Goal: Information Seeking & Learning: Understand process/instructions

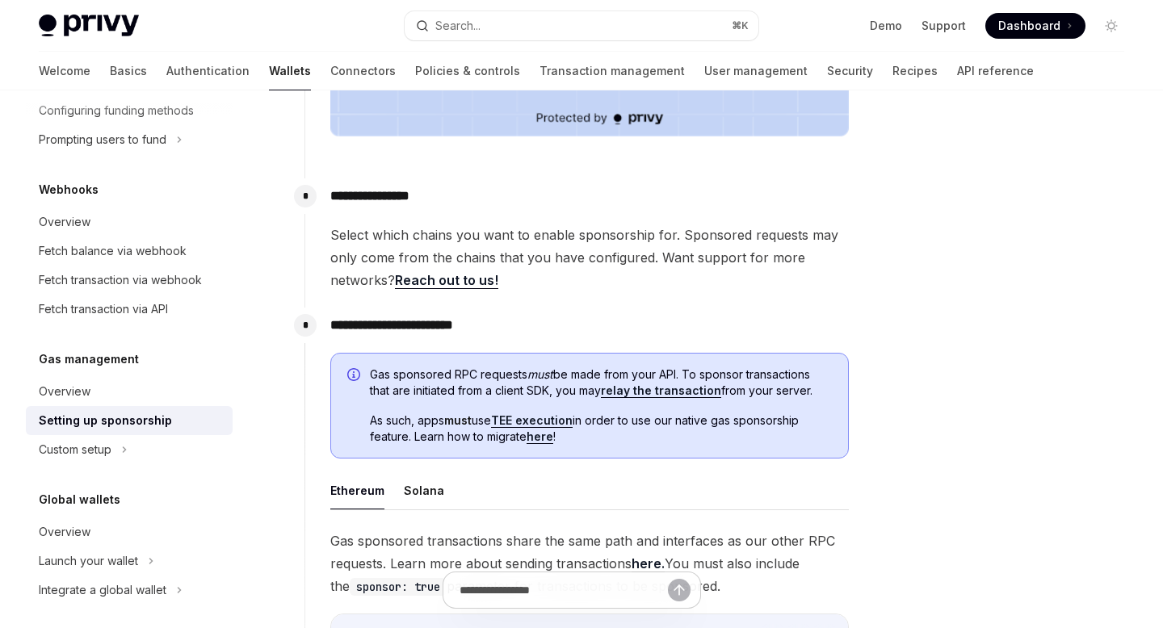
scroll to position [640, 0]
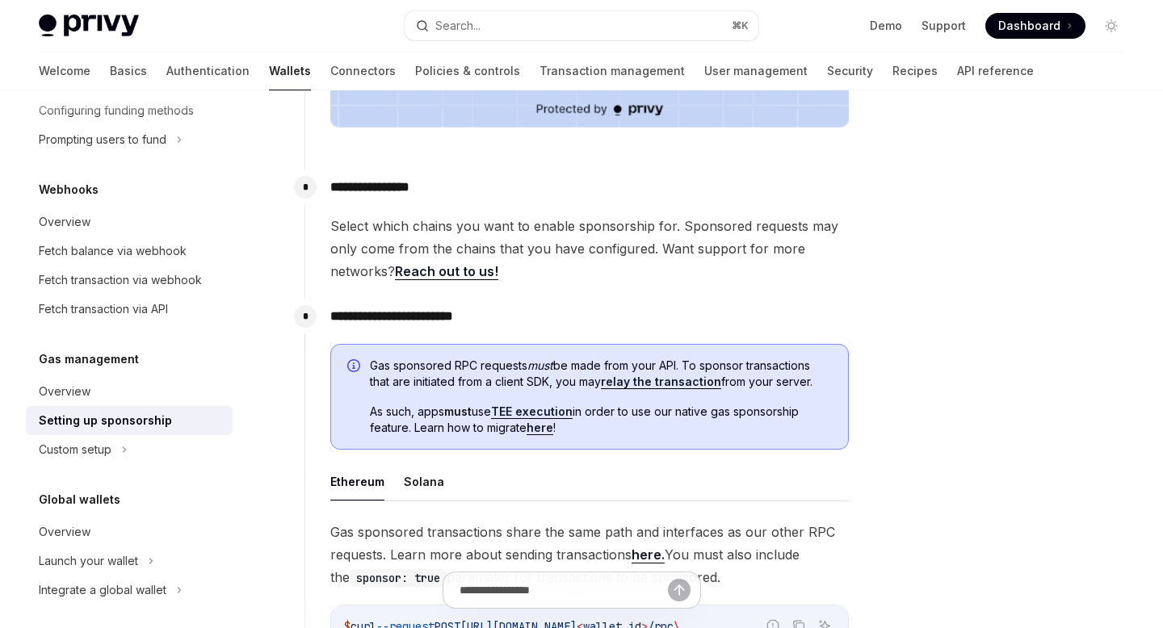
click at [672, 385] on link "relay the transaction" at bounding box center [661, 382] width 120 height 15
type textarea "*"
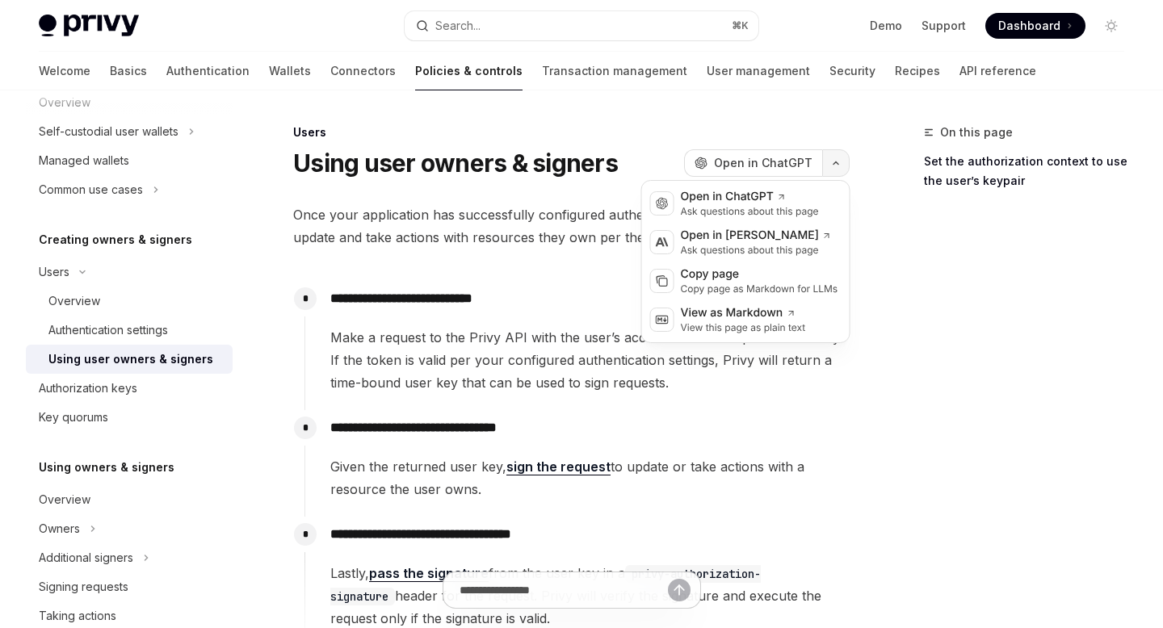
click at [841, 164] on button "button" at bounding box center [835, 162] width 27 height 27
click at [720, 282] on div "Copy page" at bounding box center [759, 275] width 157 height 16
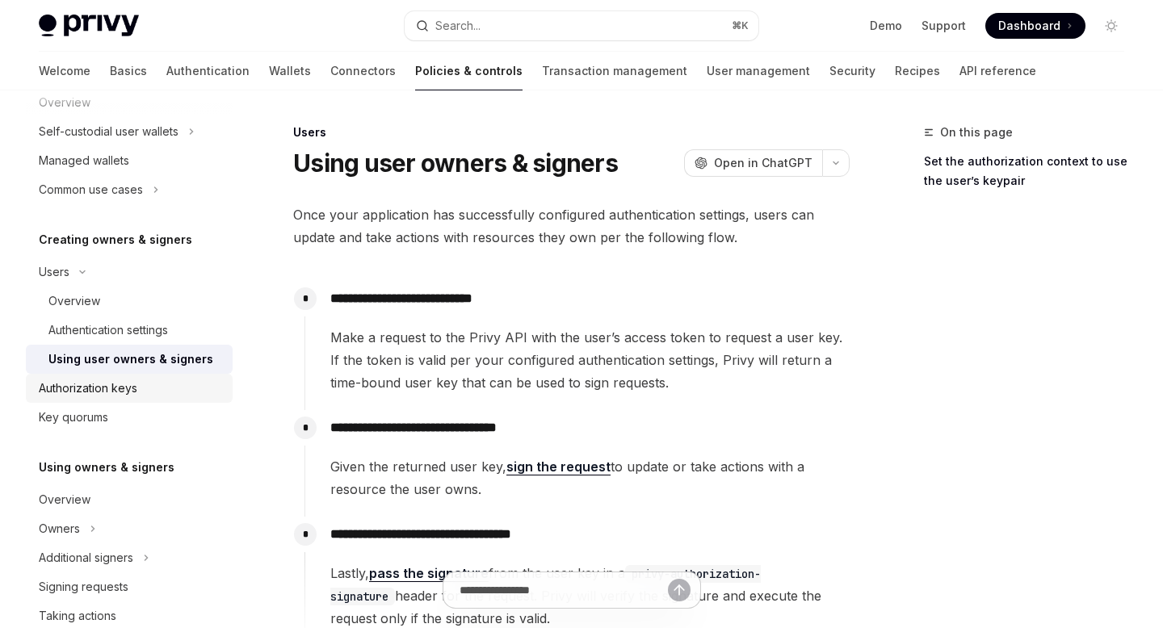
click at [164, 392] on div "Authorization keys" at bounding box center [131, 388] width 184 height 19
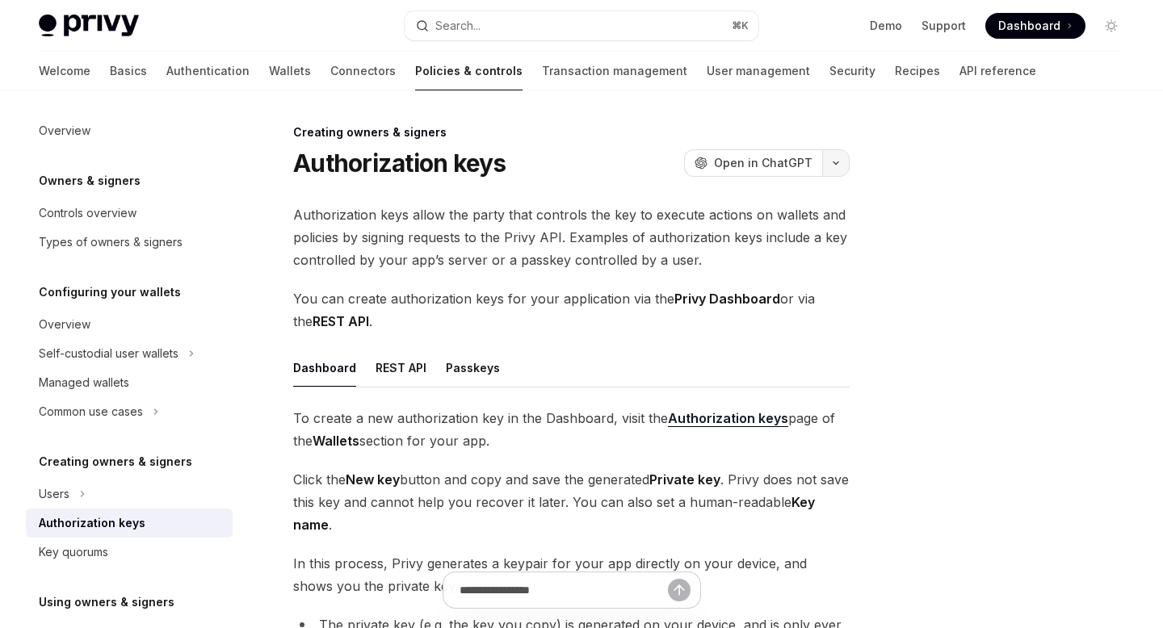
click at [837, 163] on icon "button" at bounding box center [835, 163] width 5 height 2
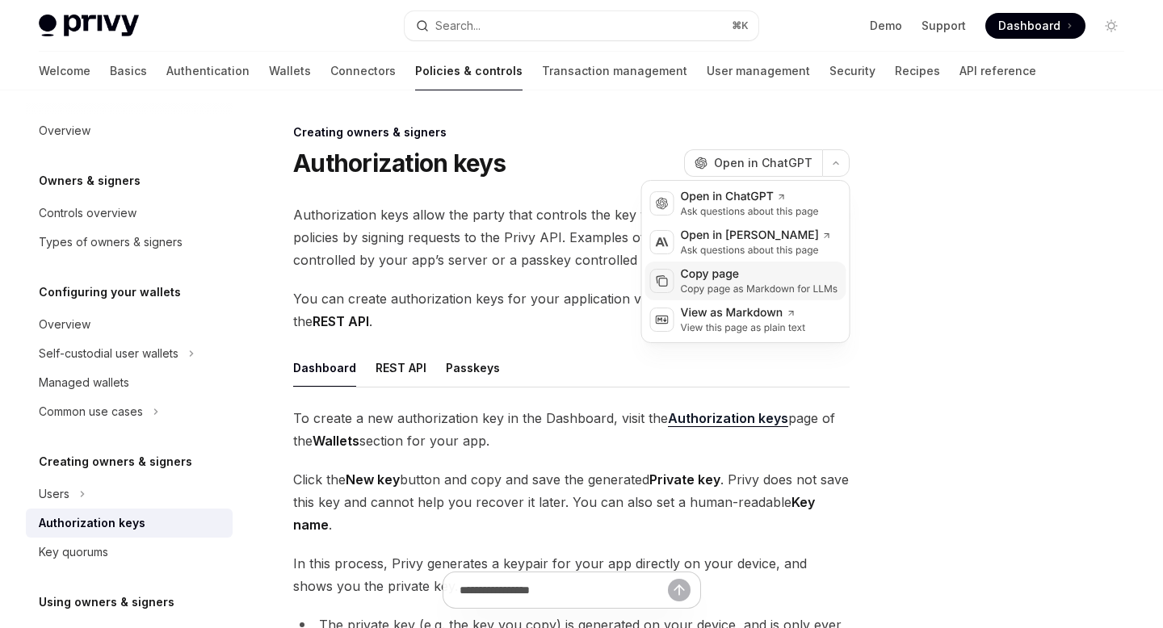
click at [734, 279] on div "Copy page" at bounding box center [759, 275] width 157 height 16
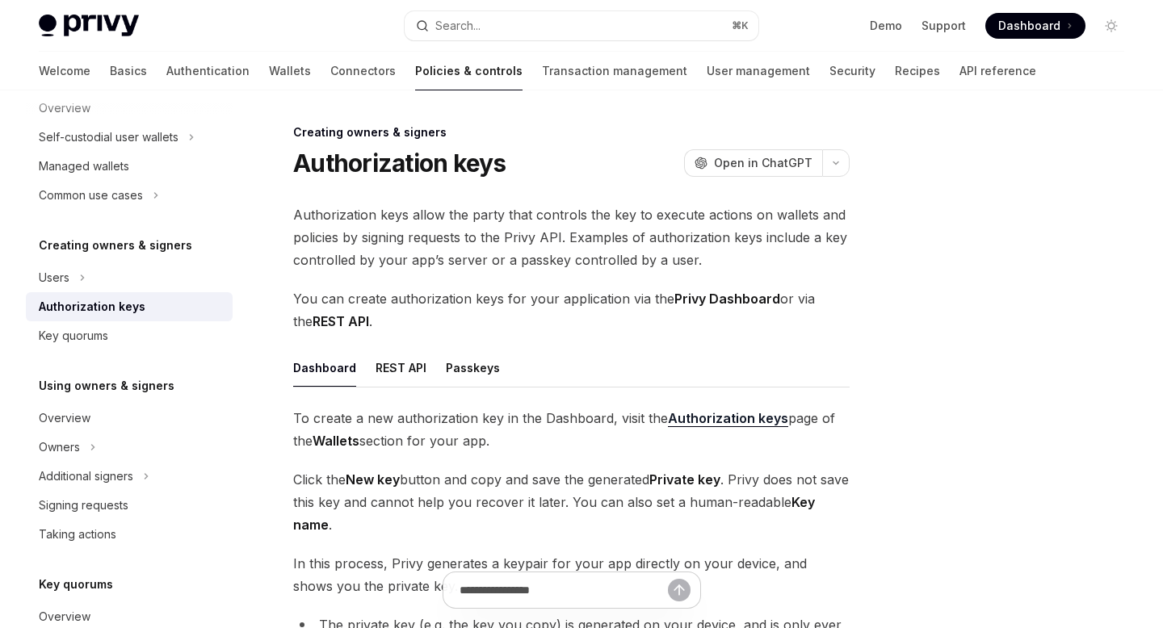
scroll to position [220, 0]
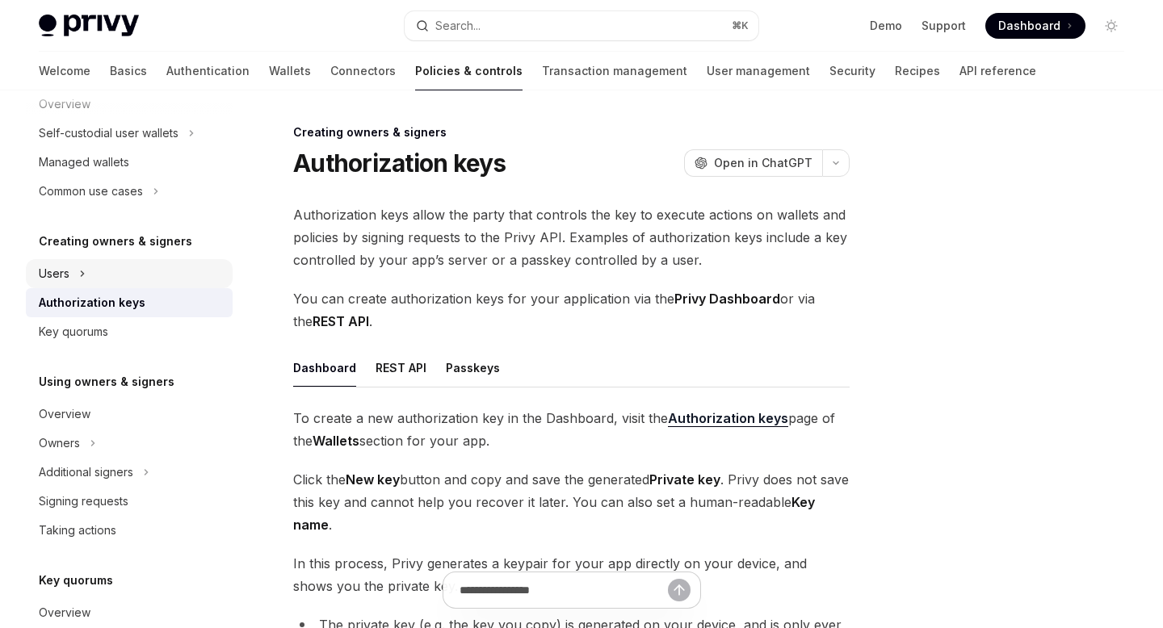
click at [80, 275] on icon at bounding box center [82, 273] width 6 height 19
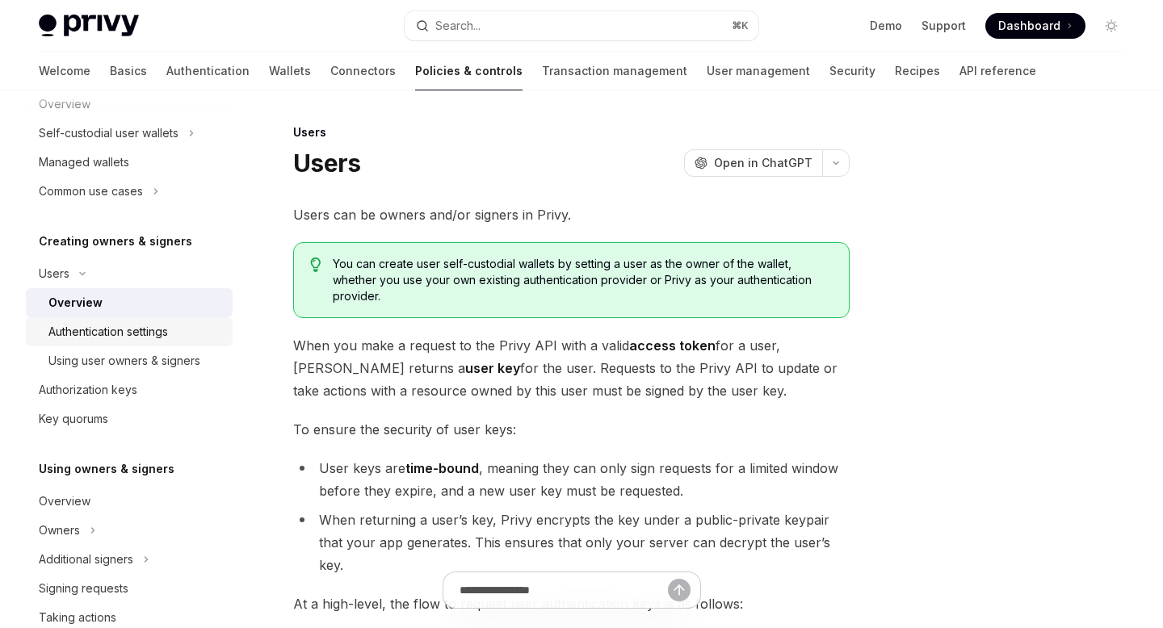
click at [149, 335] on div "Authentication settings" at bounding box center [108, 331] width 120 height 19
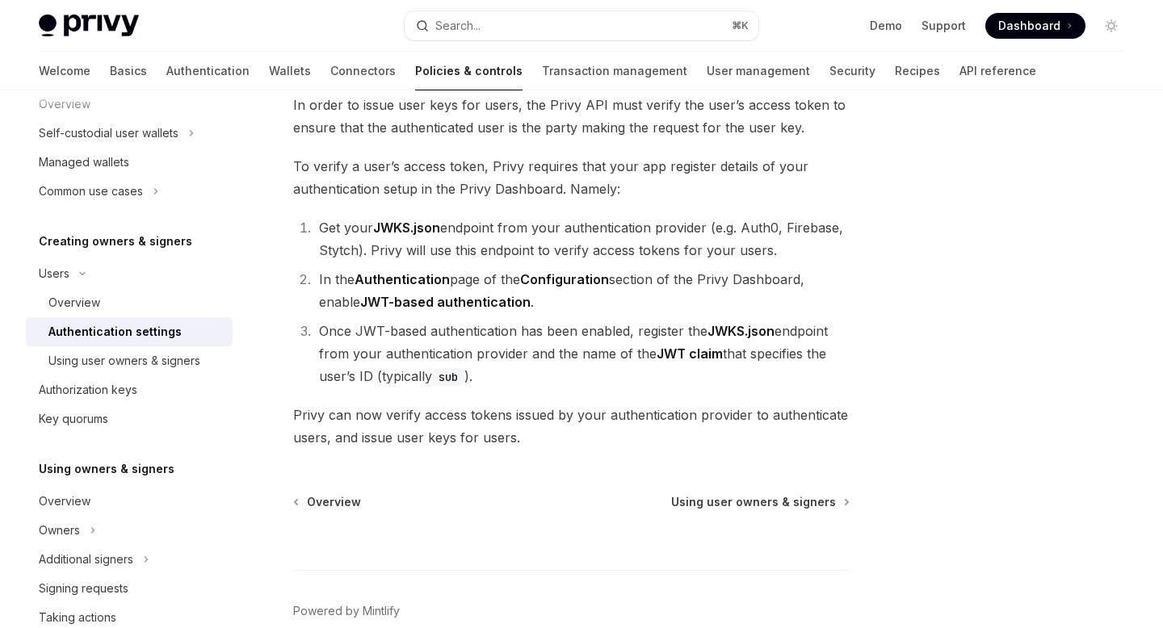
scroll to position [187, 0]
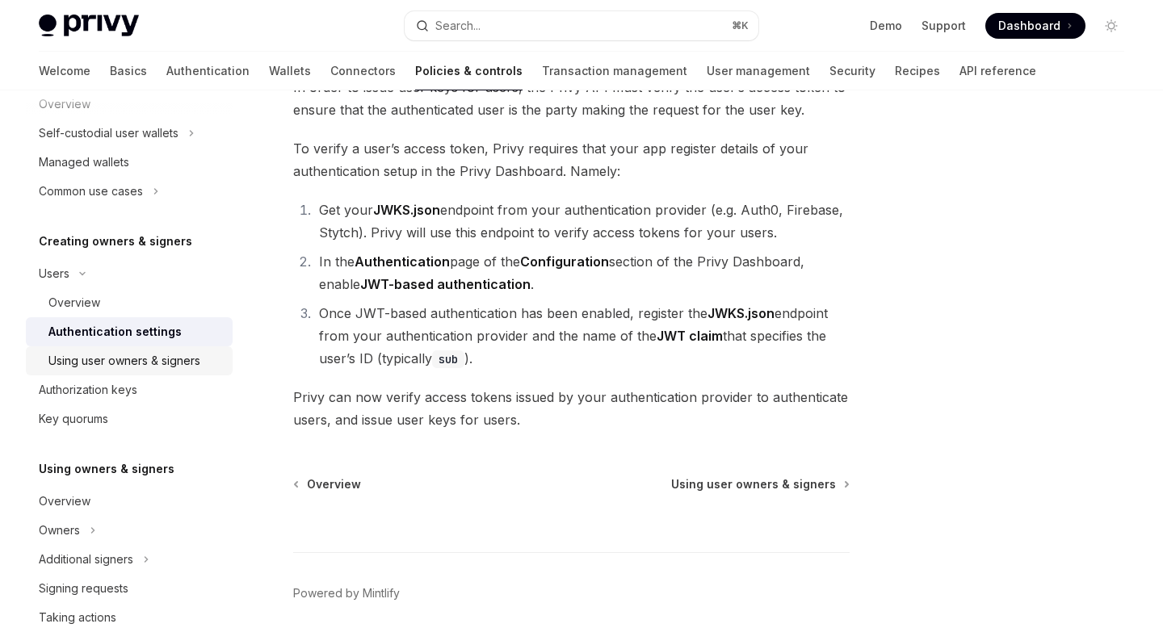
click at [103, 362] on div "Using user owners & signers" at bounding box center [124, 360] width 152 height 19
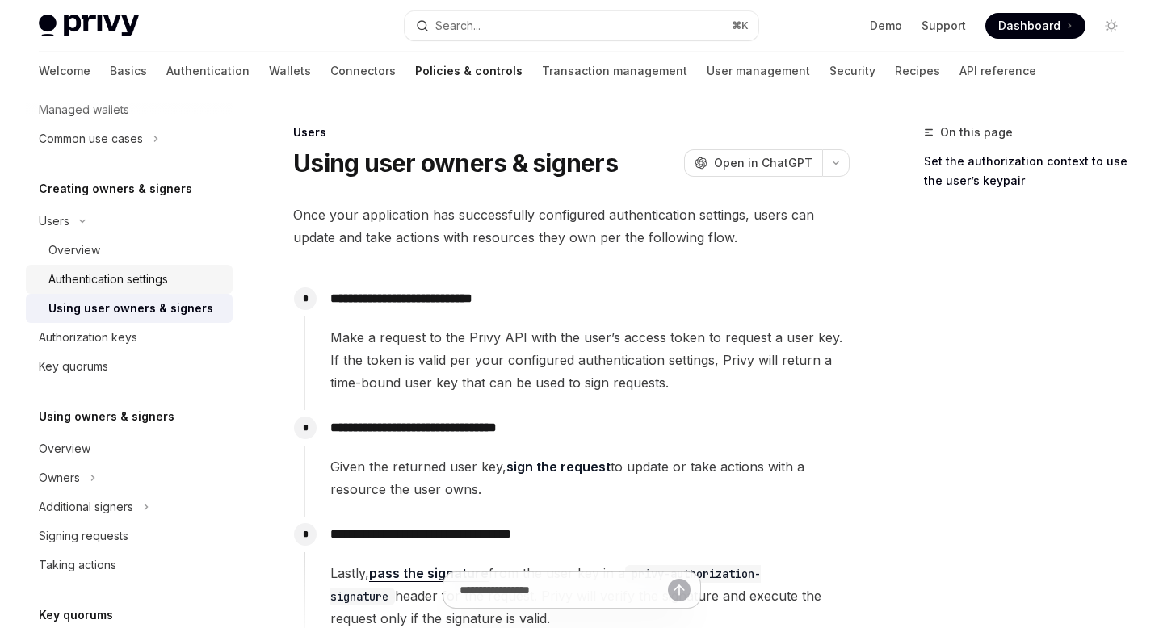
scroll to position [283, 0]
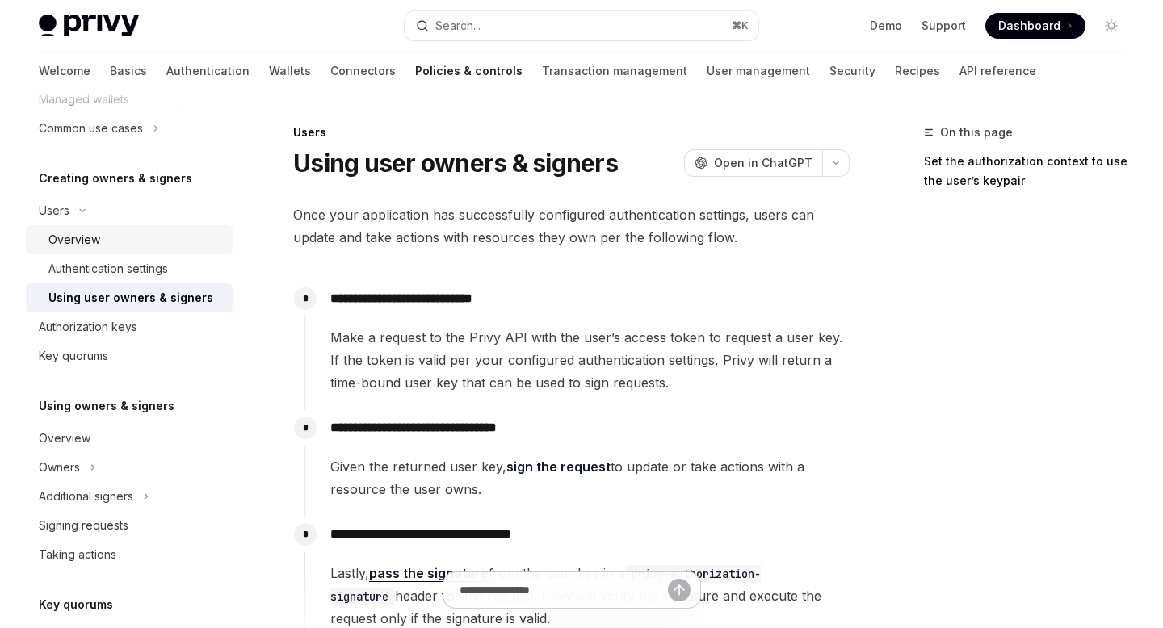
click at [125, 241] on div "Overview" at bounding box center [135, 239] width 174 height 19
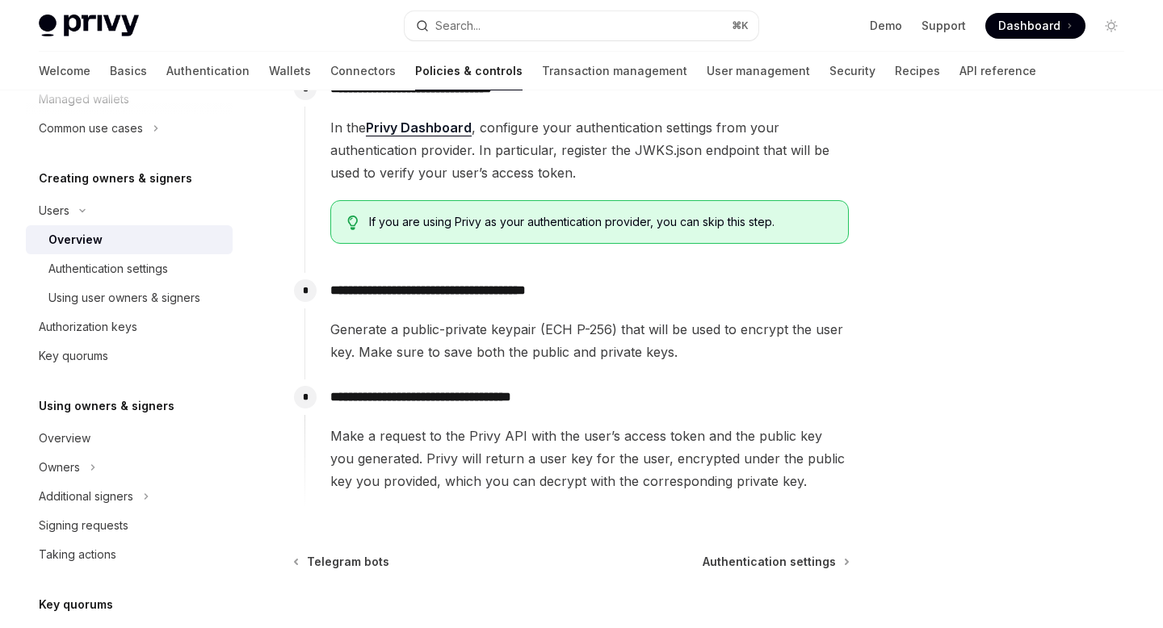
scroll to position [589, 0]
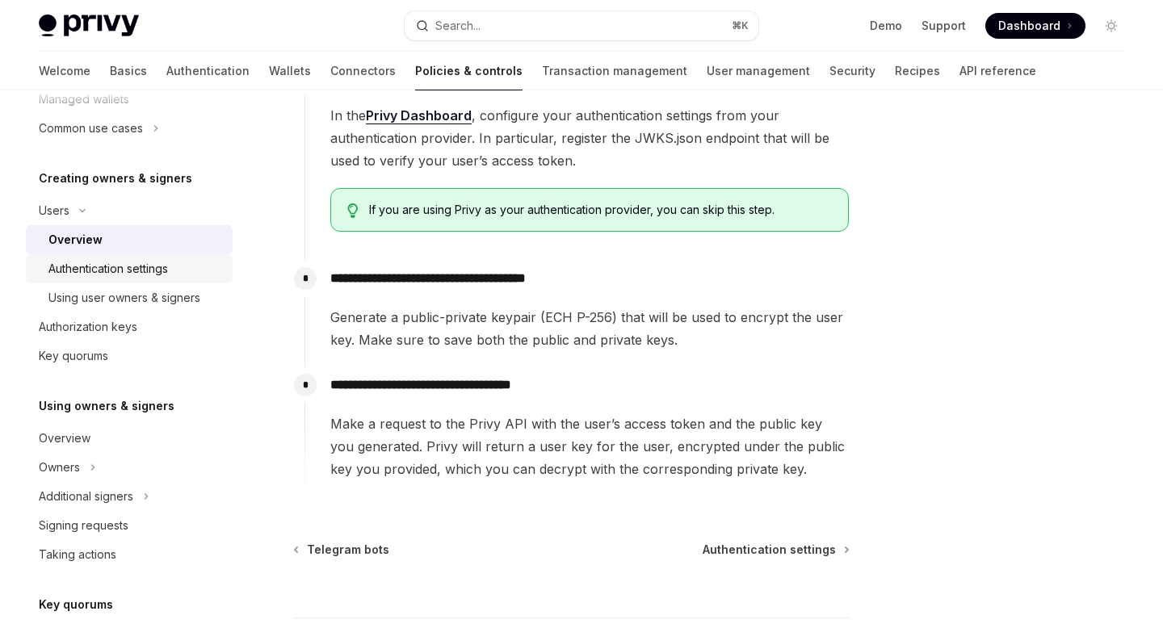
click at [128, 271] on div "Authentication settings" at bounding box center [108, 268] width 120 height 19
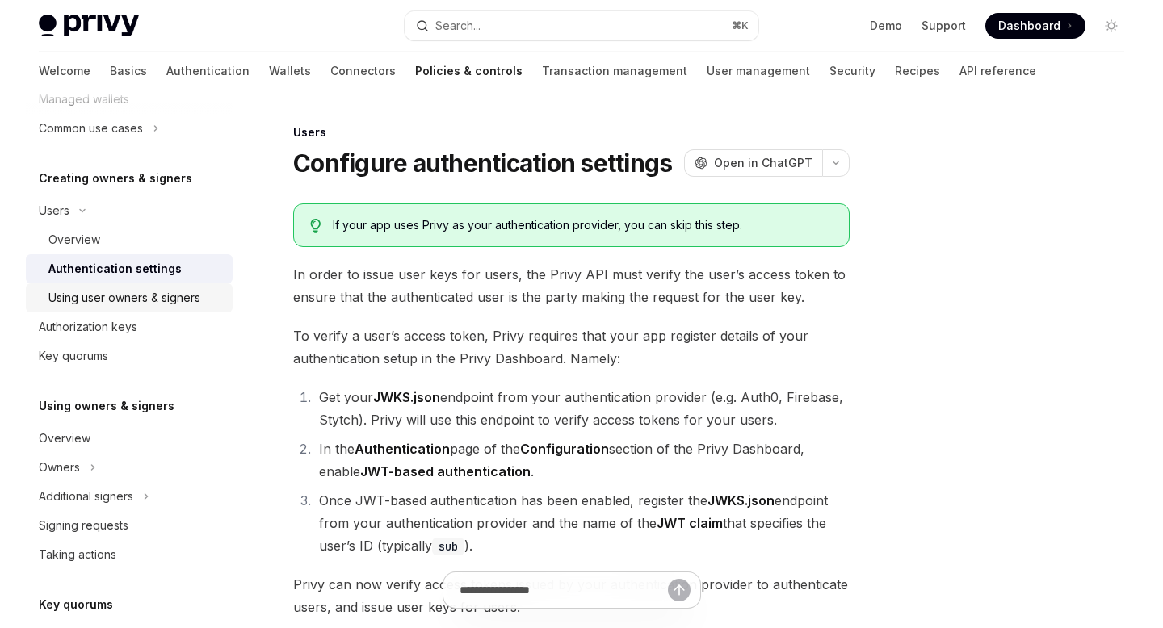
click at [139, 297] on div "Using user owners & signers" at bounding box center [124, 297] width 152 height 19
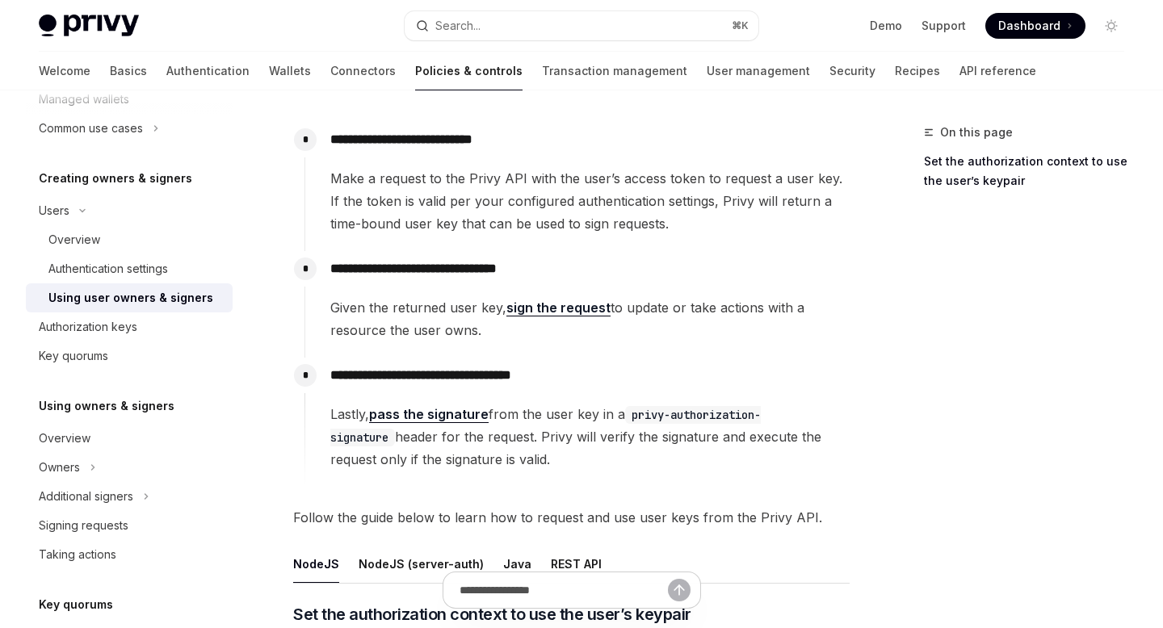
scroll to position [166, 0]
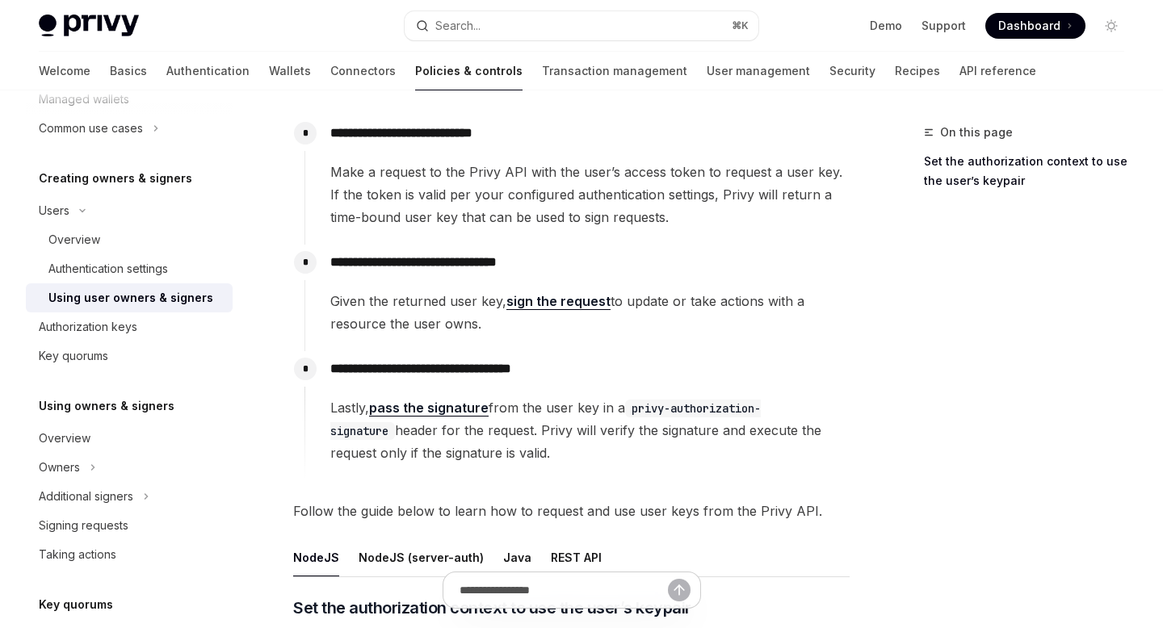
click at [575, 306] on link "sign the request" at bounding box center [558, 301] width 104 height 17
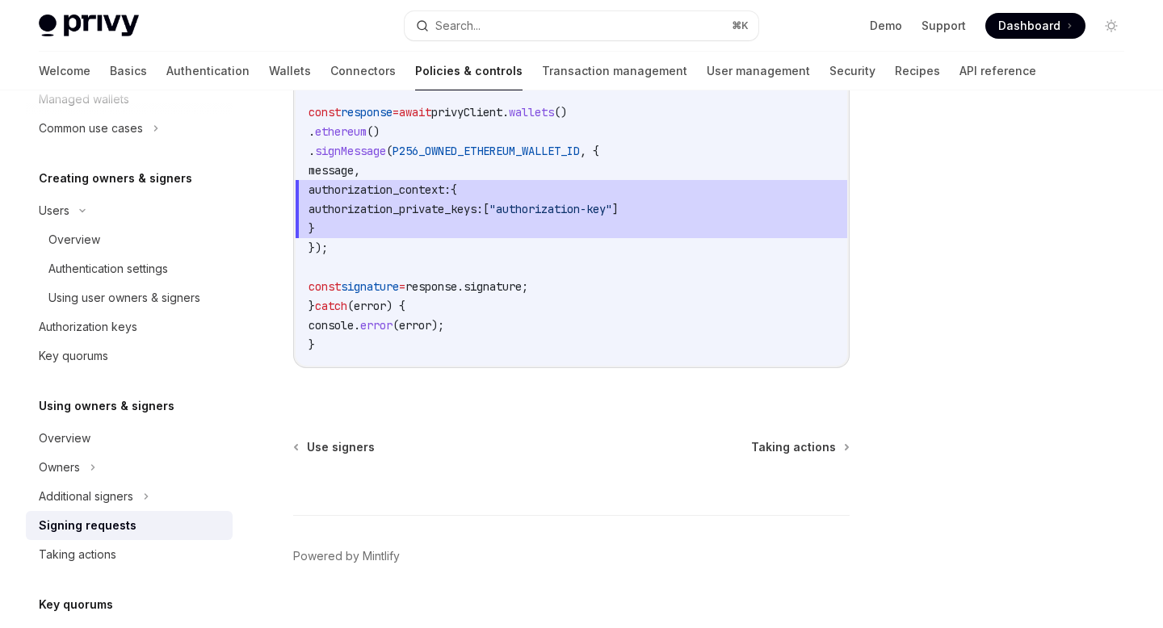
scroll to position [944, 0]
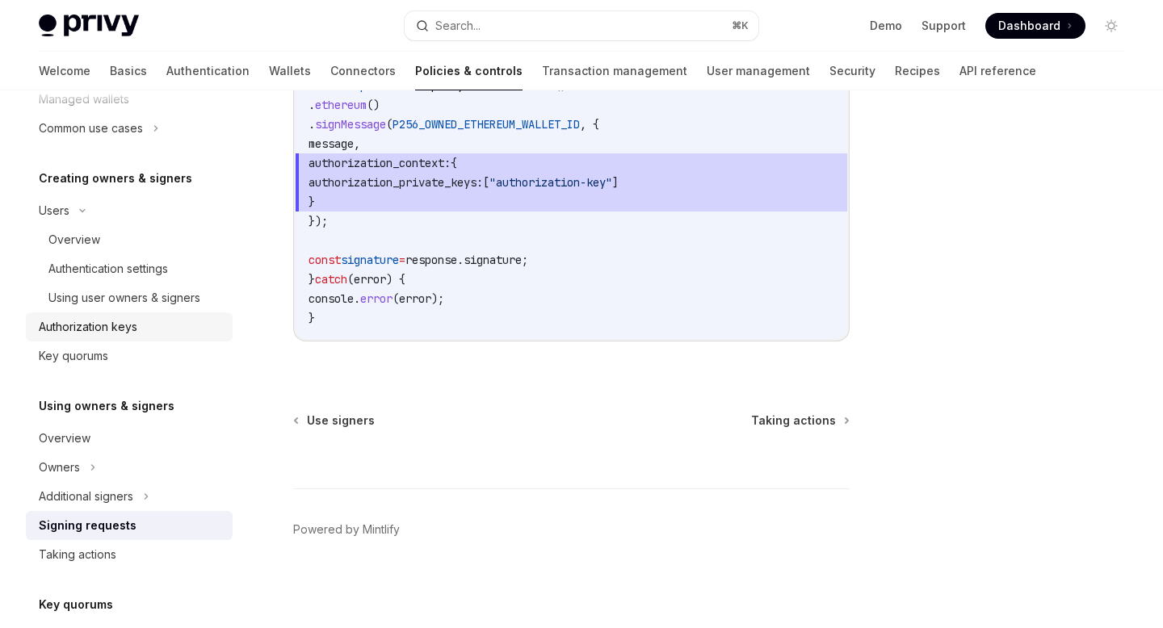
click at [88, 320] on div "Authorization keys" at bounding box center [88, 326] width 99 height 19
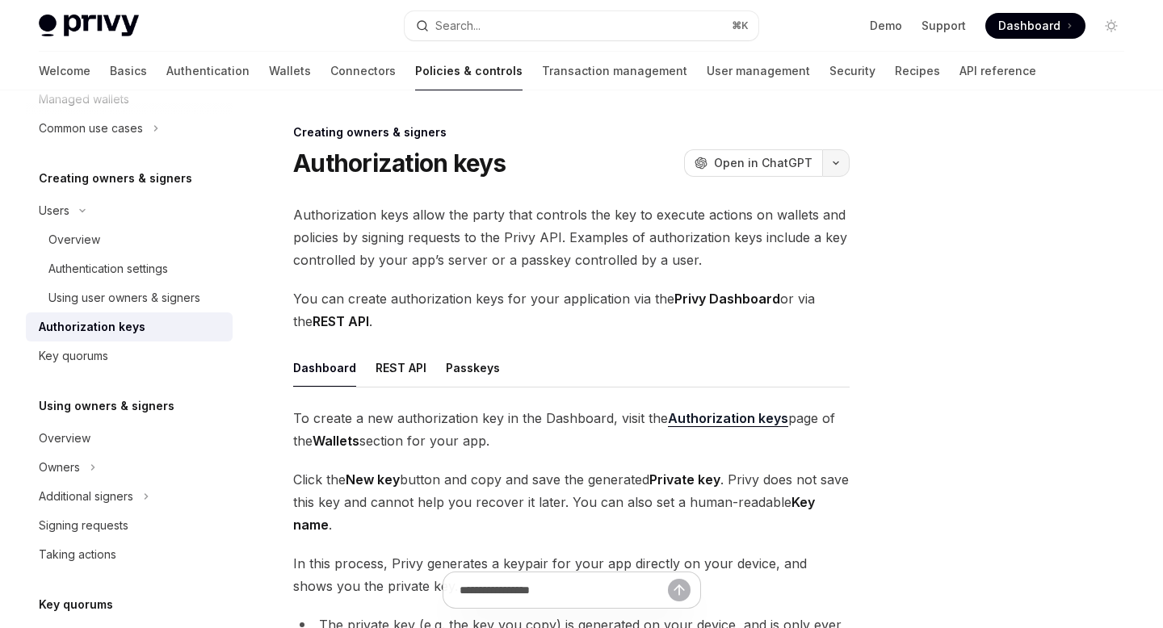
click at [830, 171] on button "button" at bounding box center [835, 162] width 27 height 27
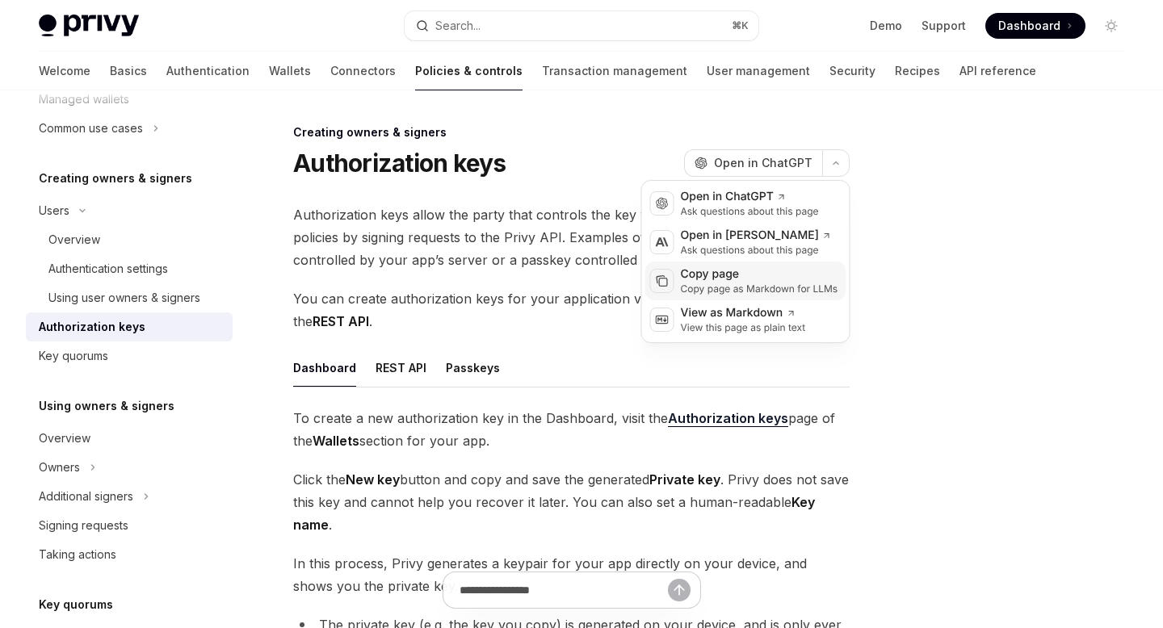
click at [716, 280] on div "Copy page" at bounding box center [759, 275] width 157 height 16
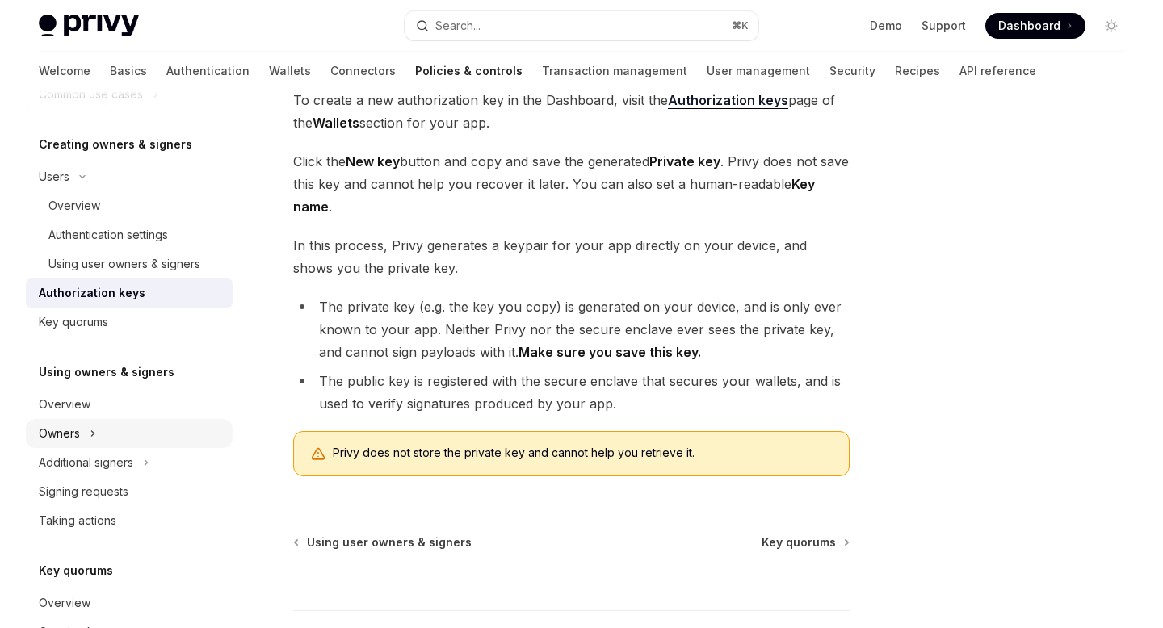
scroll to position [358, 0]
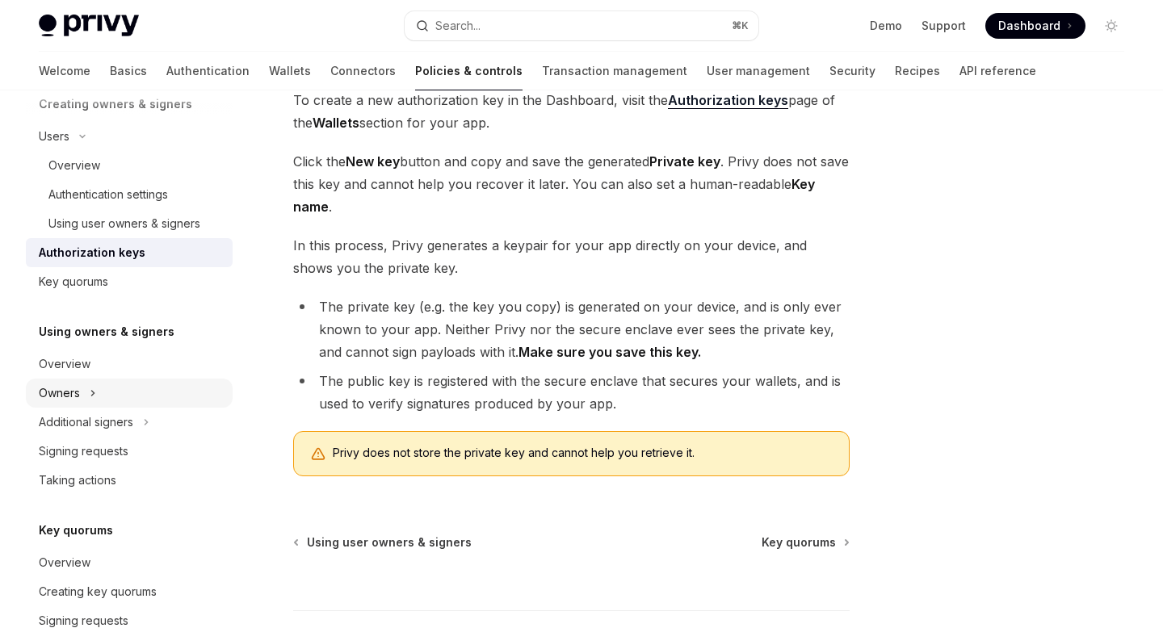
click at [125, 393] on div "Owners" at bounding box center [129, 393] width 207 height 29
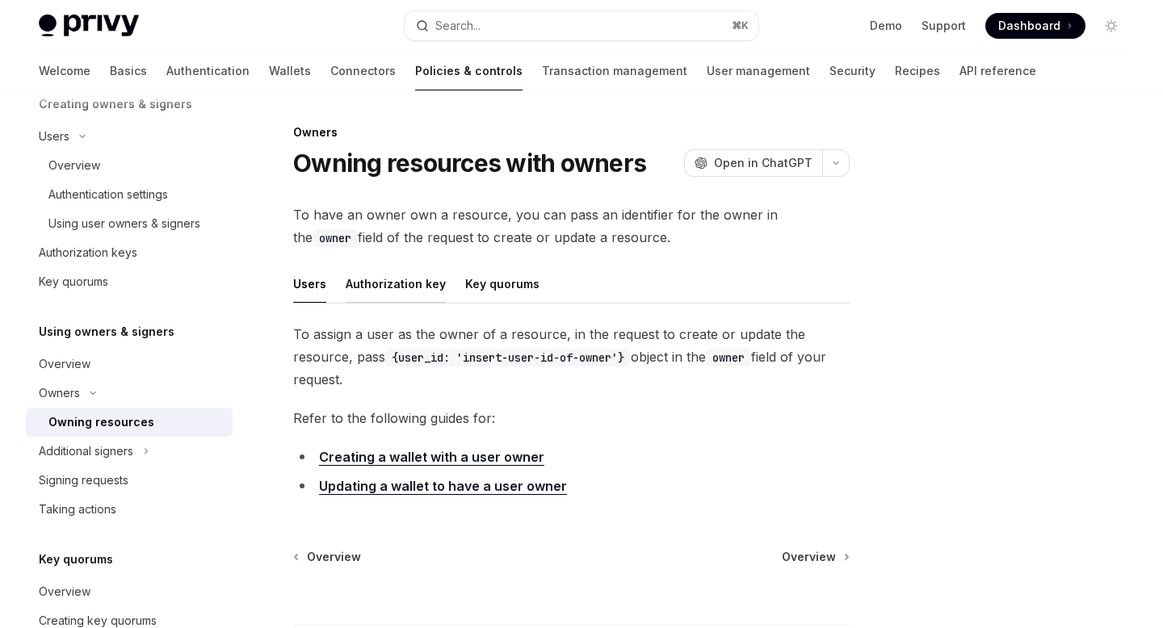
click at [404, 296] on button "Authorization key" at bounding box center [396, 284] width 100 height 38
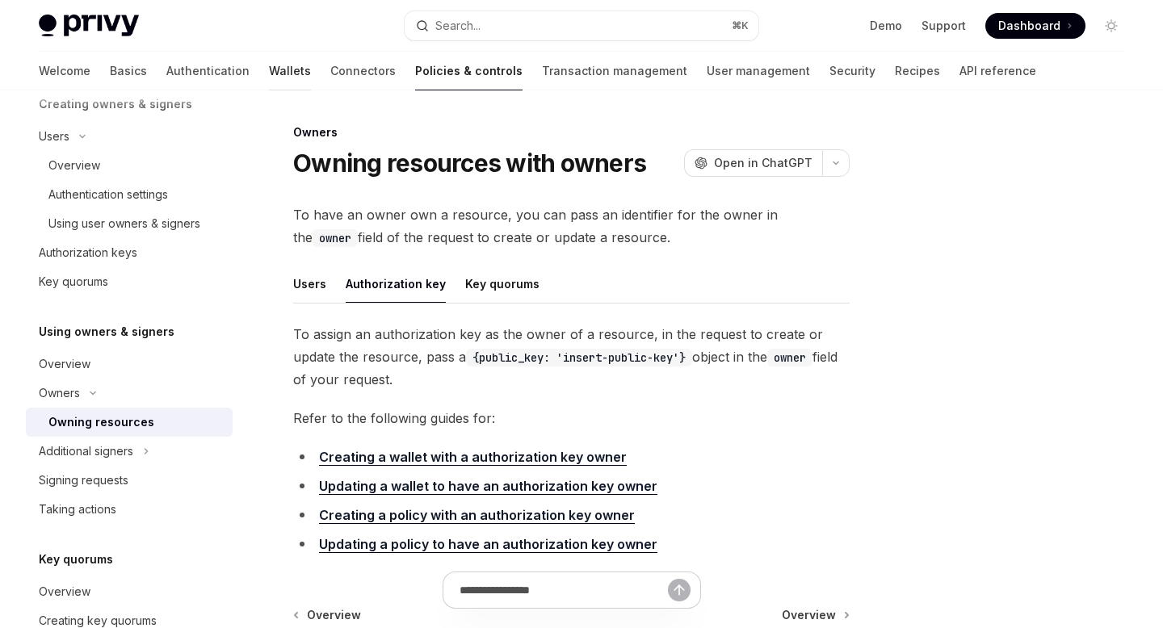
click at [269, 81] on link "Wallets" at bounding box center [290, 71] width 42 height 39
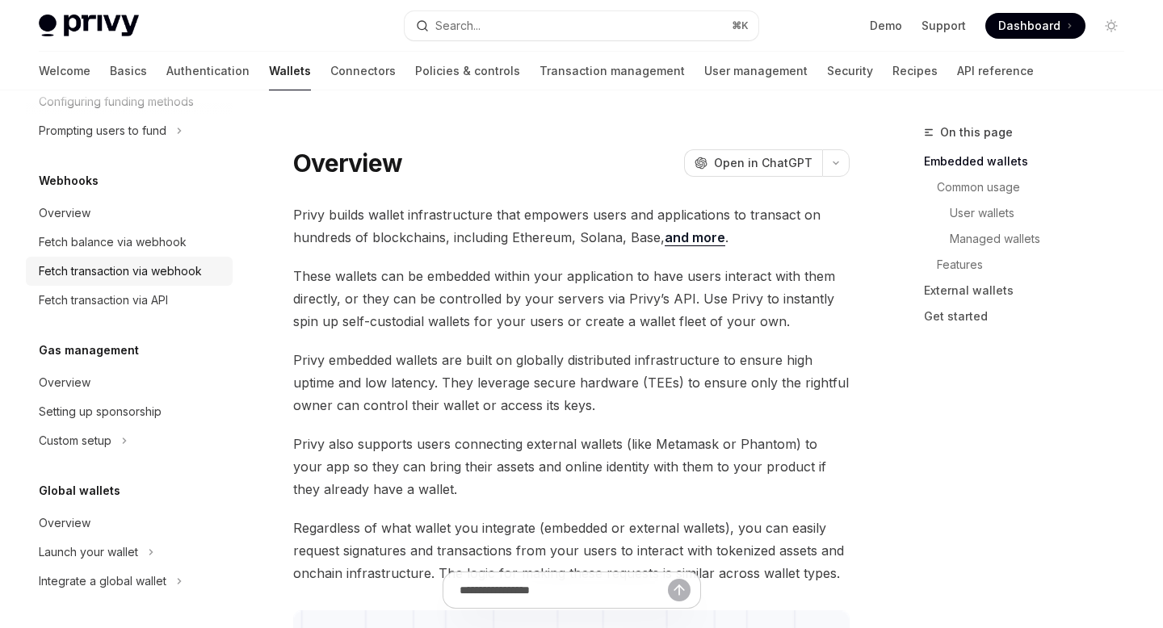
scroll to position [23, 0]
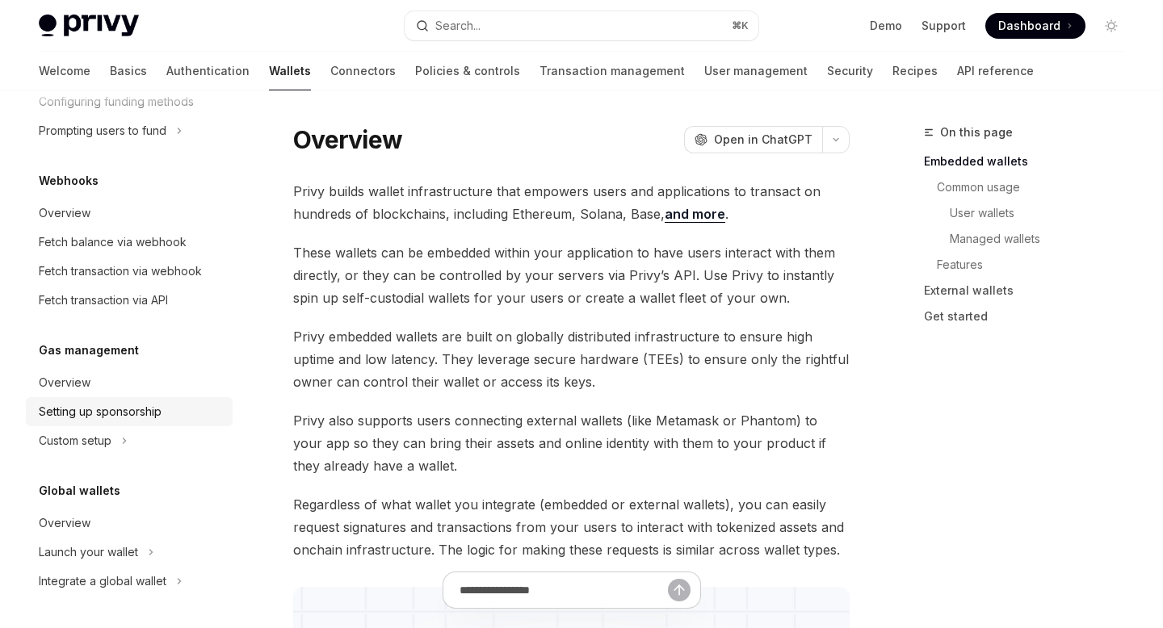
click at [135, 419] on div "Setting up sponsorship" at bounding box center [100, 411] width 123 height 19
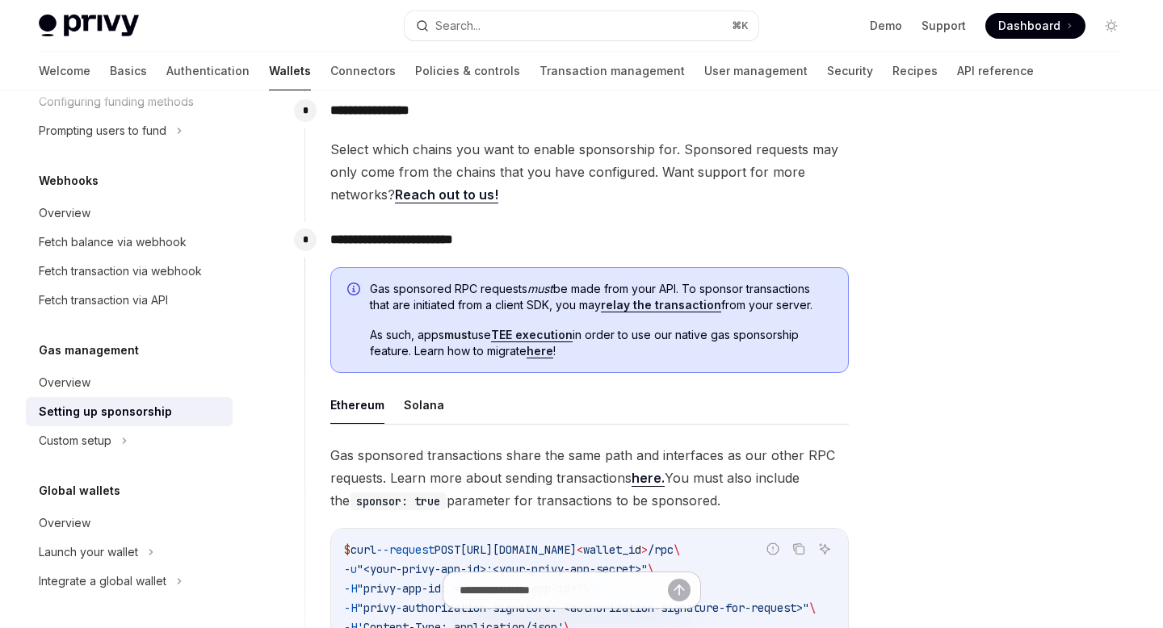
scroll to position [734, 0]
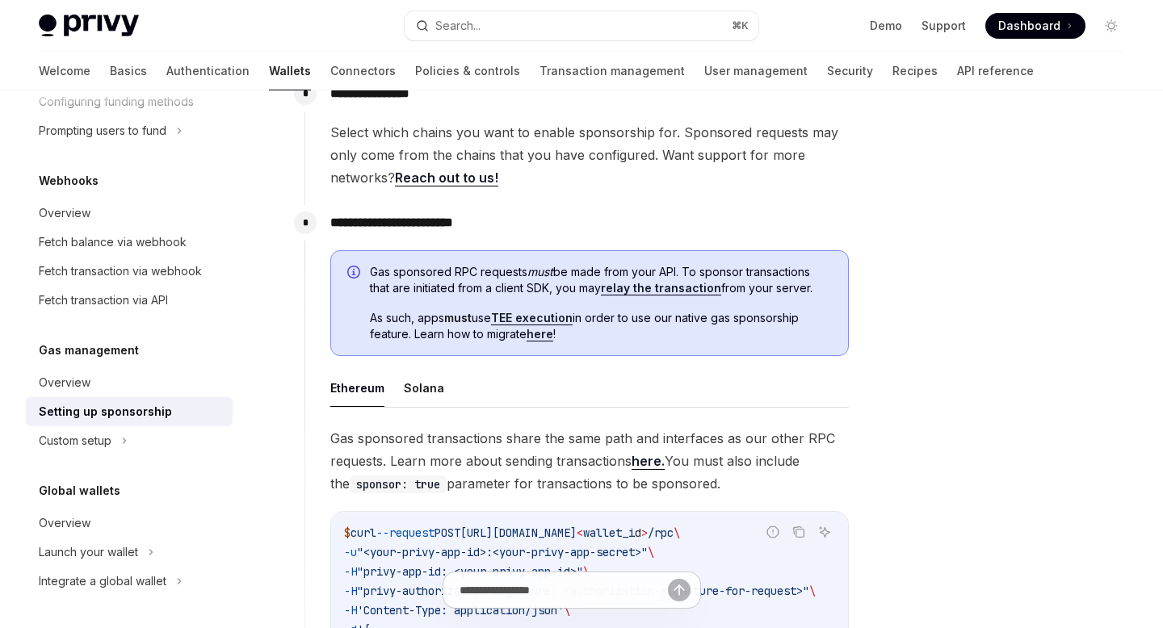
click at [674, 293] on link "relay the transaction" at bounding box center [661, 288] width 120 height 15
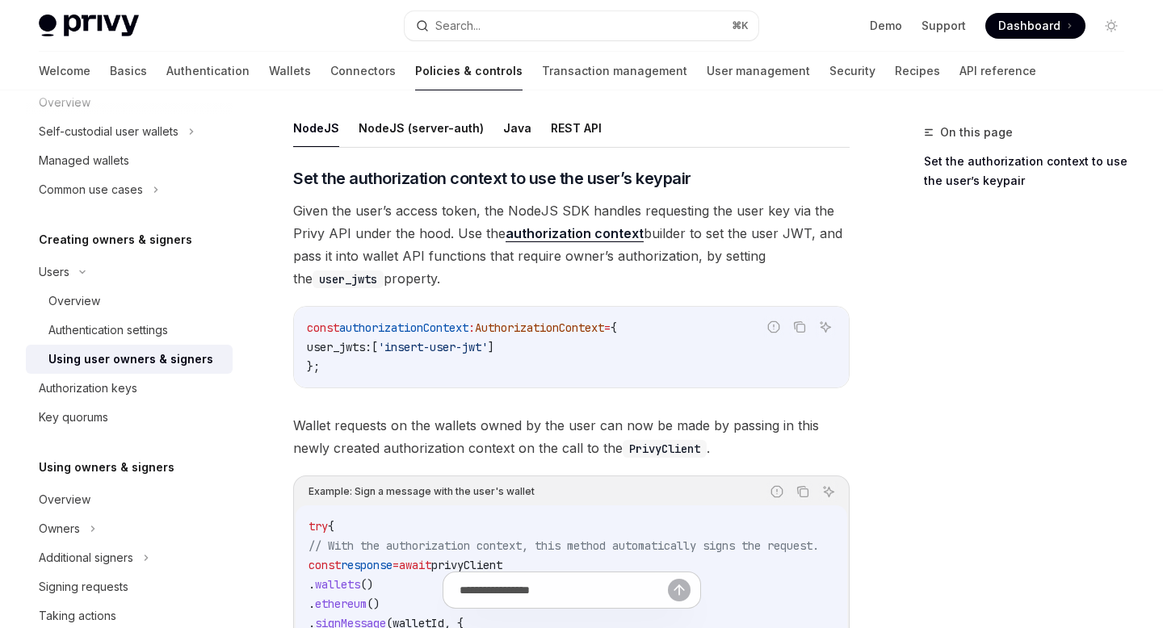
scroll to position [590, 0]
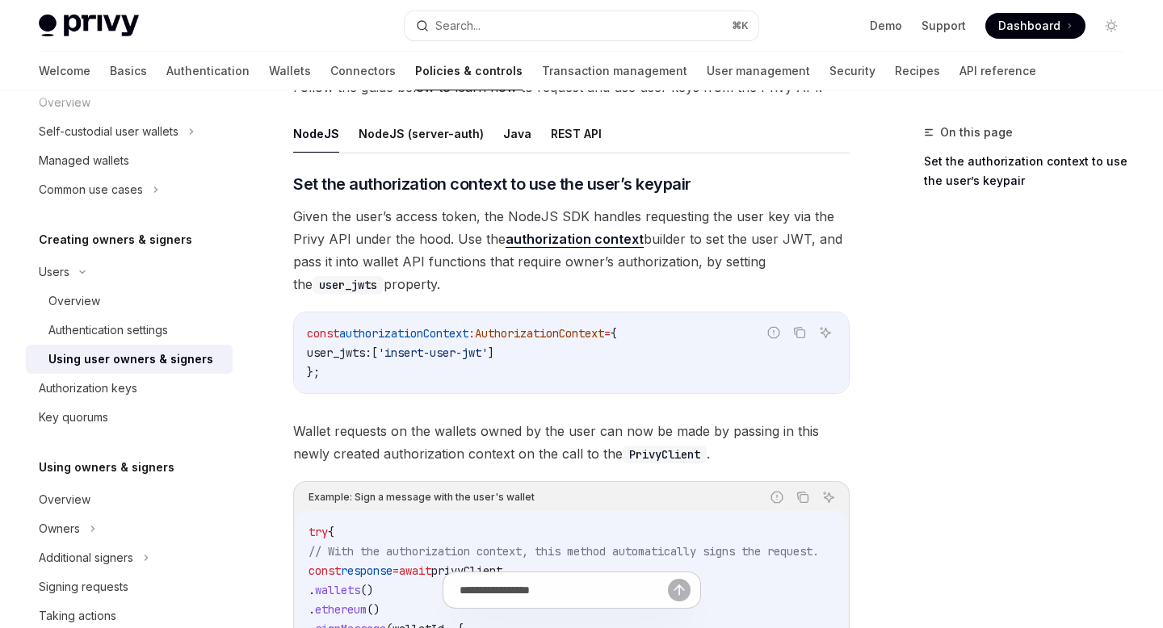
click at [605, 239] on link "authorization context" at bounding box center [575, 239] width 138 height 17
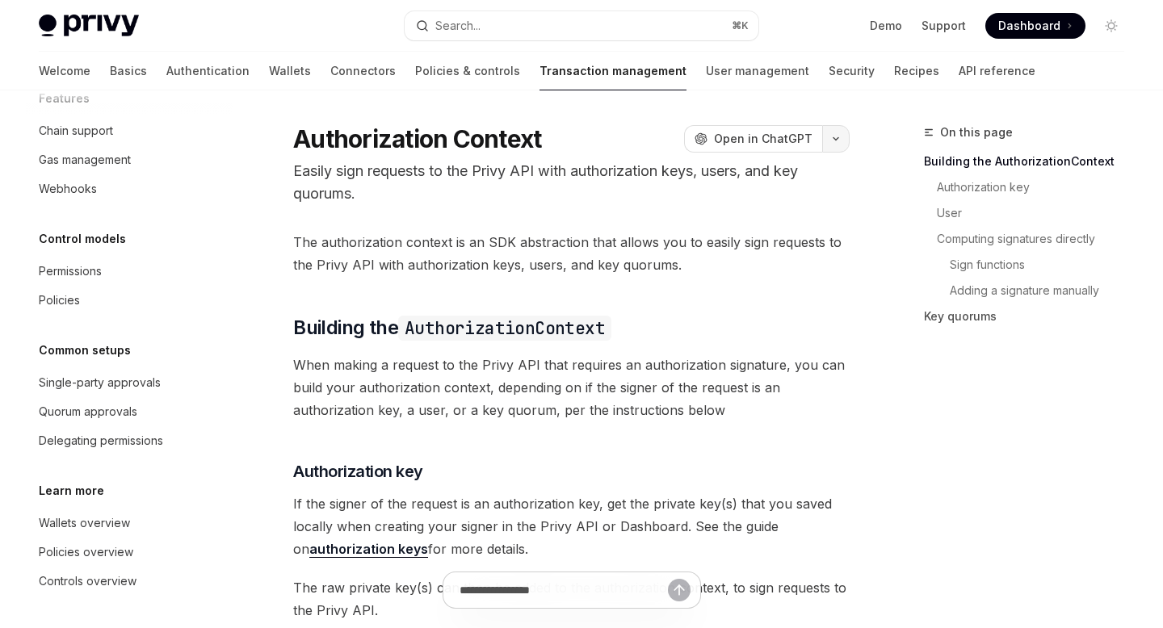
click at [833, 137] on icon "button" at bounding box center [835, 139] width 19 height 6
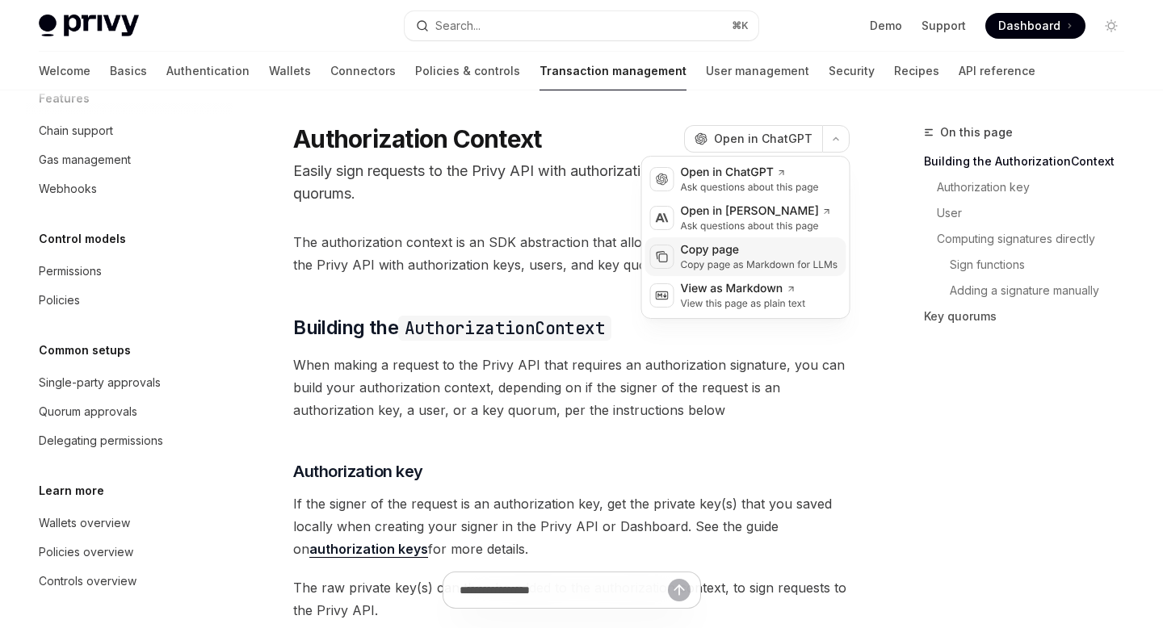
click at [703, 271] on div "Copy page as Markdown for LLMs" at bounding box center [759, 264] width 157 height 13
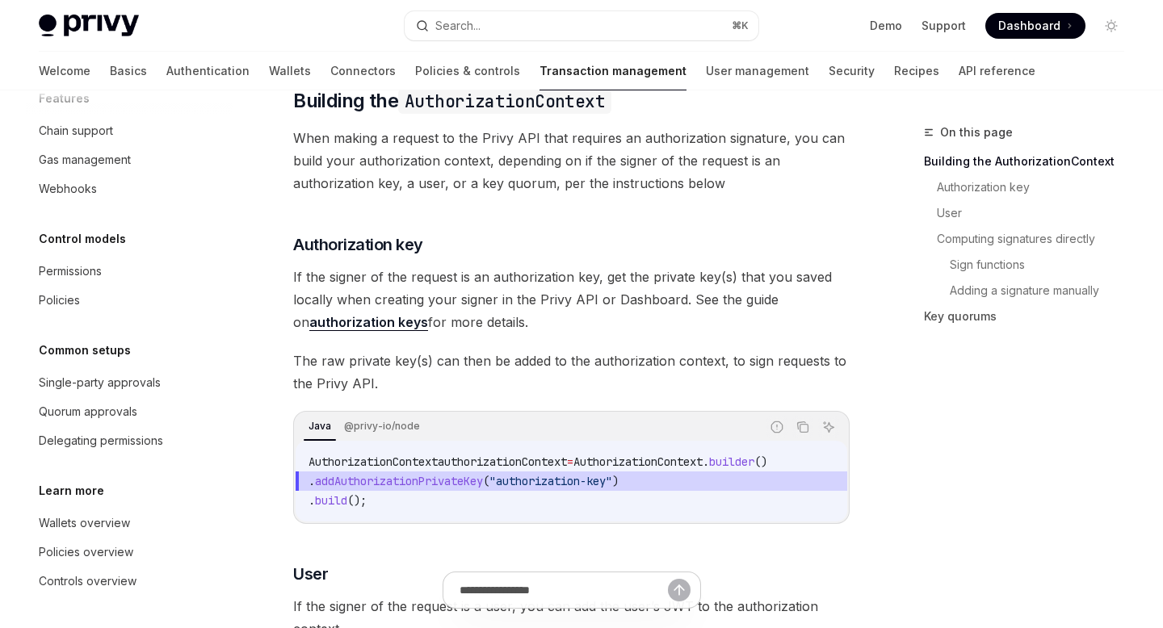
scroll to position [237, 0]
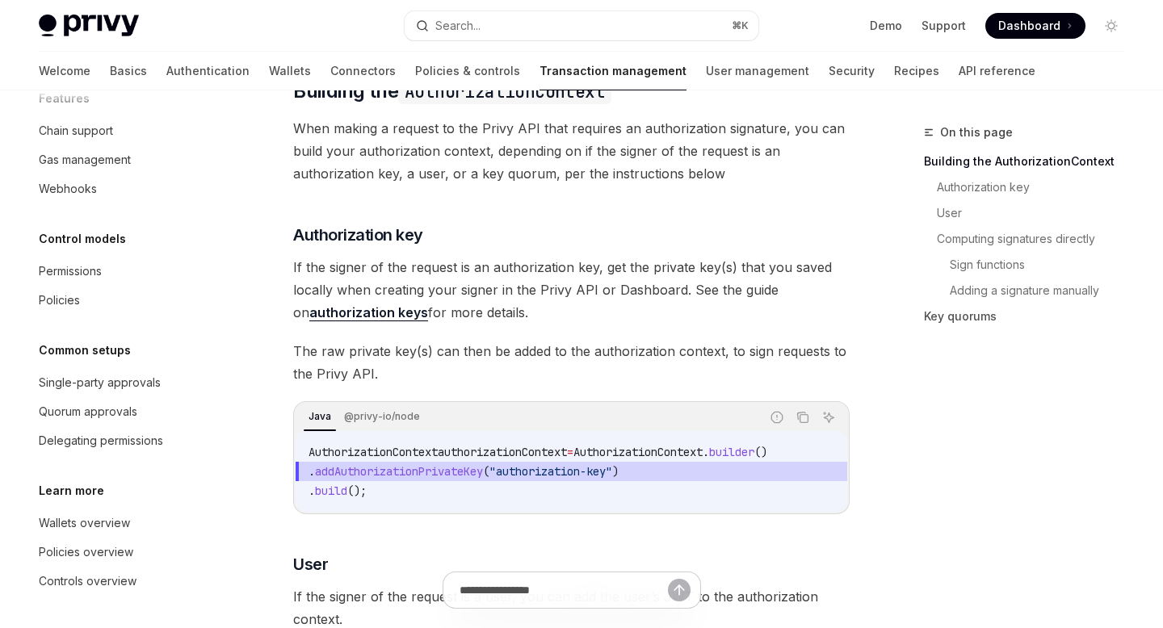
click at [380, 308] on link "authorization keys" at bounding box center [368, 312] width 119 height 17
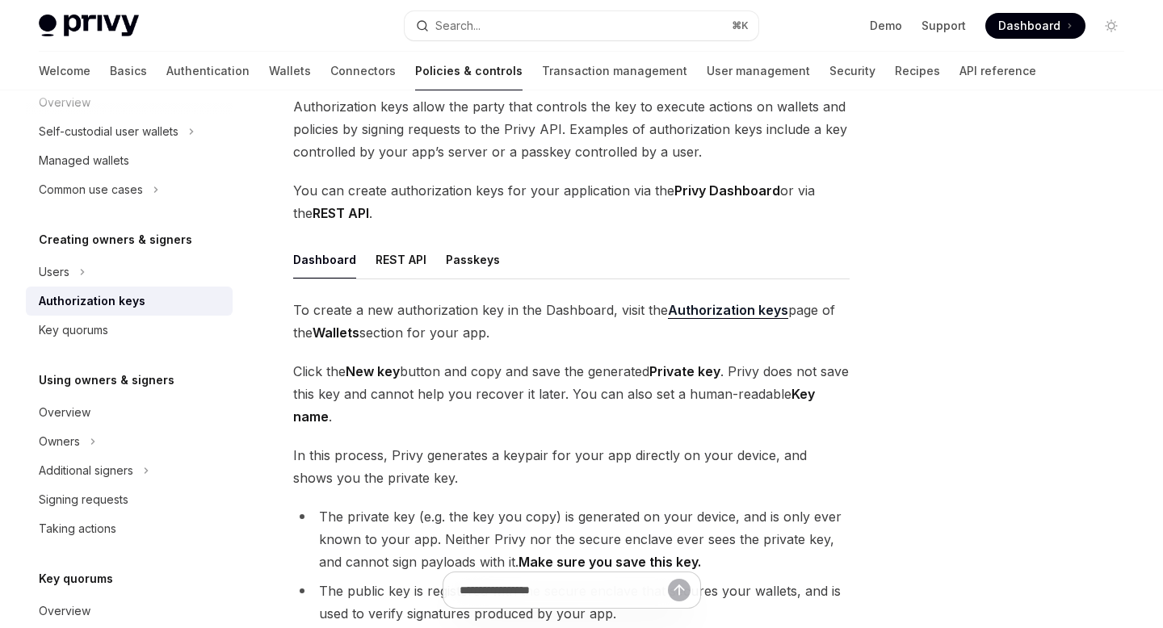
scroll to position [115, 0]
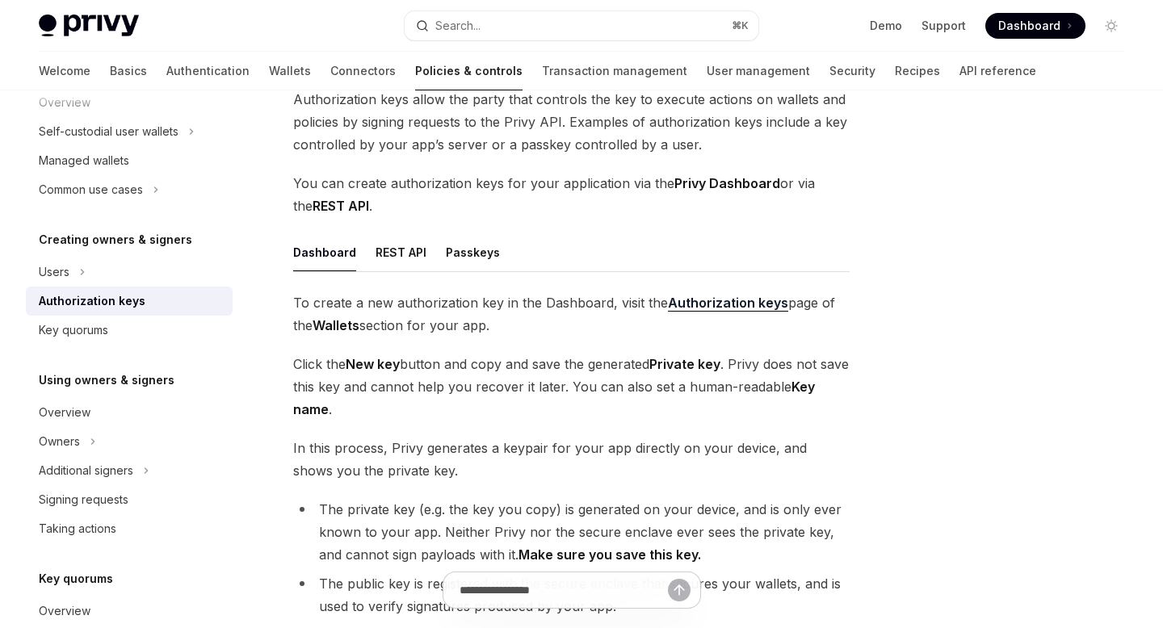
click at [717, 300] on strong "Authorization keys" at bounding box center [728, 303] width 120 height 16
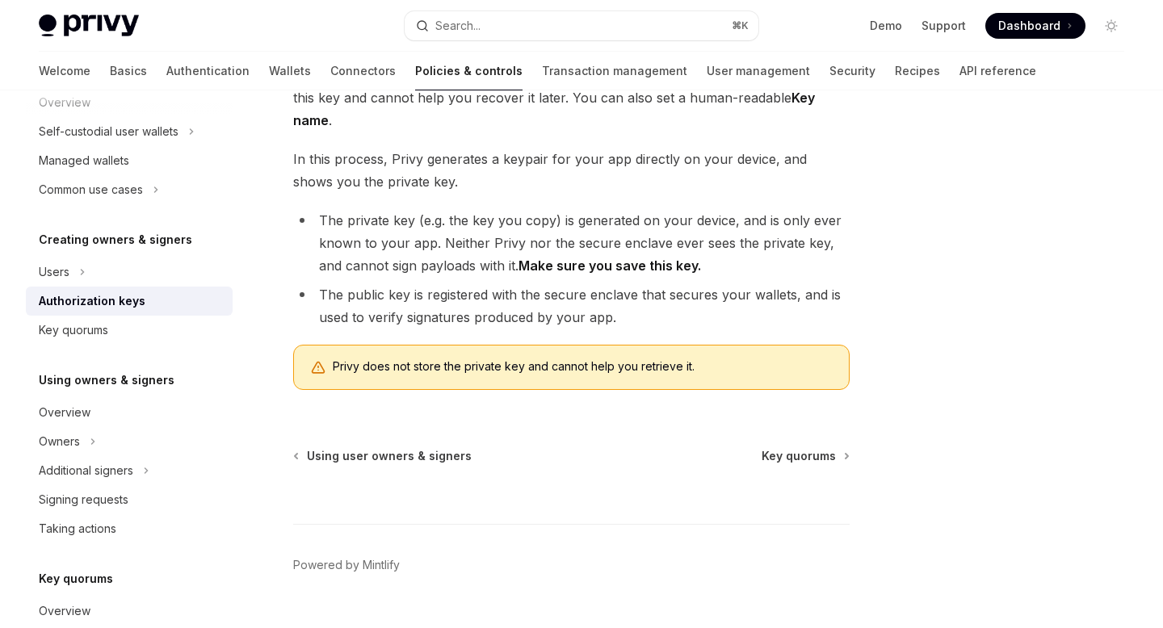
scroll to position [412, 0]
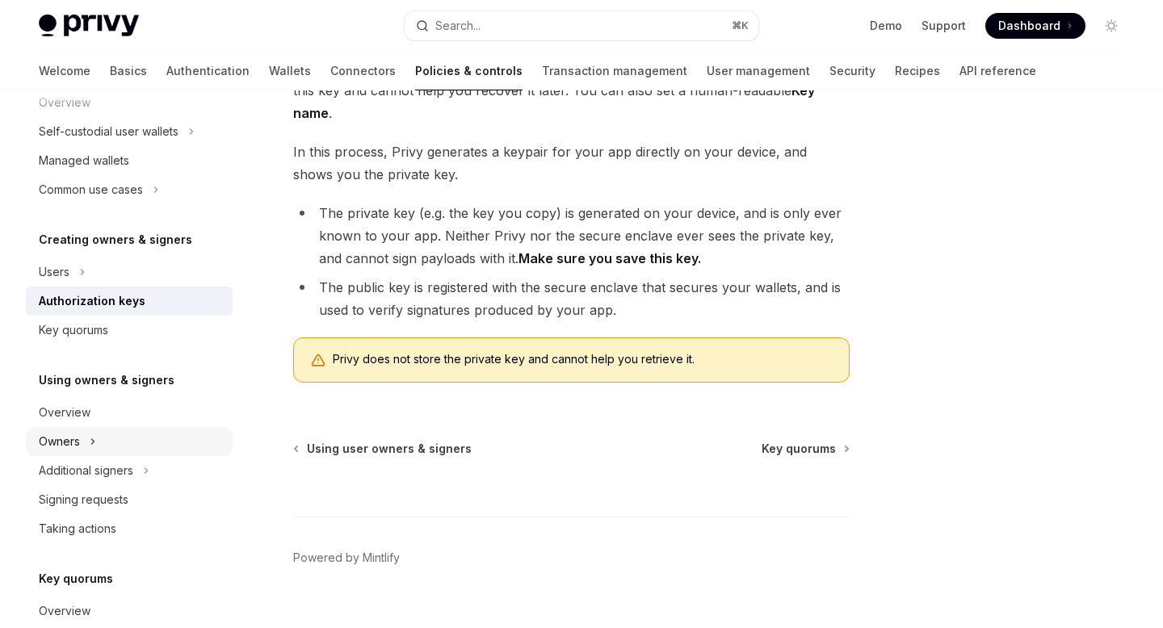
click at [94, 441] on icon at bounding box center [93, 441] width 6 height 19
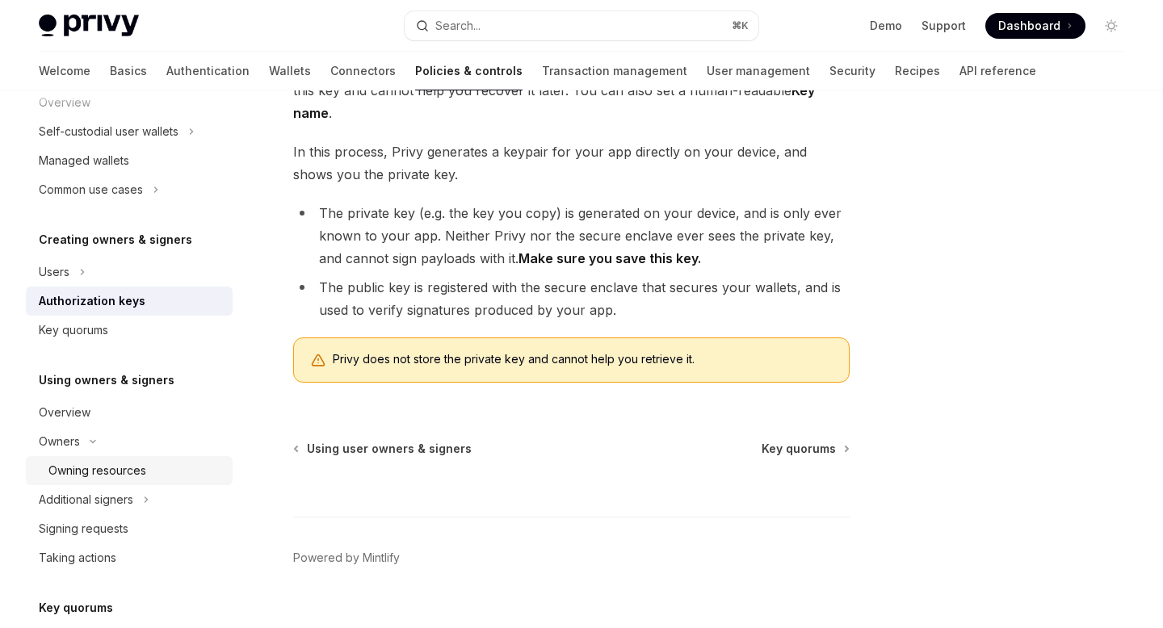
click at [108, 468] on div "Owning resources" at bounding box center [97, 470] width 98 height 19
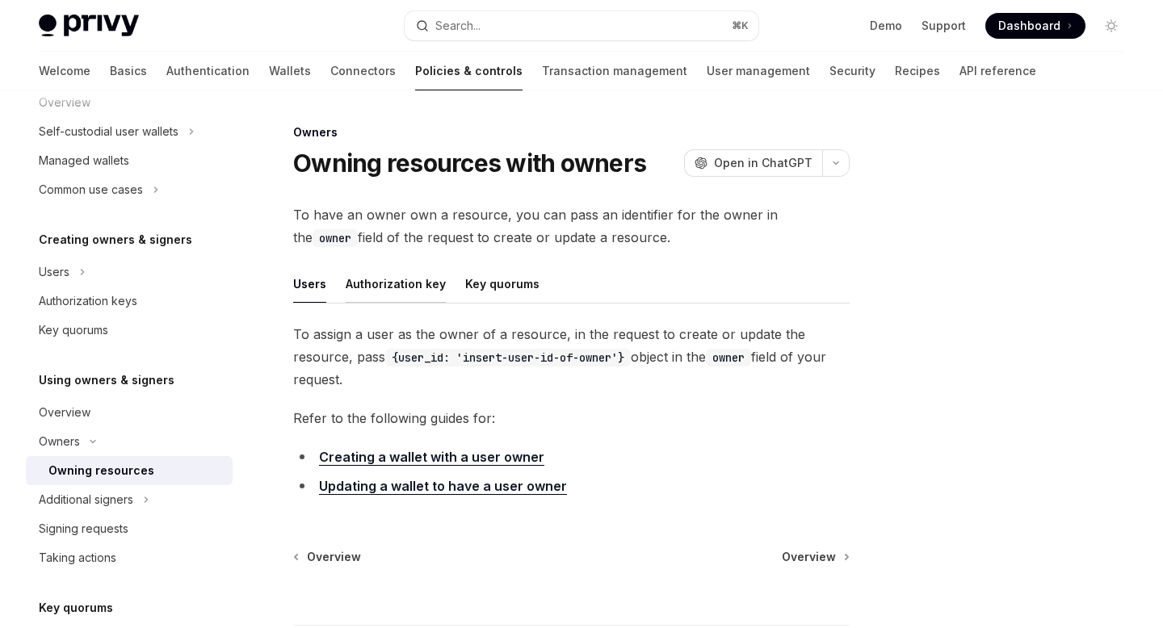
click at [397, 279] on button "Authorization key" at bounding box center [396, 284] width 100 height 38
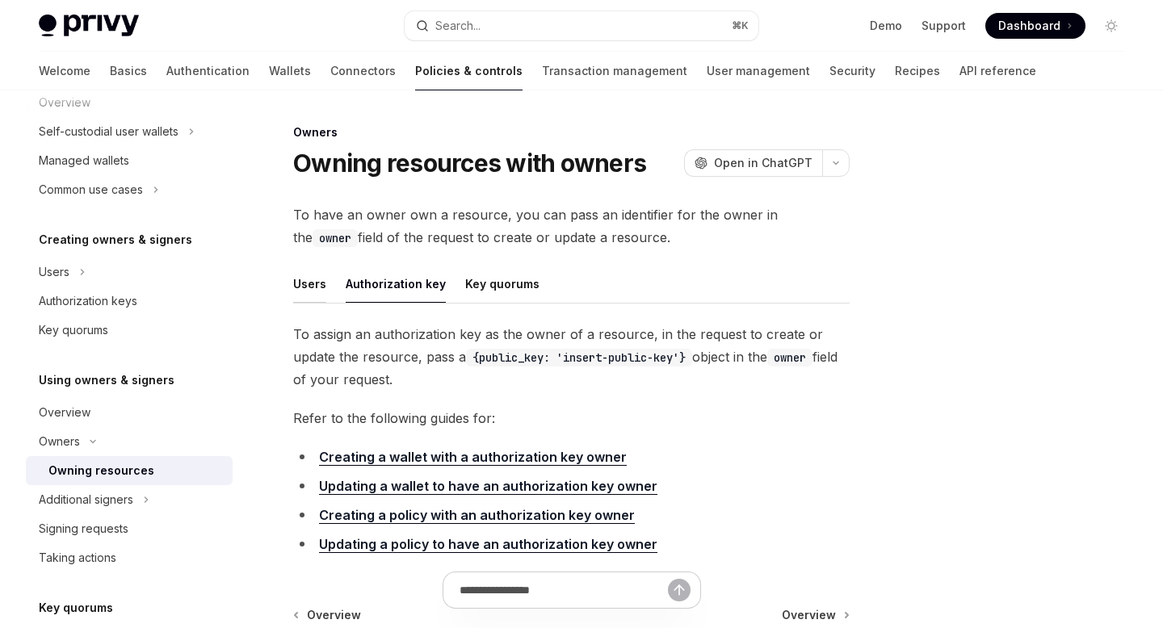
click at [307, 277] on button "Users" at bounding box center [309, 284] width 33 height 38
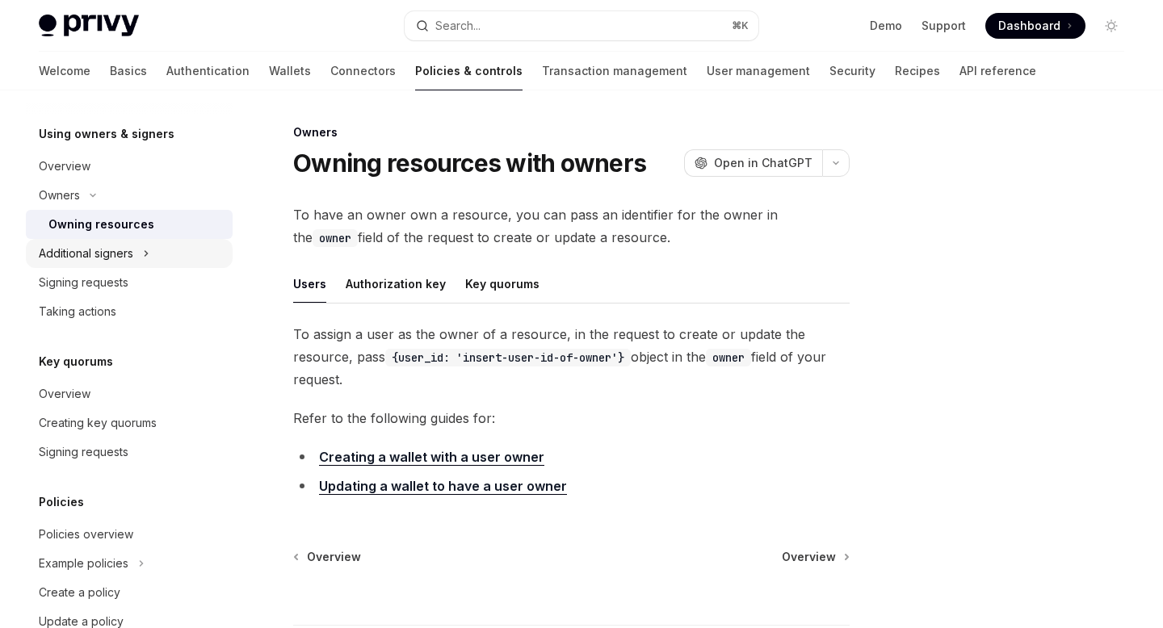
scroll to position [470, 0]
click at [126, 453] on div "Signing requests" at bounding box center [84, 450] width 90 height 19
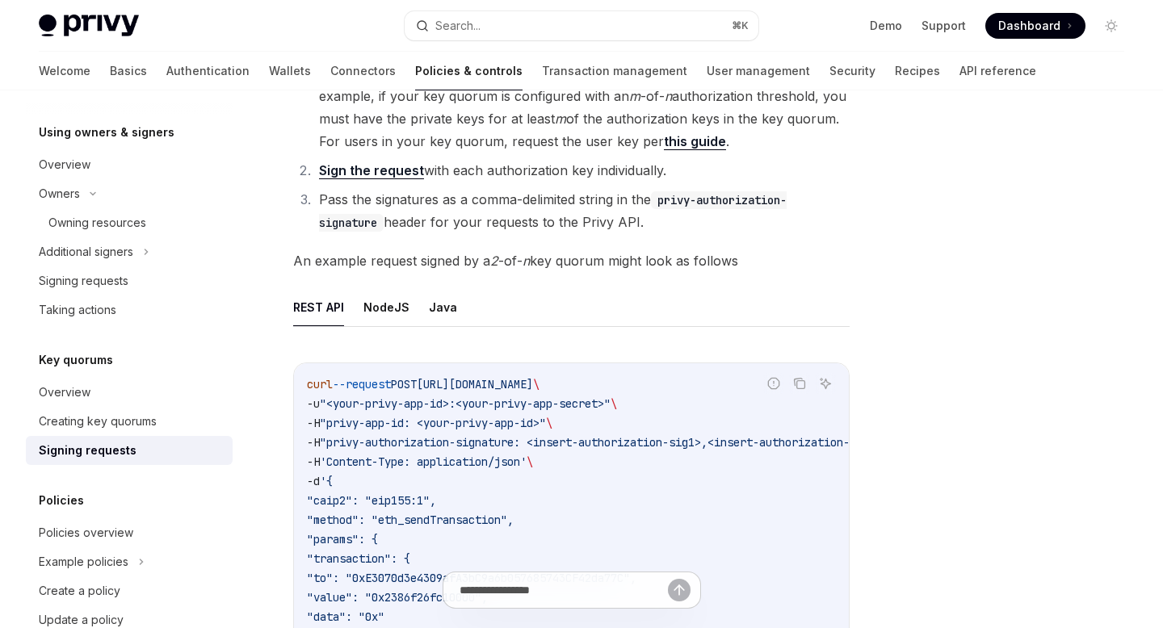
scroll to position [221, 0]
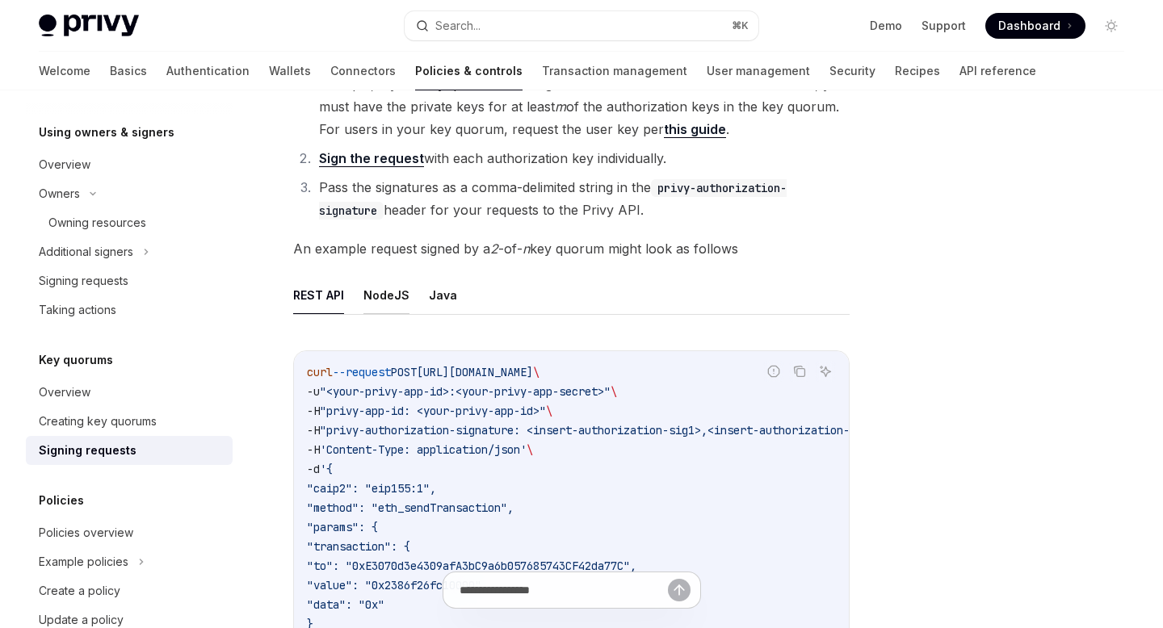
click at [392, 301] on button "NodeJS" at bounding box center [386, 295] width 46 height 38
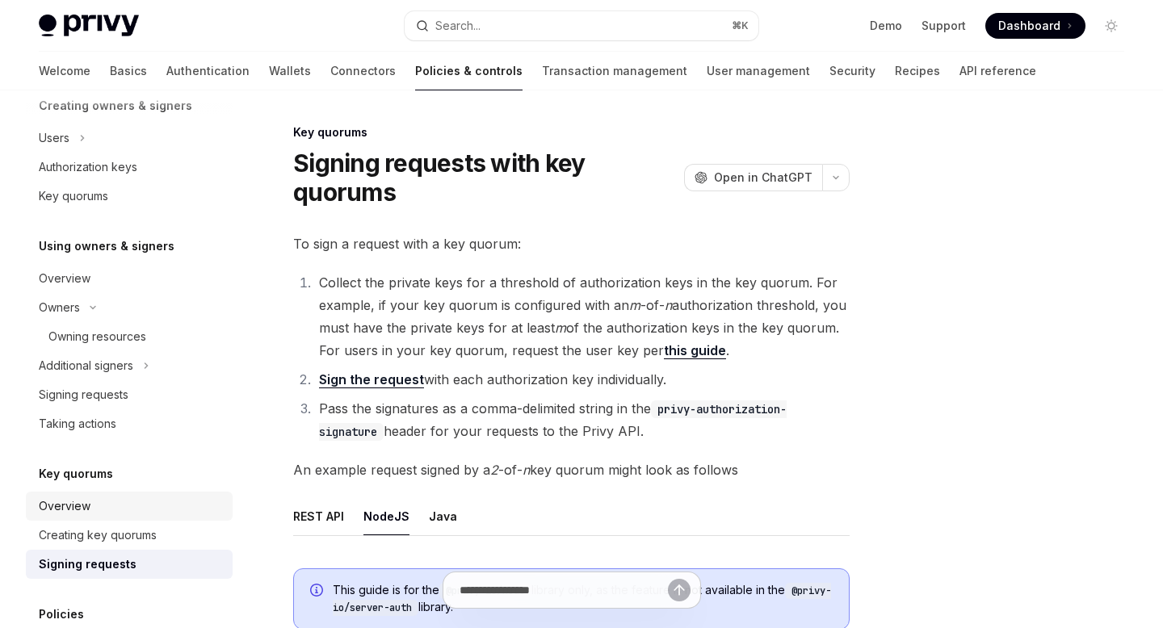
scroll to position [346, 0]
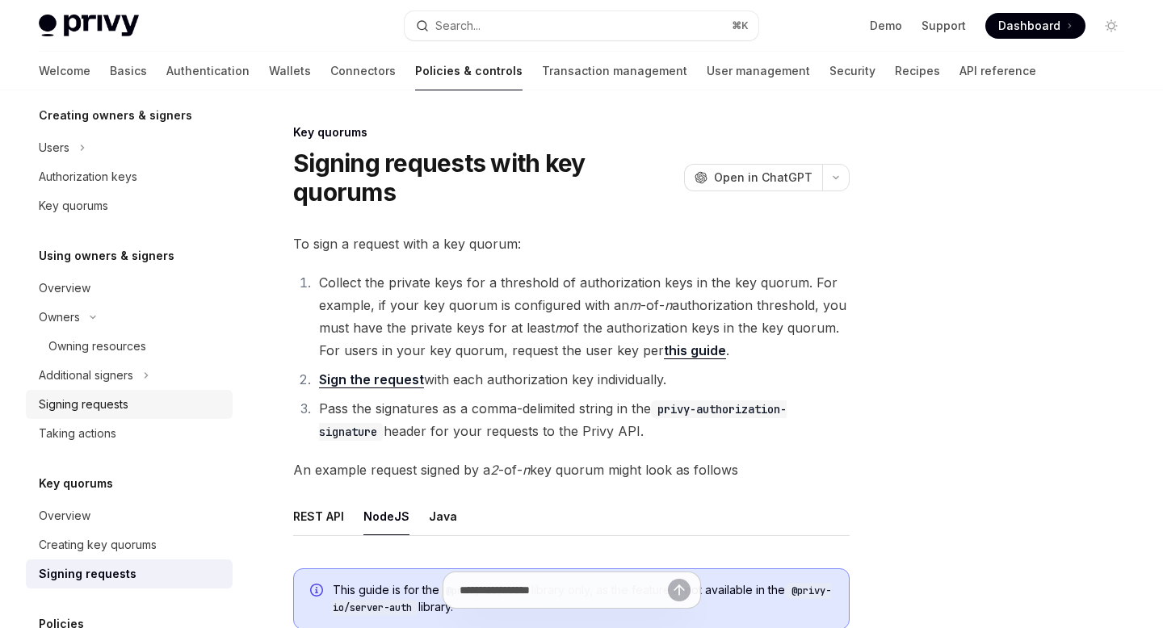
click at [105, 405] on div "Signing requests" at bounding box center [84, 404] width 90 height 19
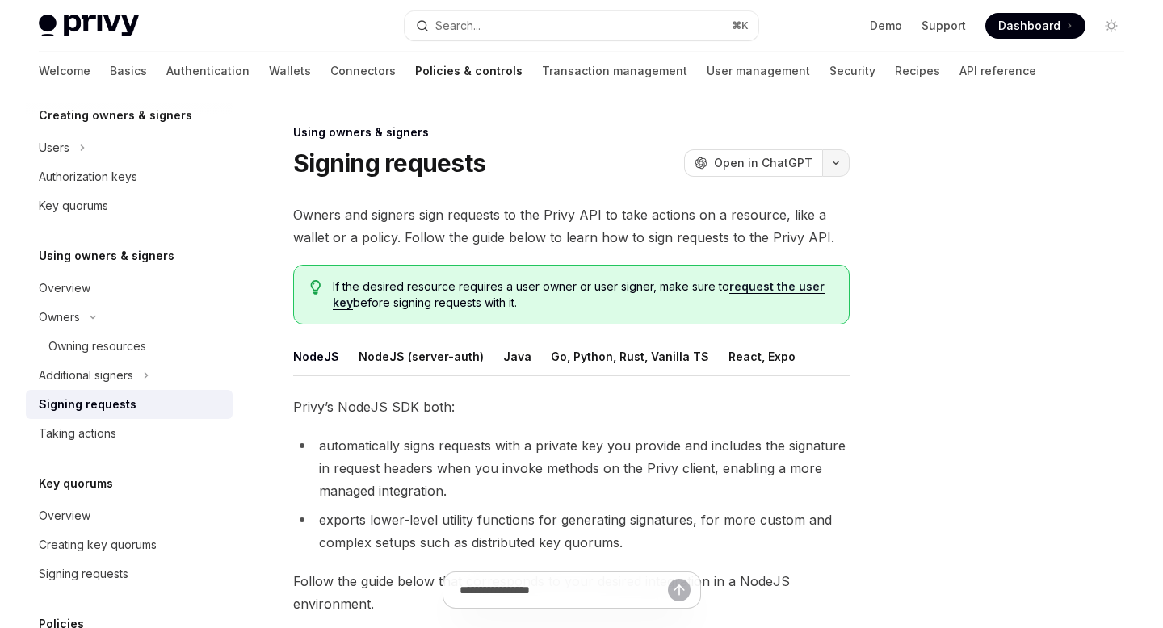
click at [843, 166] on button "button" at bounding box center [835, 162] width 27 height 27
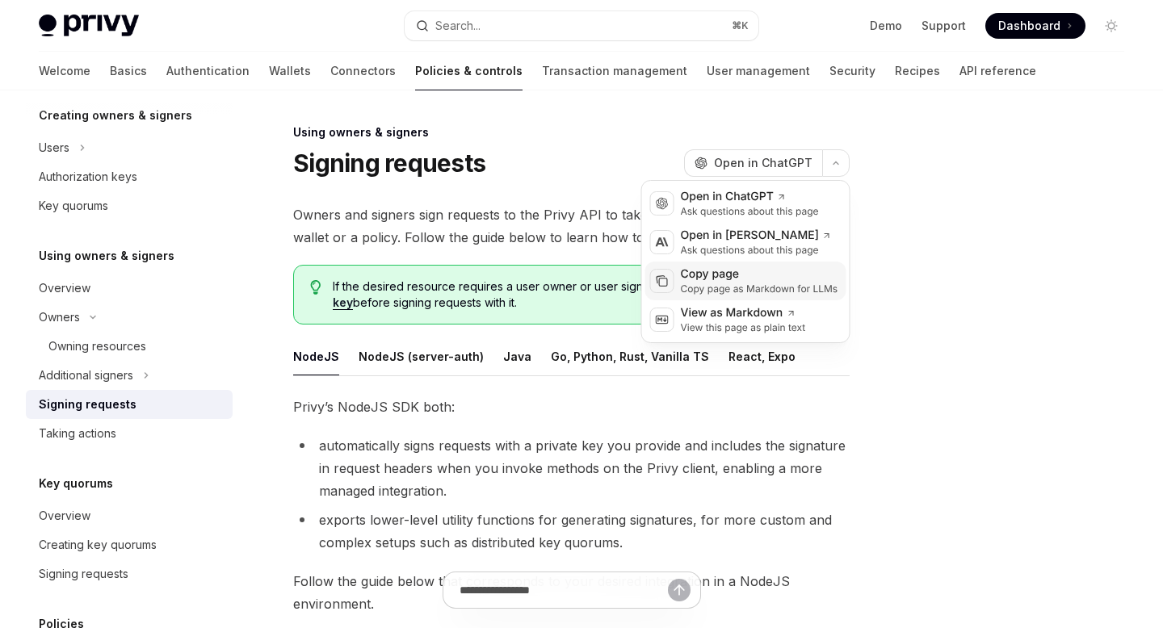
click at [739, 283] on div "Copy page as Markdown for LLMs" at bounding box center [759, 289] width 157 height 13
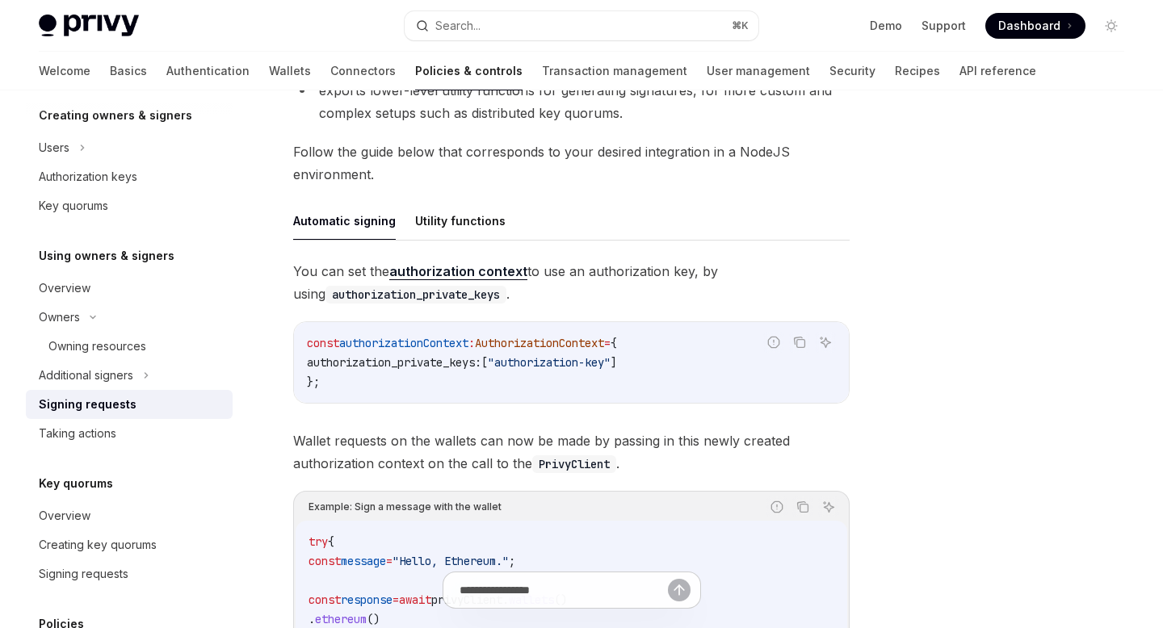
scroll to position [435, 0]
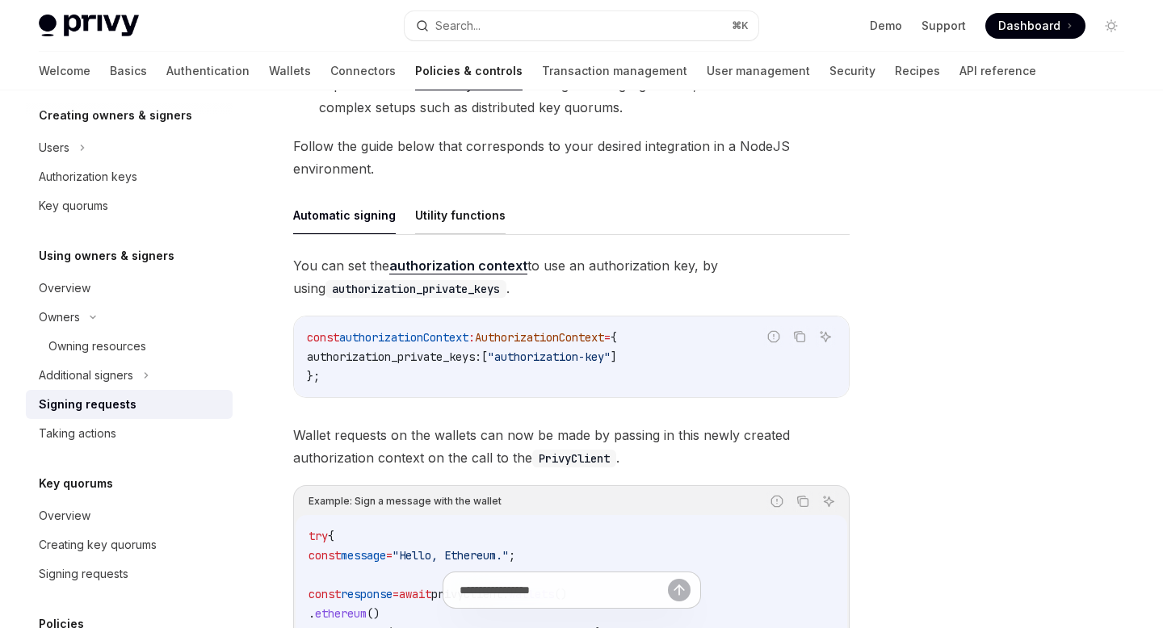
click at [475, 211] on button "Utility functions" at bounding box center [460, 215] width 90 height 38
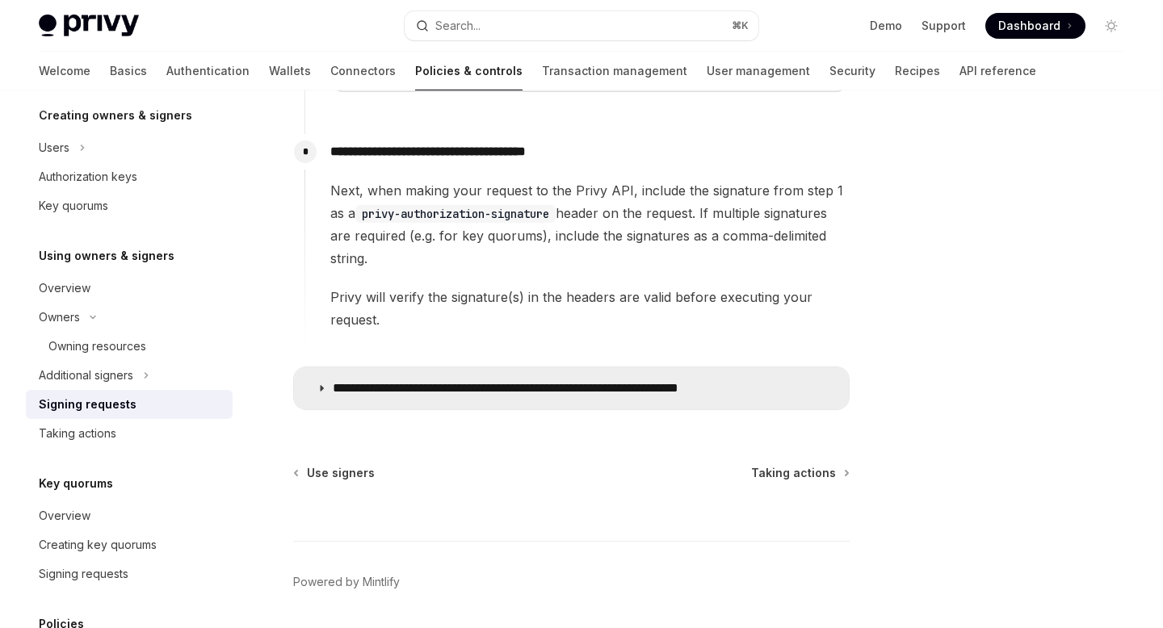
scroll to position [1106, 0]
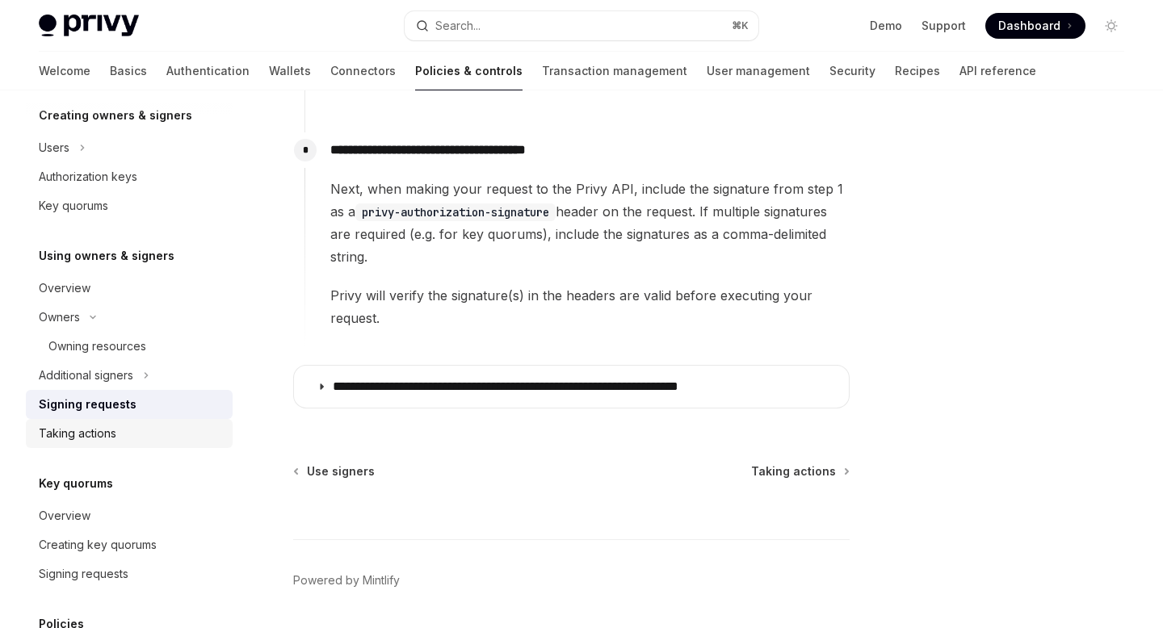
click at [137, 436] on div "Taking actions" at bounding box center [131, 433] width 184 height 19
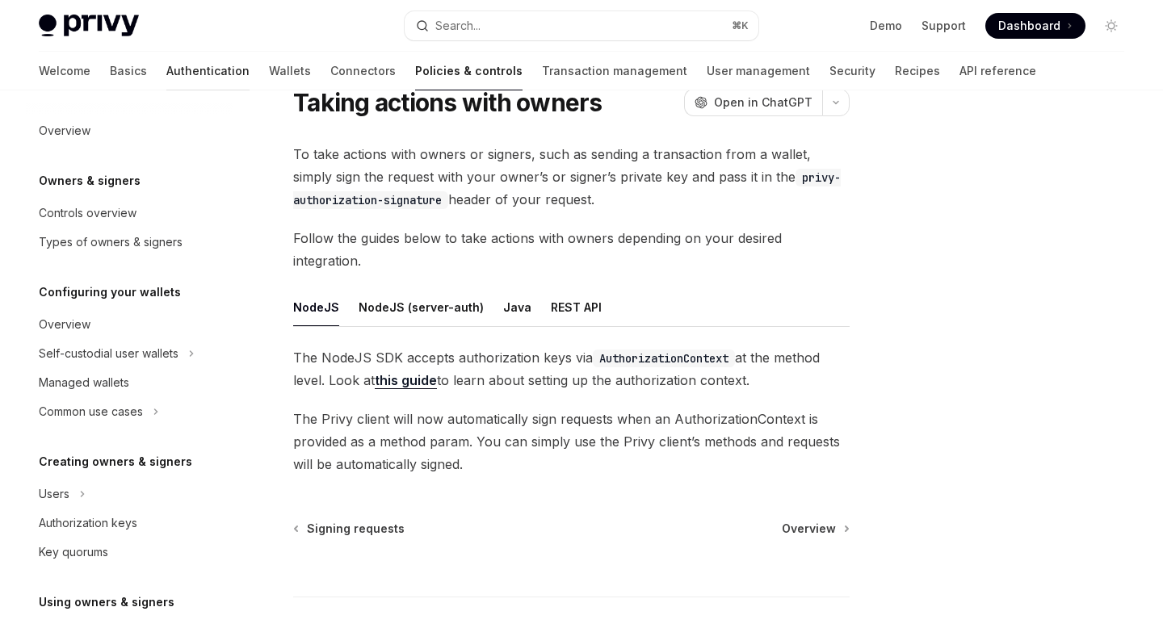
click at [166, 69] on link "Authentication" at bounding box center [207, 71] width 83 height 39
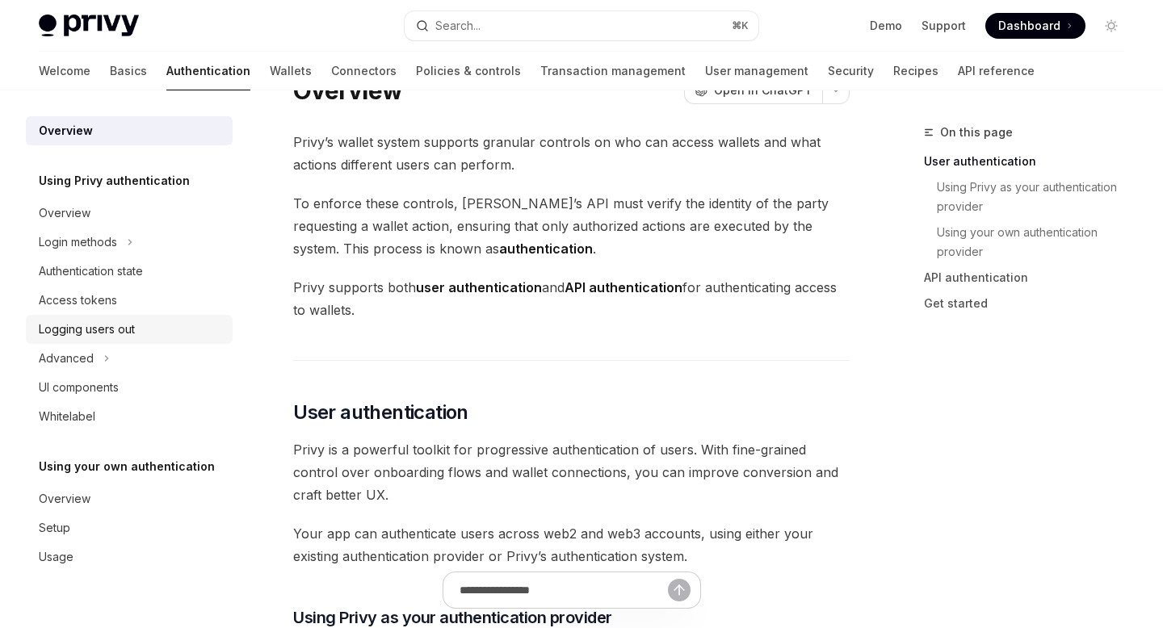
scroll to position [36, 0]
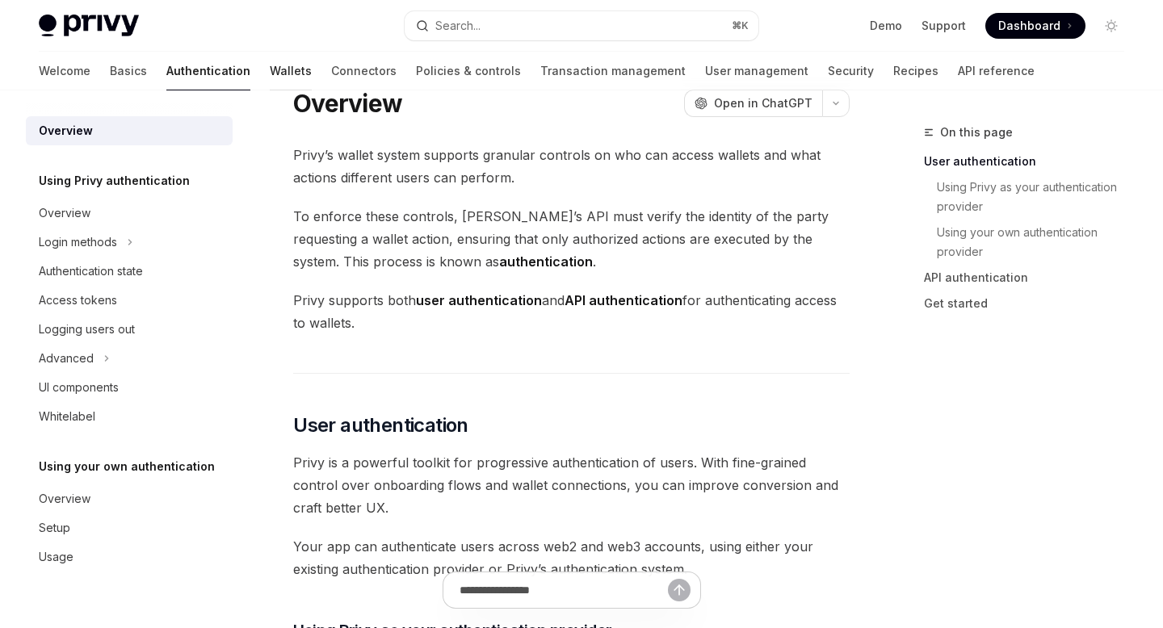
click at [270, 74] on link "Wallets" at bounding box center [291, 71] width 42 height 39
click at [270, 76] on link "Wallets" at bounding box center [291, 71] width 42 height 39
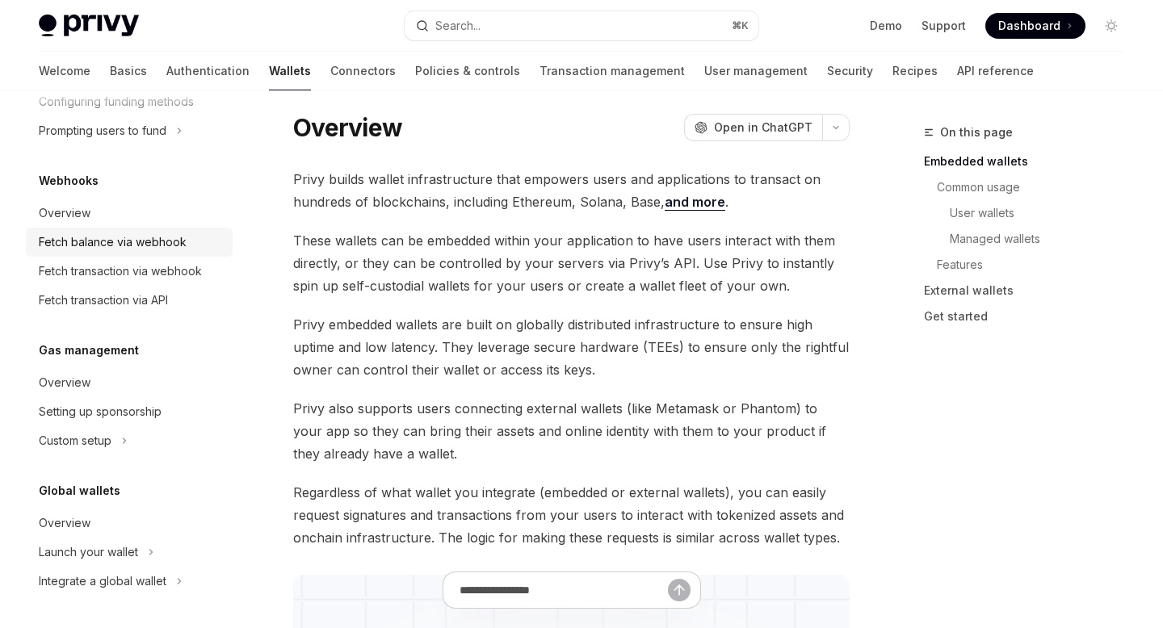
scroll to position [46, 0]
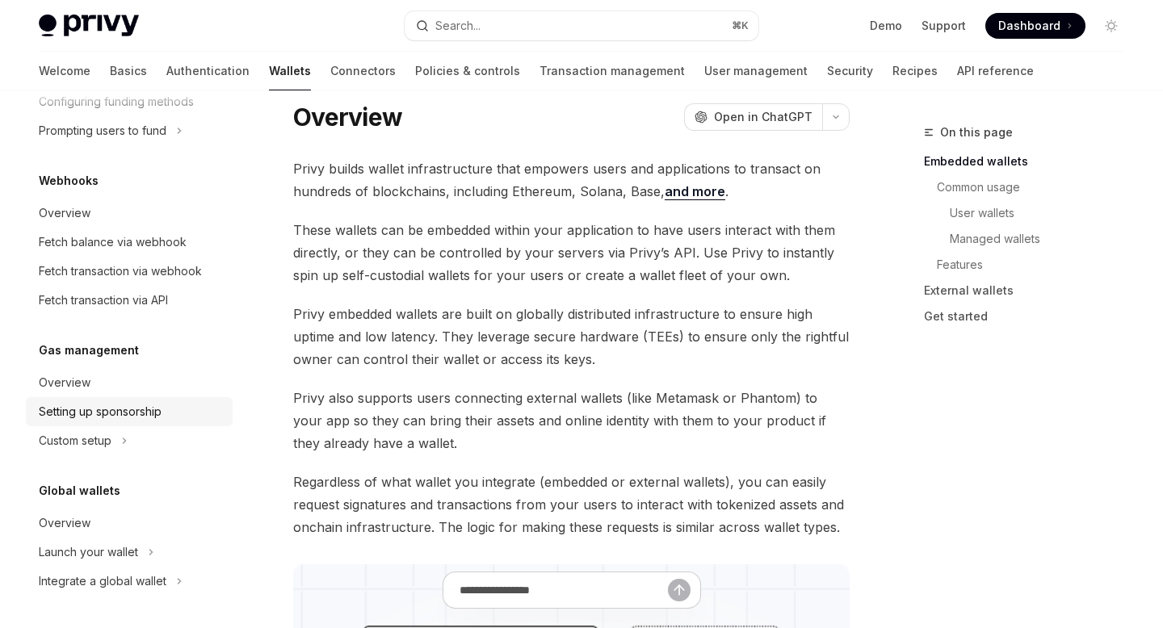
click at [137, 416] on div "Setting up sponsorship" at bounding box center [100, 411] width 123 height 19
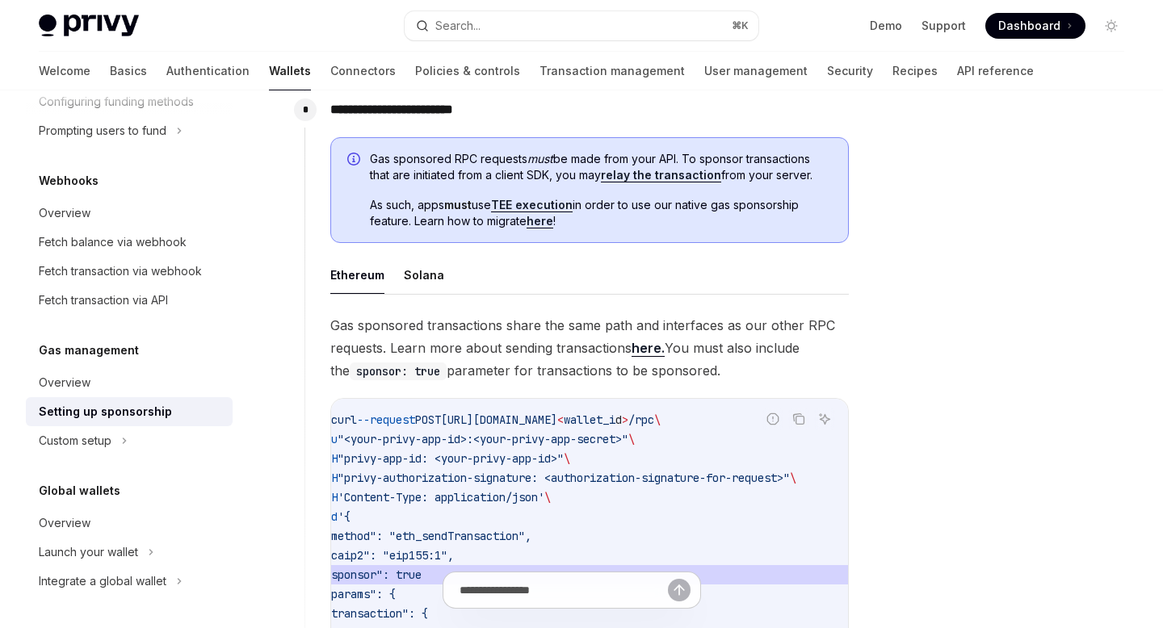
scroll to position [845, 0]
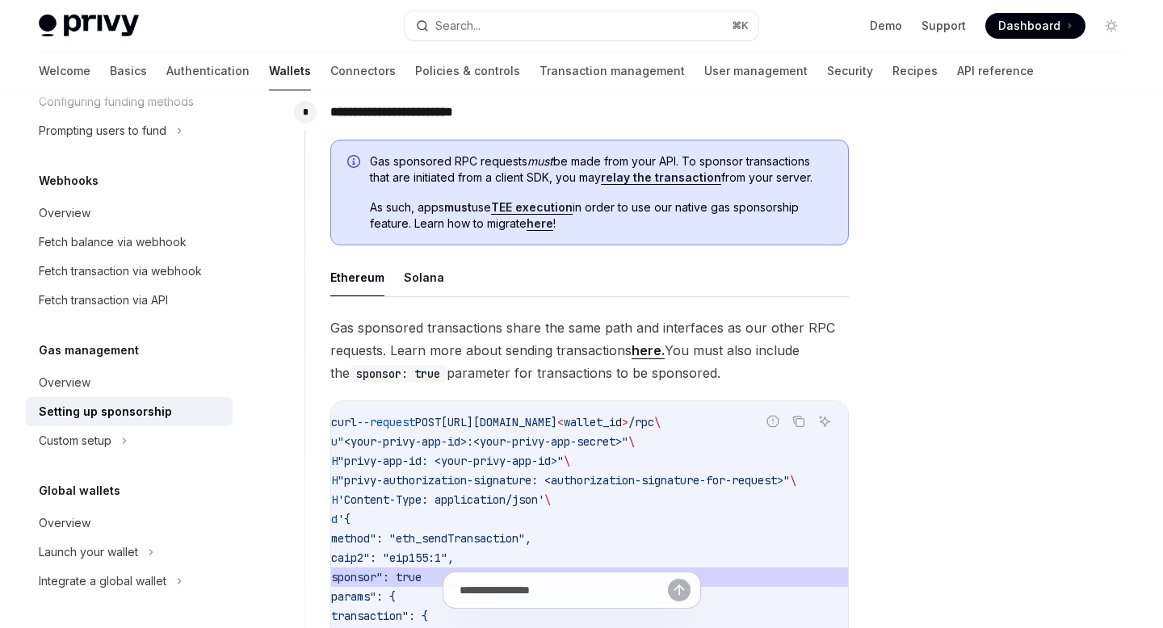
click at [640, 352] on link "here." at bounding box center [648, 350] width 33 height 17
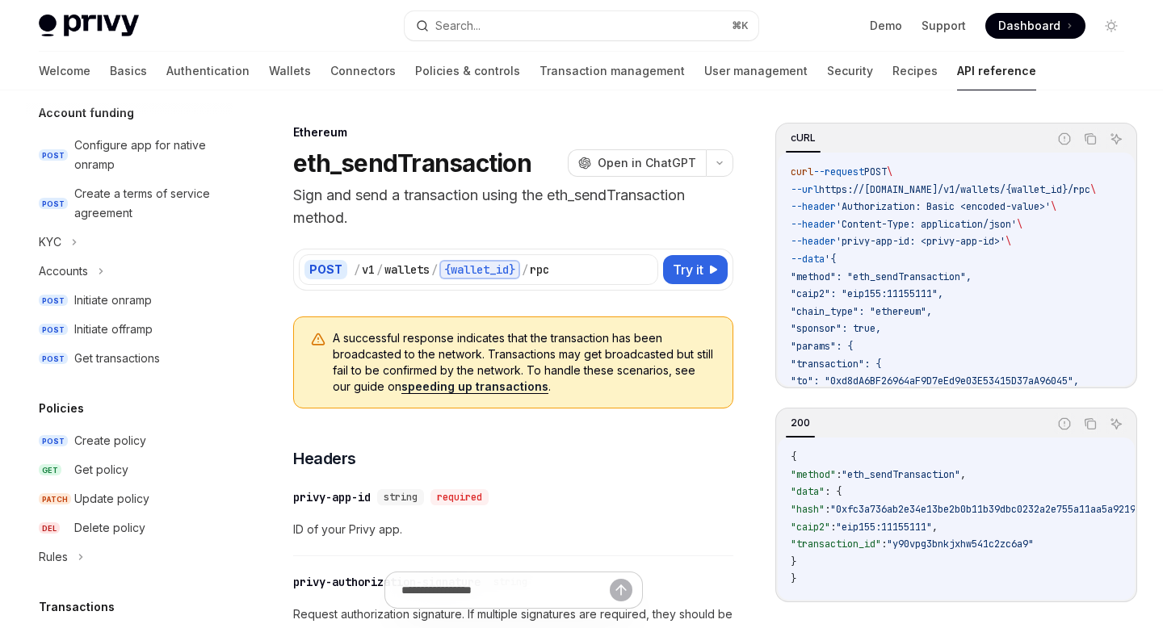
scroll to position [230, 0]
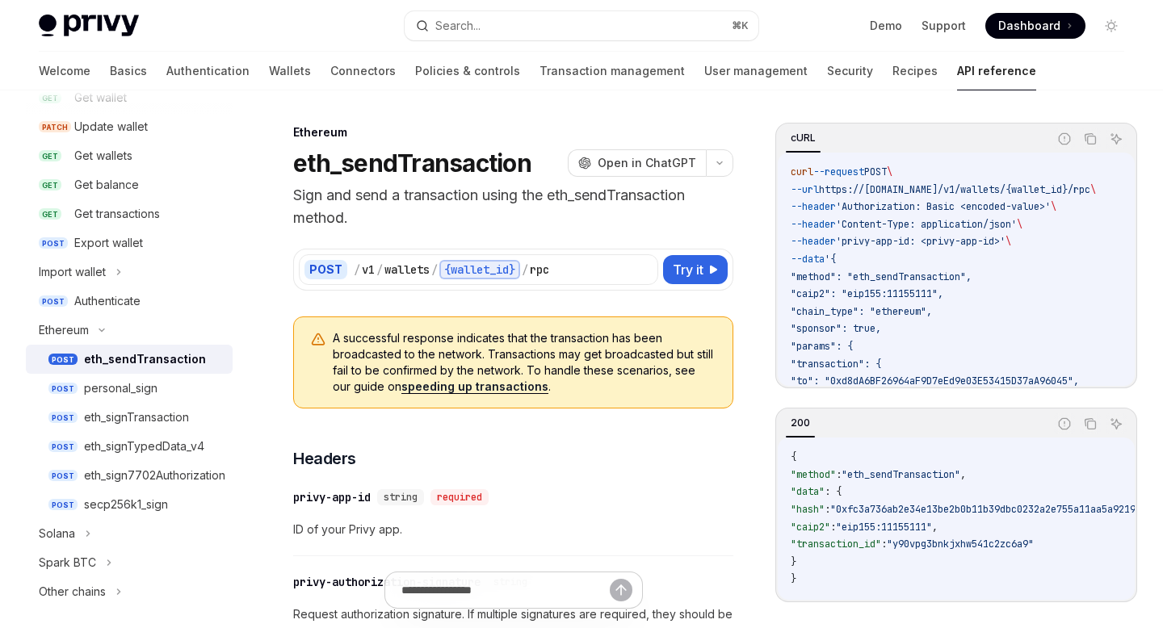
click at [167, 359] on div "eth_sendTransaction" at bounding box center [145, 359] width 122 height 19
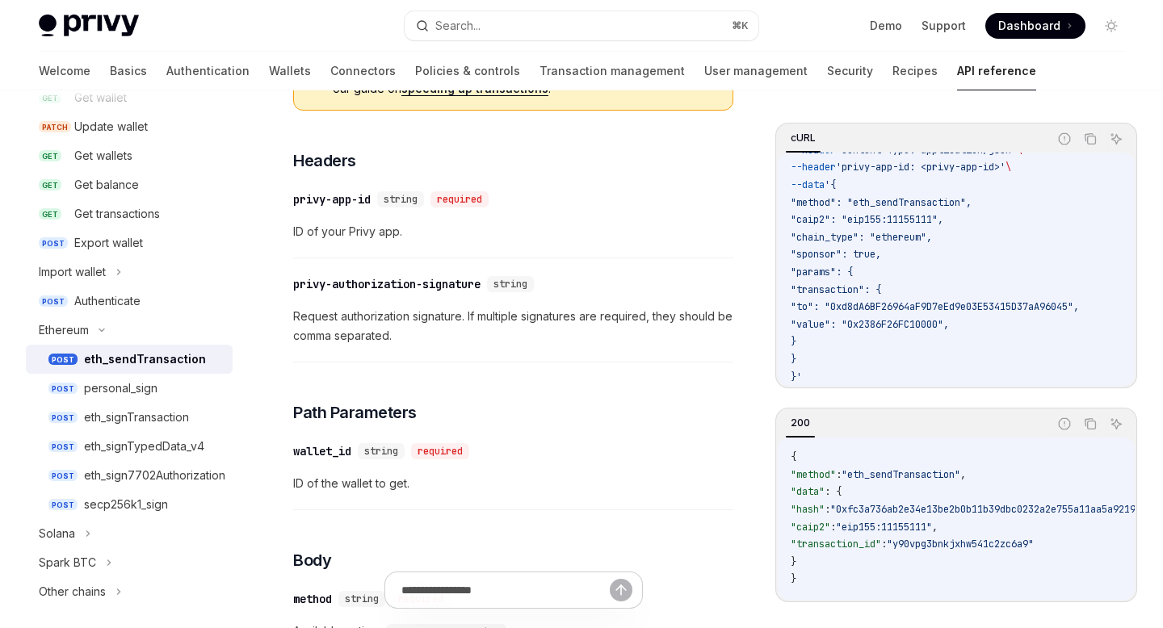
scroll to position [322, 0]
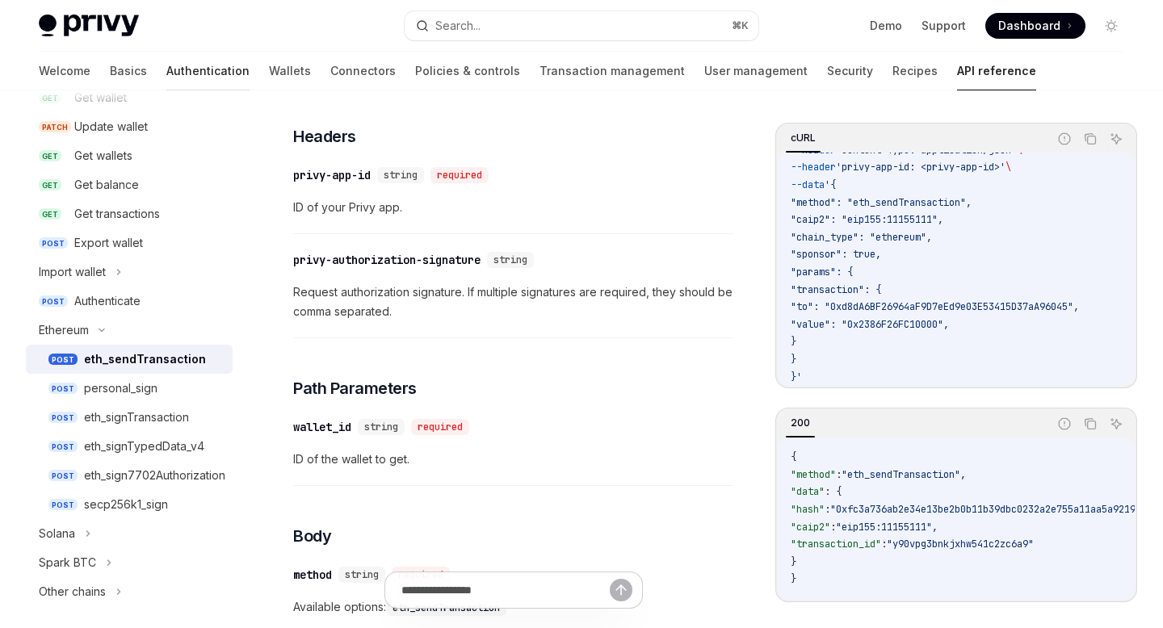
click at [166, 69] on link "Authentication" at bounding box center [207, 71] width 83 height 39
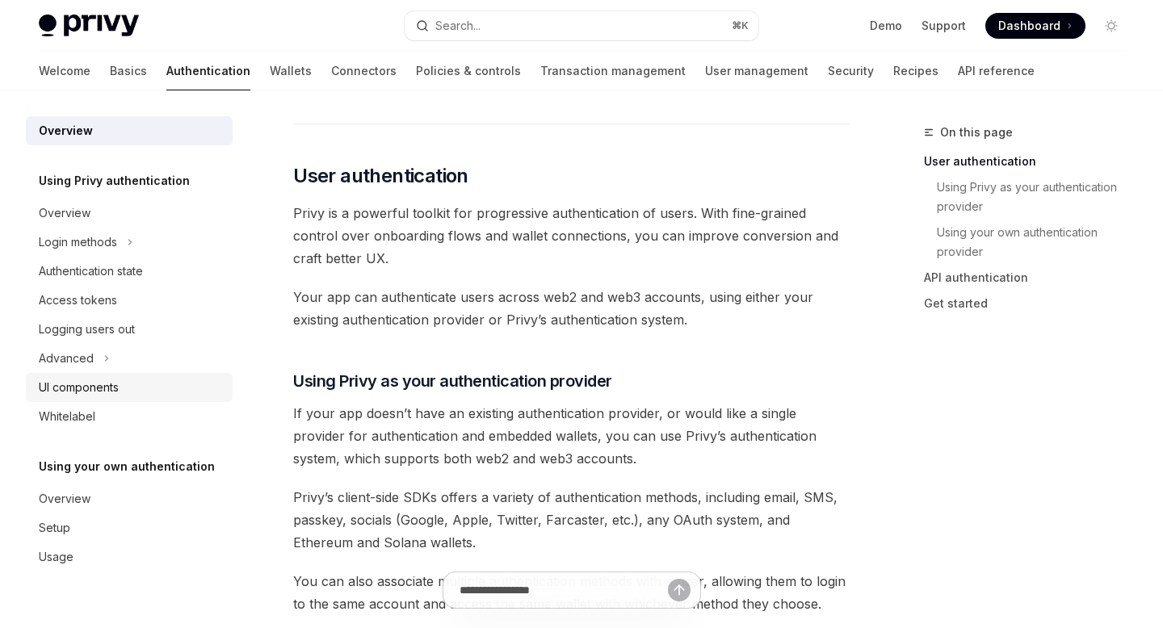
scroll to position [291, 0]
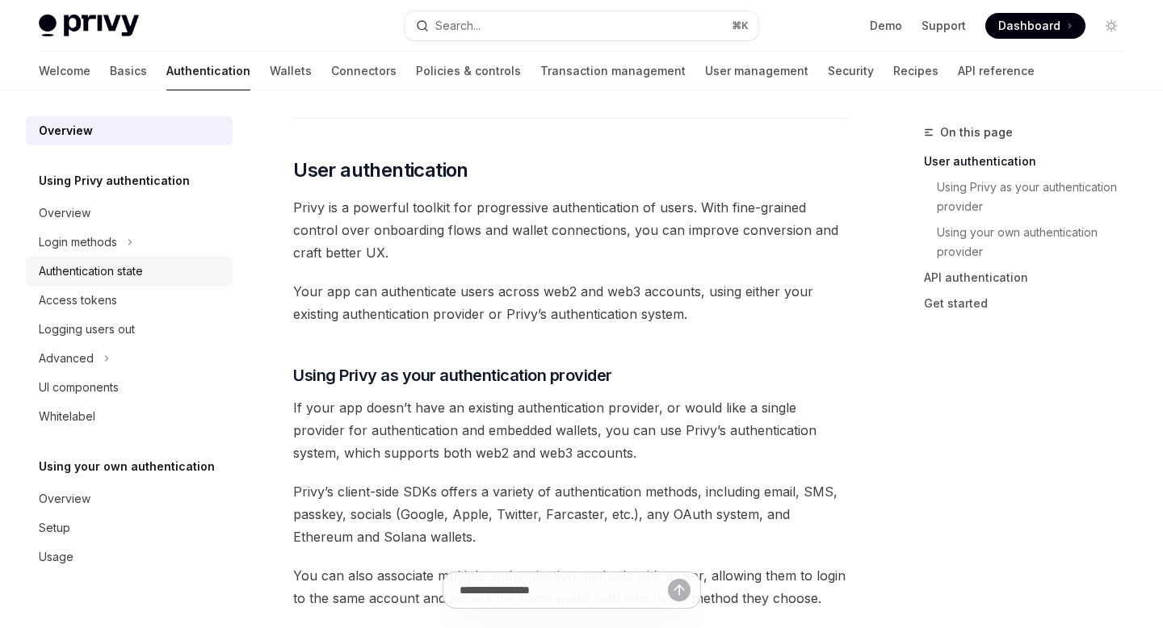
click at [102, 275] on div "Authentication state" at bounding box center [91, 271] width 104 height 19
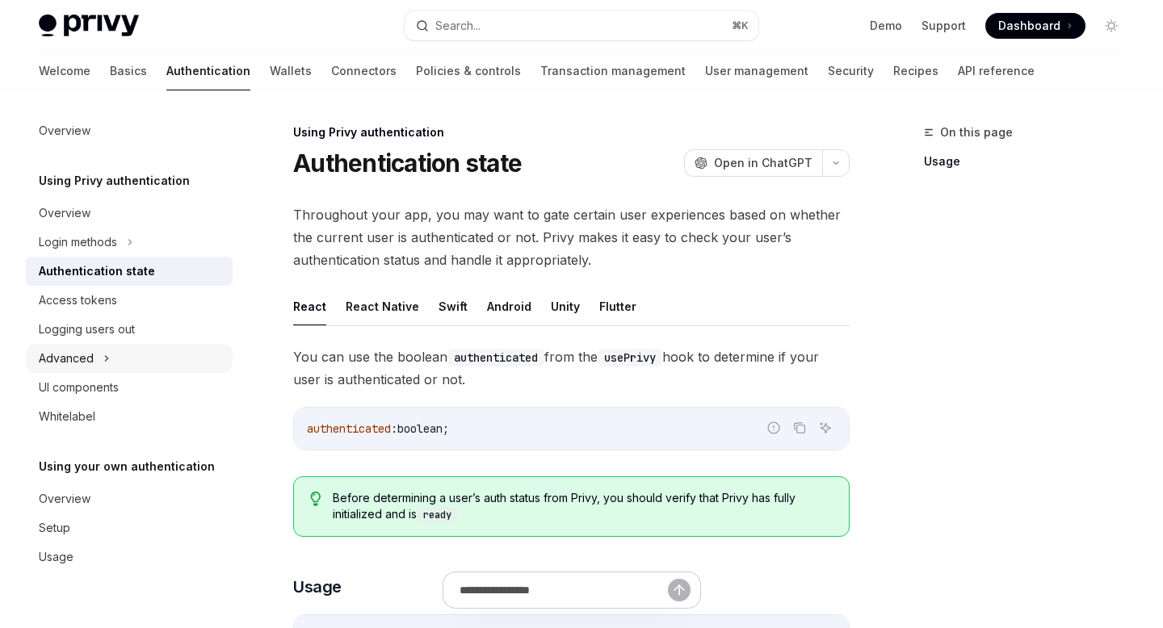
click at [88, 353] on div "Advanced" at bounding box center [66, 358] width 55 height 19
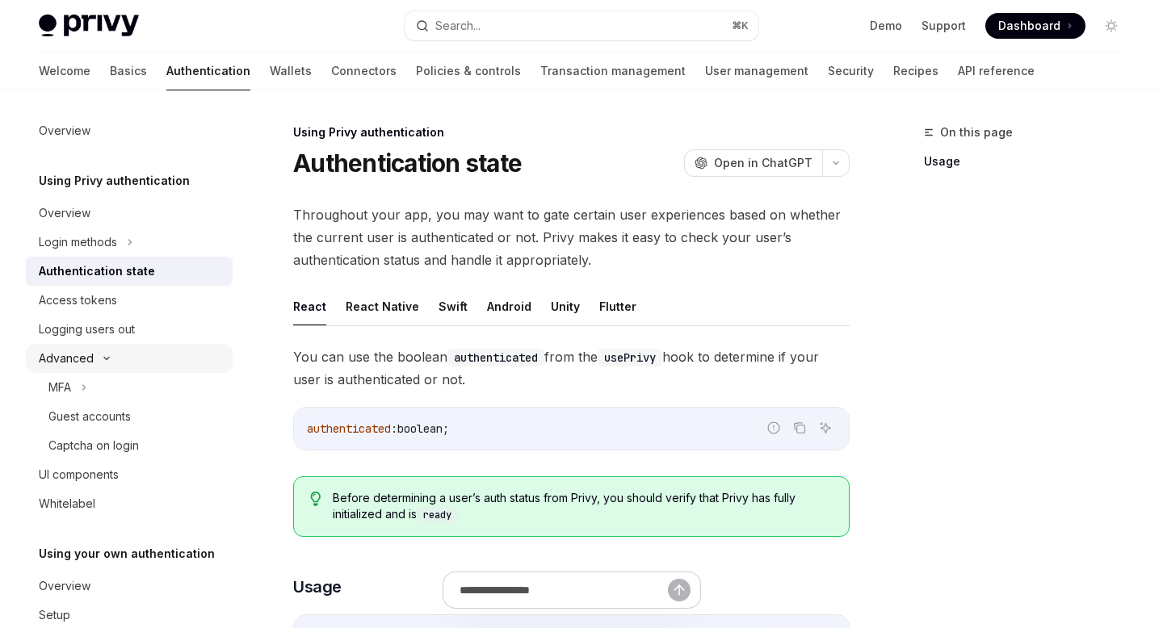
click at [88, 353] on div "Advanced" at bounding box center [66, 358] width 55 height 19
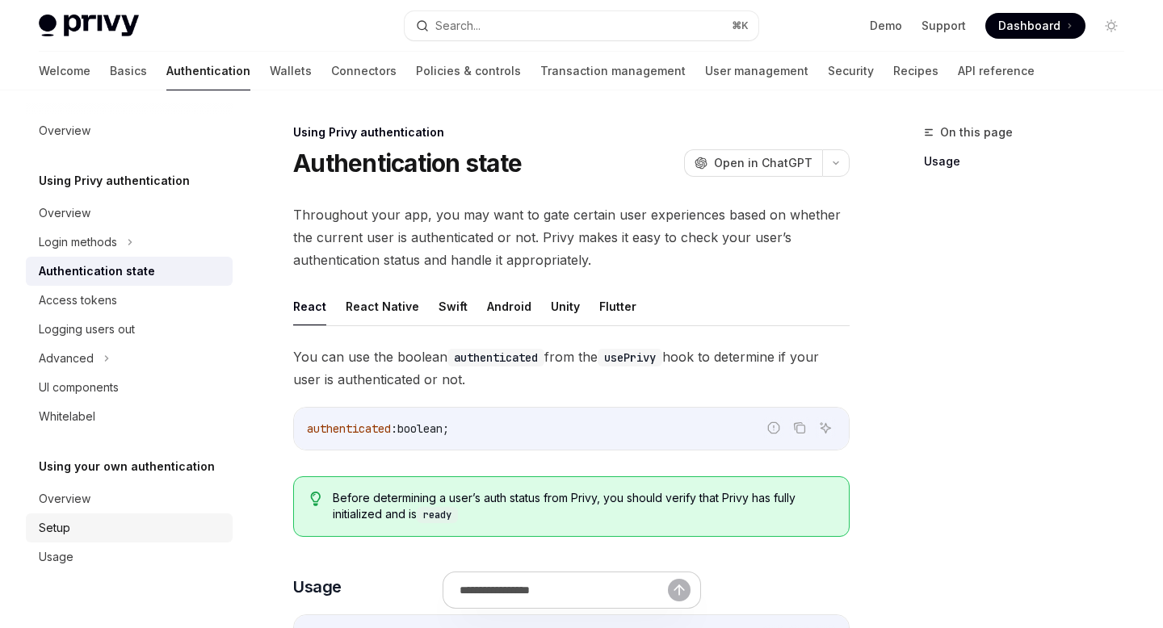
click at [66, 536] on div "Setup" at bounding box center [54, 527] width 31 height 19
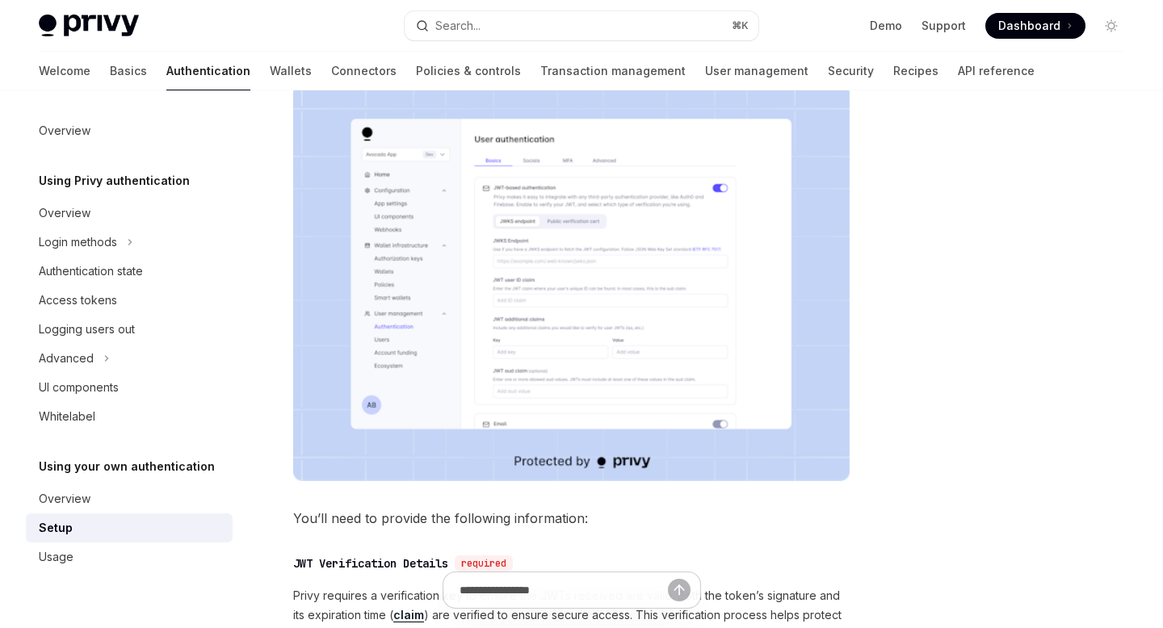
scroll to position [365, 0]
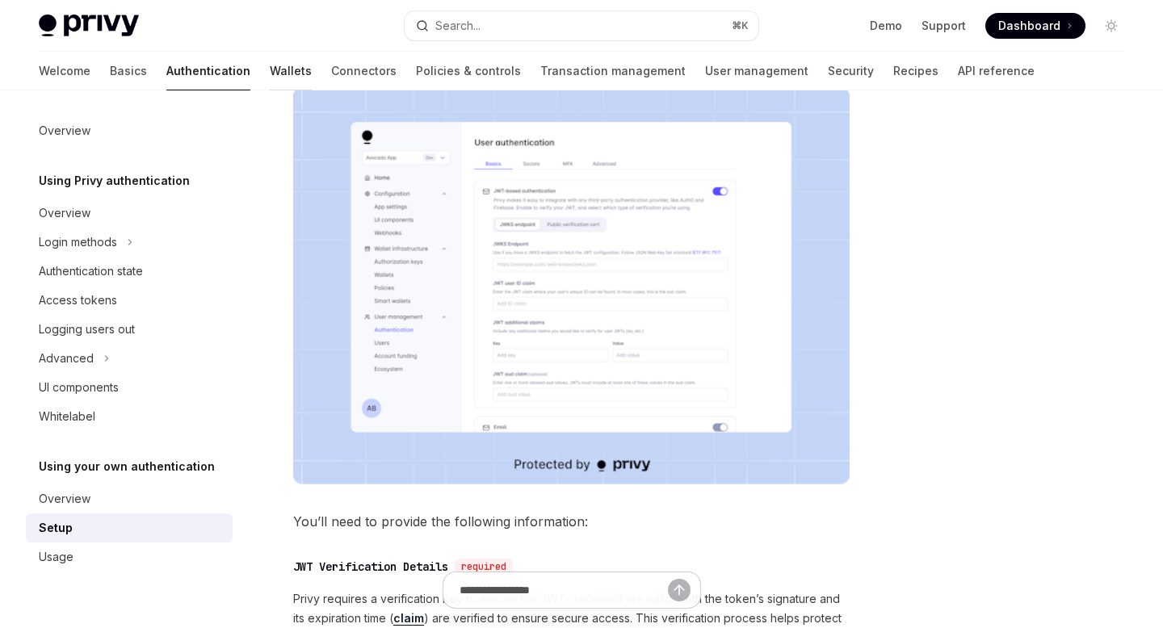
click at [270, 79] on link "Wallets" at bounding box center [291, 71] width 42 height 39
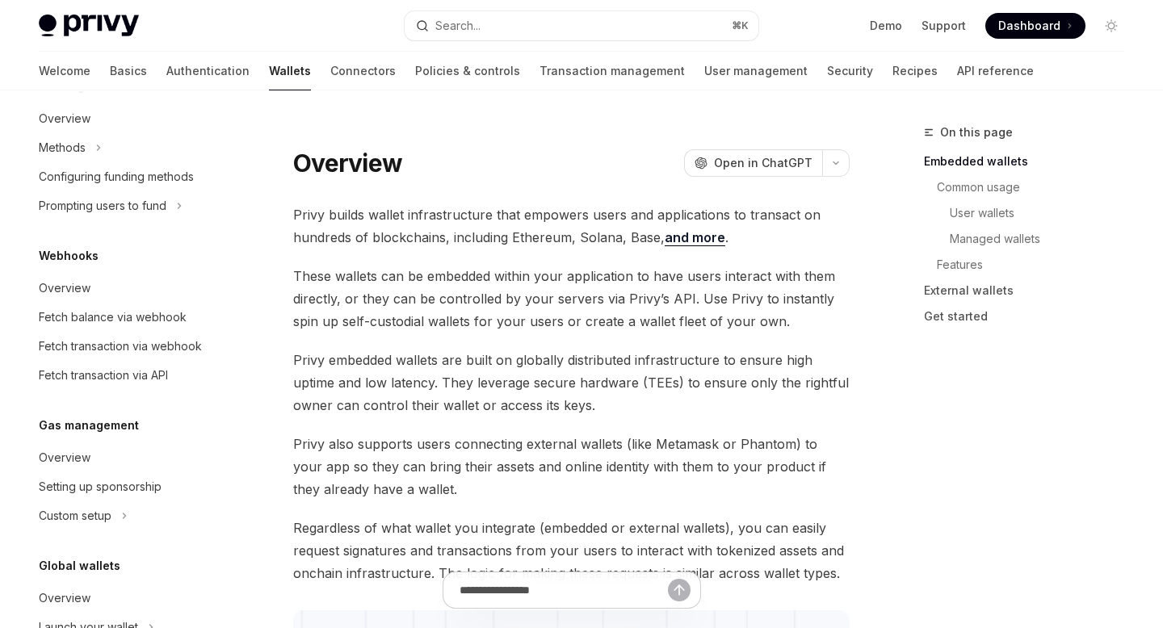
scroll to position [759, 0]
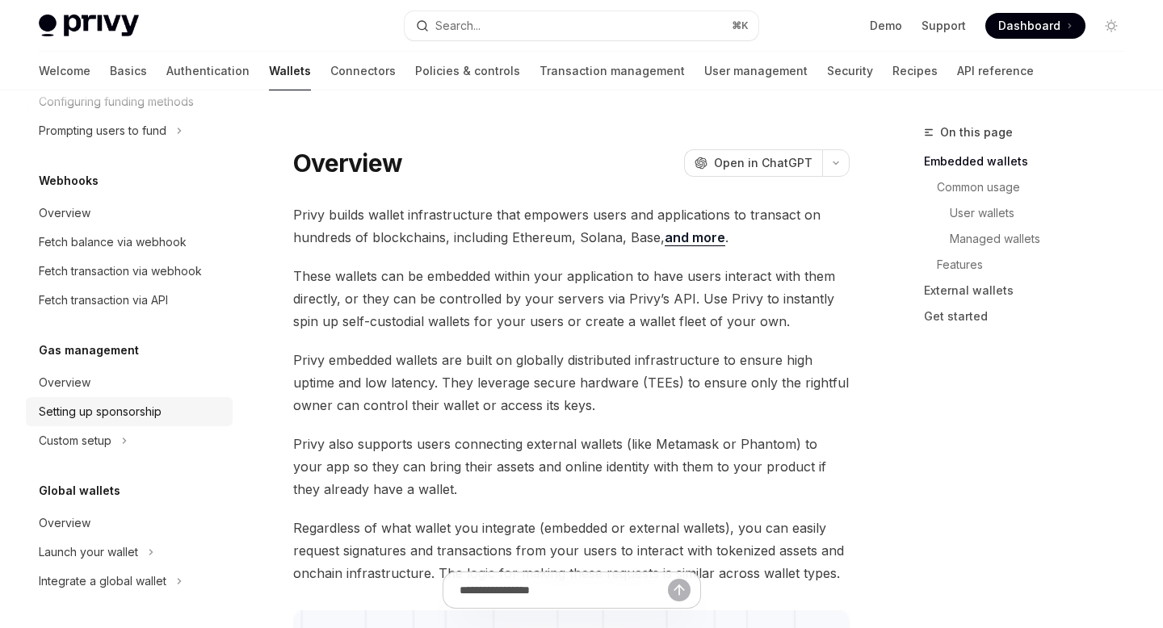
click at [126, 412] on div "Setting up sponsorship" at bounding box center [100, 411] width 123 height 19
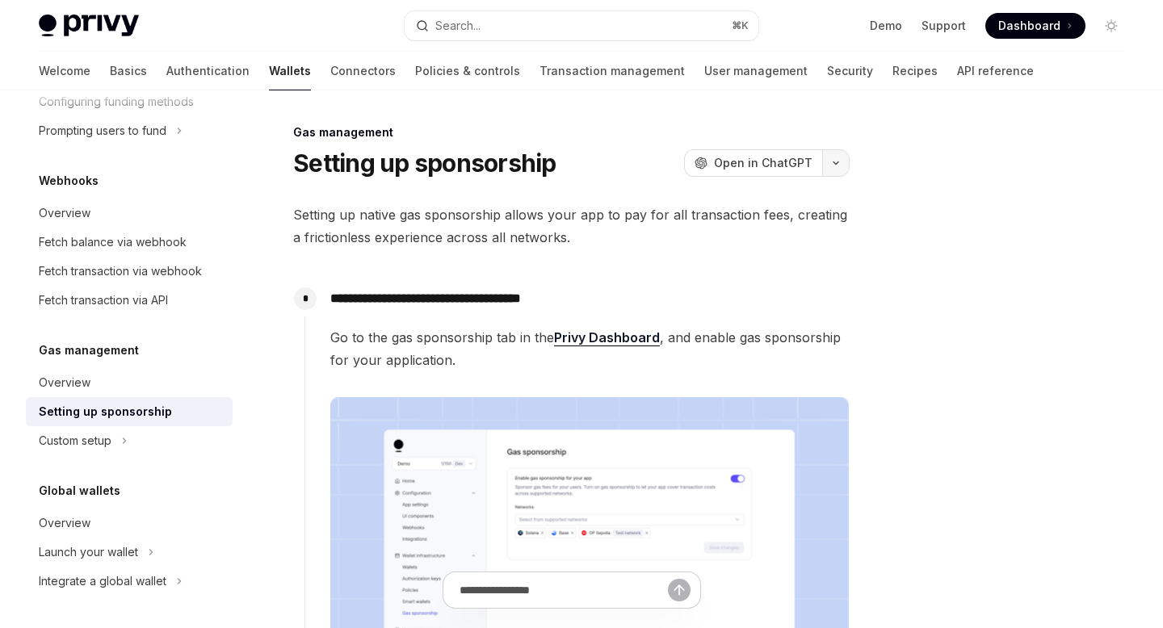
click at [846, 159] on button "button" at bounding box center [835, 162] width 27 height 27
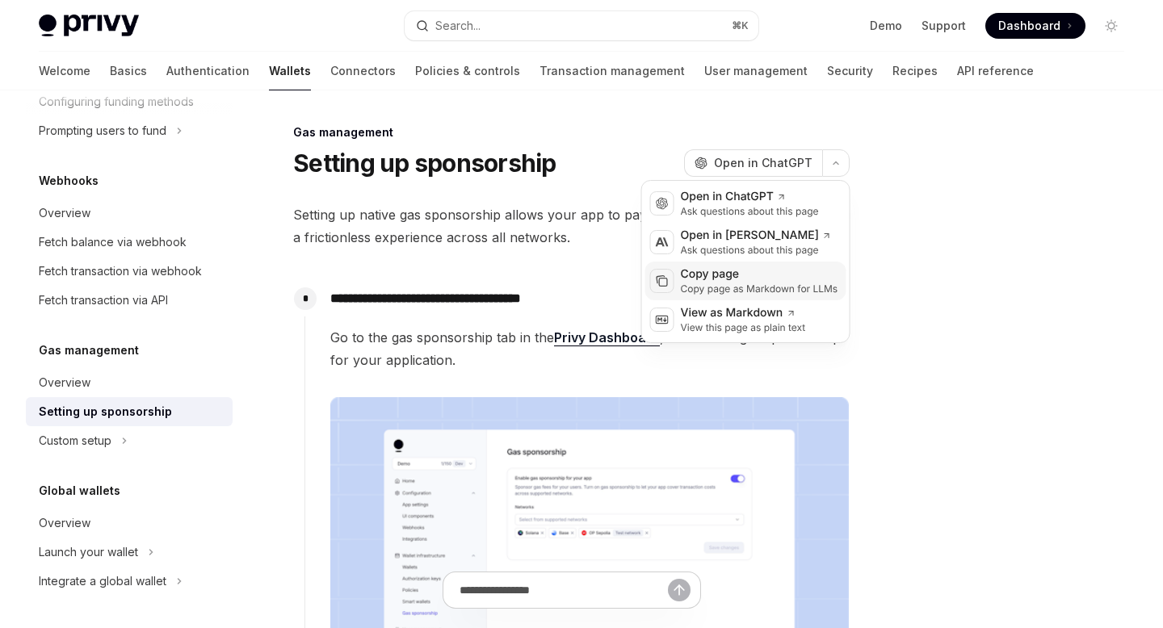
click at [734, 275] on div "Copy page" at bounding box center [759, 275] width 157 height 16
click at [831, 162] on icon "button" at bounding box center [835, 163] width 19 height 6
click at [766, 281] on div "Copy page" at bounding box center [759, 275] width 157 height 16
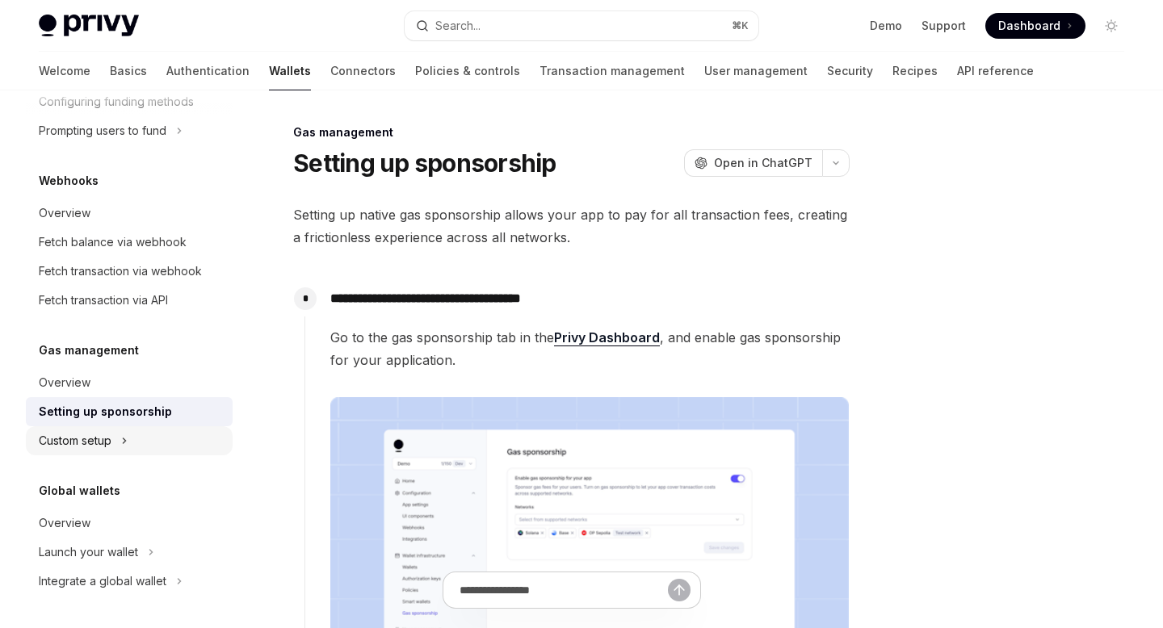
click at [94, 443] on div "Custom setup" at bounding box center [75, 440] width 73 height 19
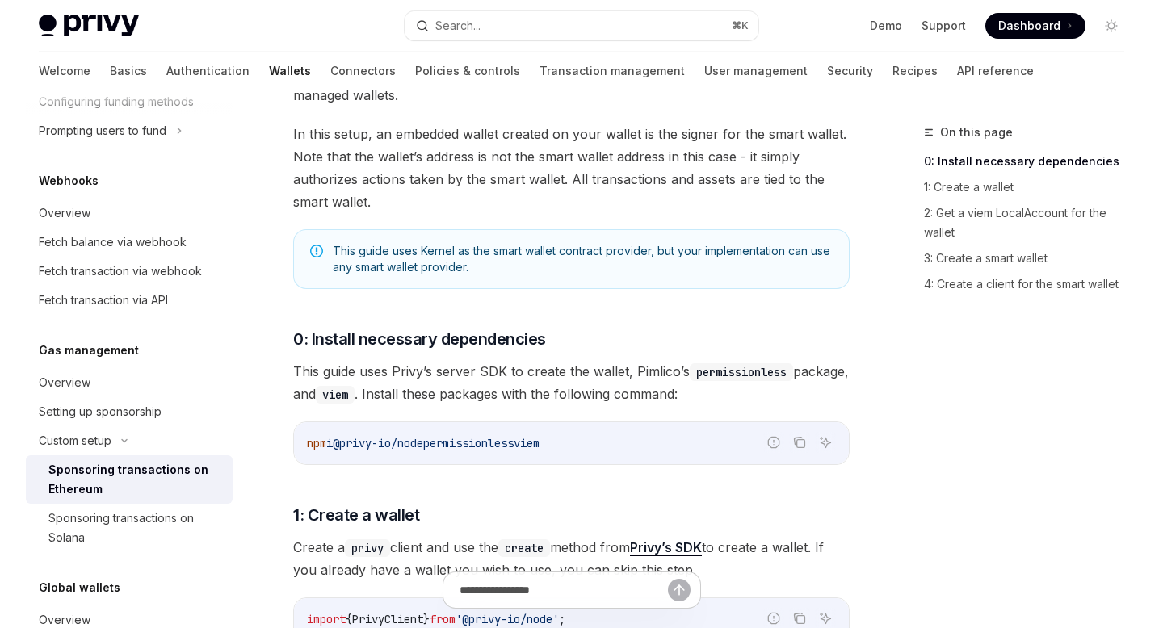
scroll to position [331, 0]
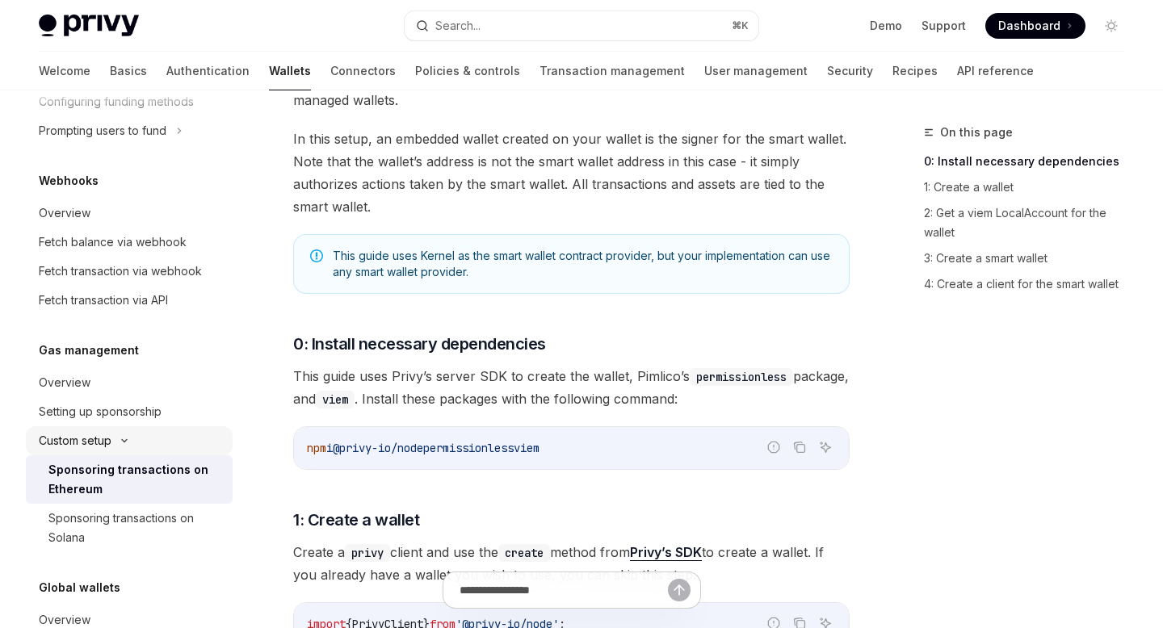
click at [132, 434] on div "Custom setup" at bounding box center [129, 440] width 207 height 29
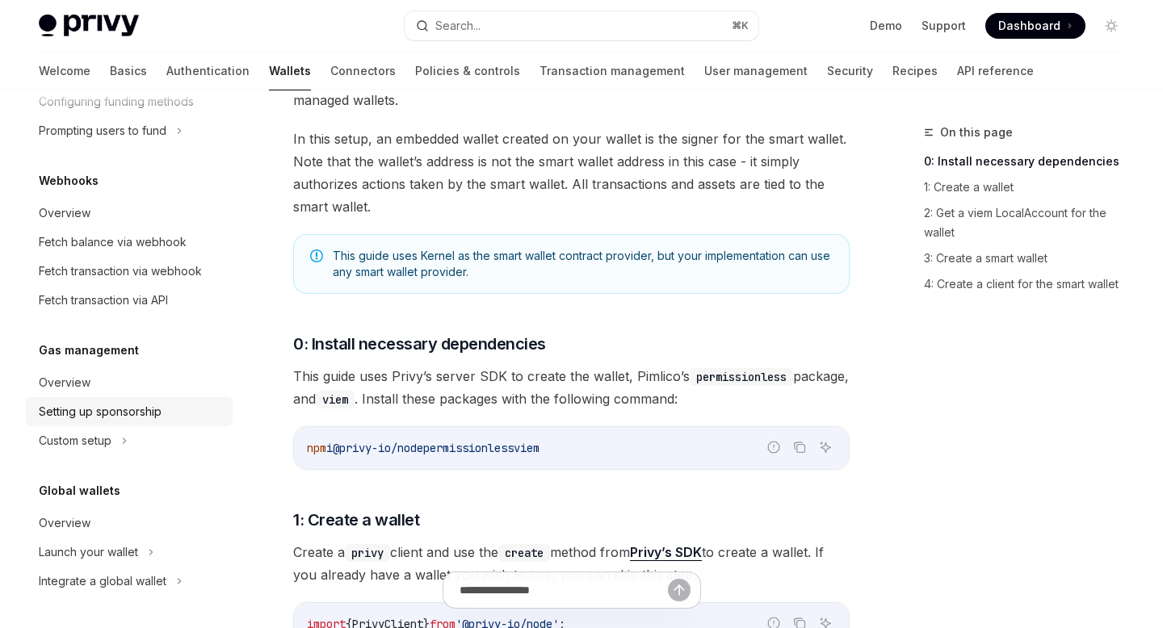
click at [136, 412] on div "Setting up sponsorship" at bounding box center [100, 411] width 123 height 19
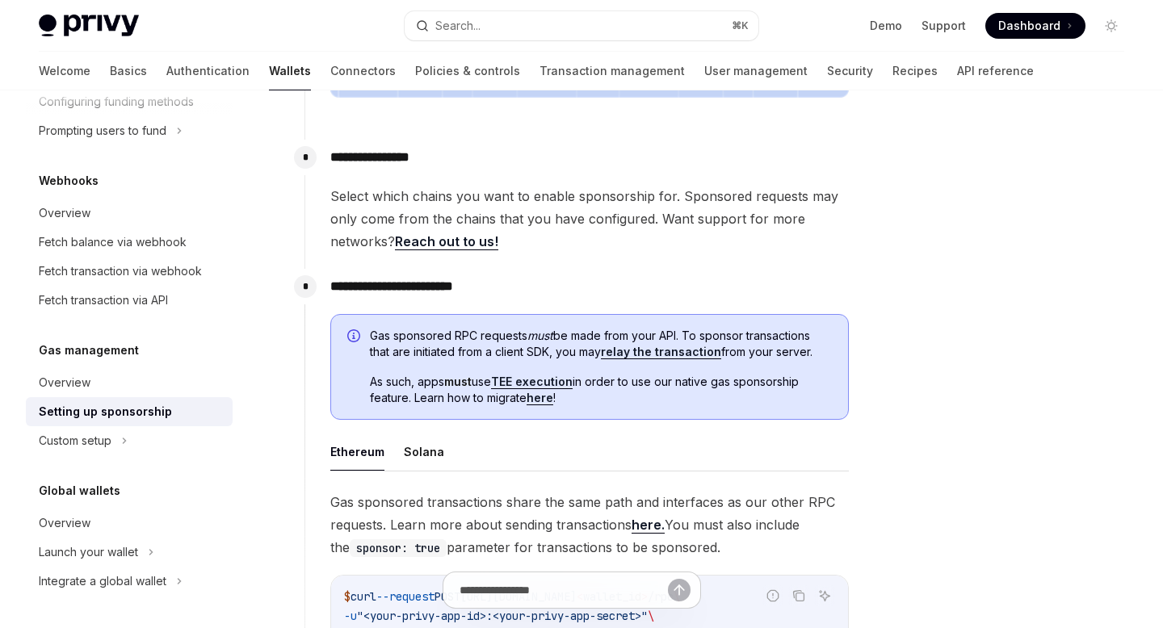
scroll to position [656, 0]
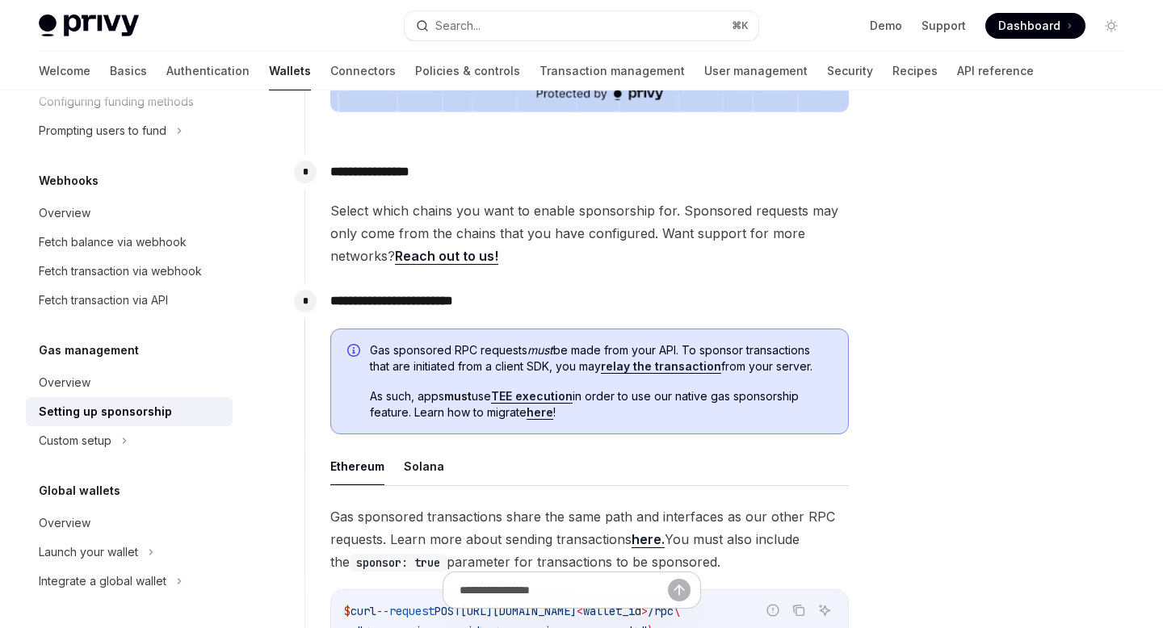
click at [636, 367] on link "relay the transaction" at bounding box center [661, 366] width 120 height 15
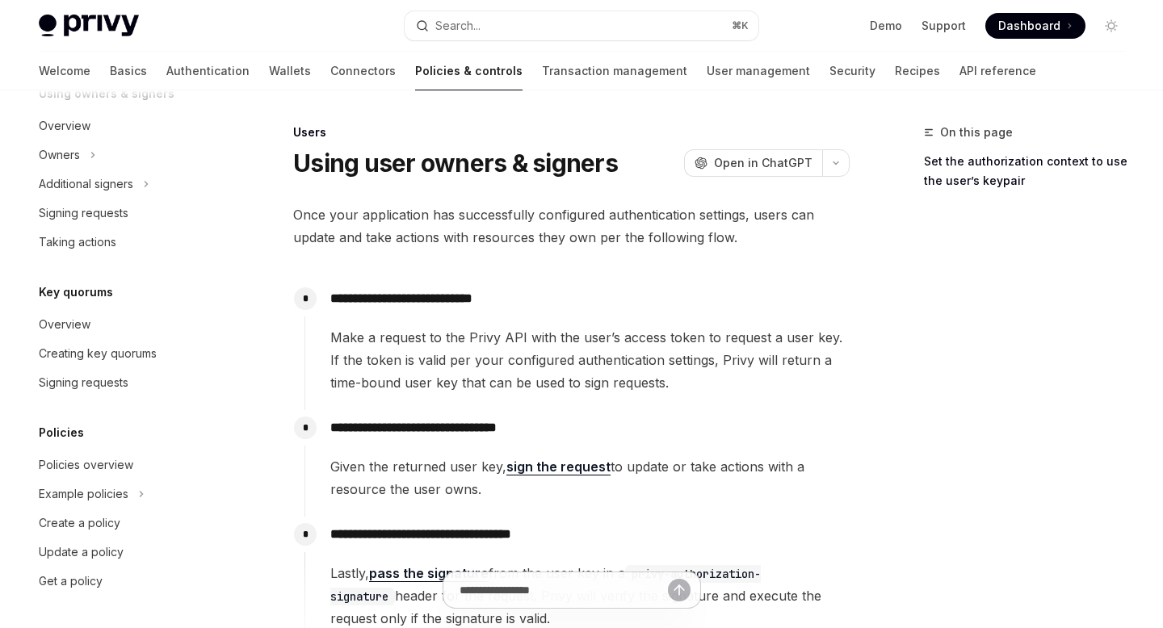
scroll to position [222, 0]
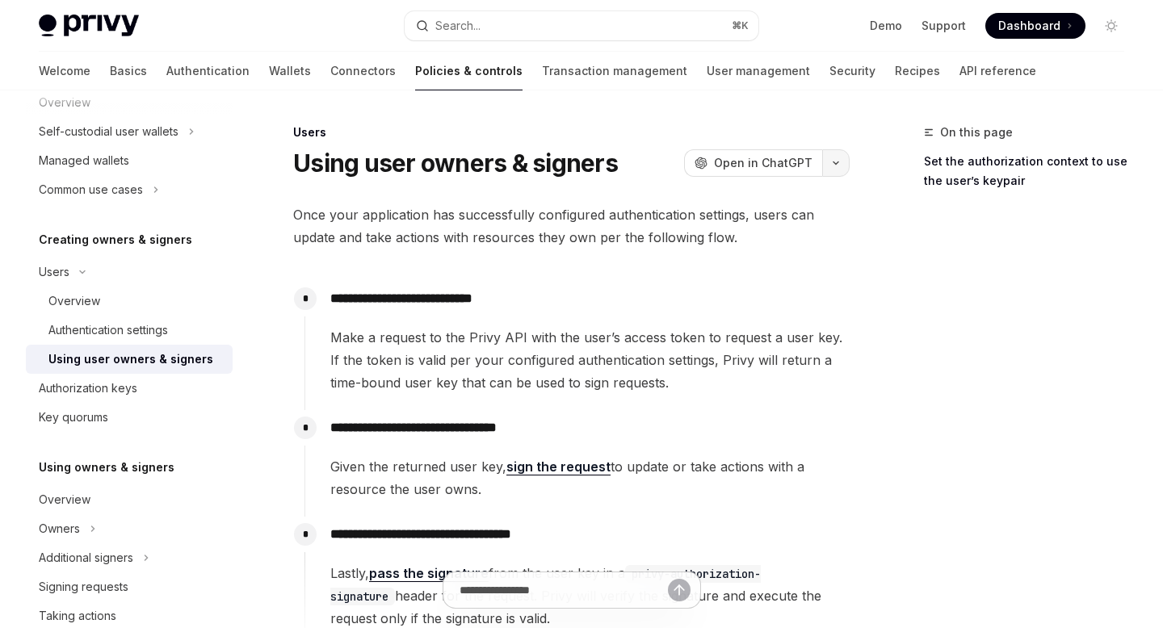
click at [843, 159] on button "button" at bounding box center [835, 162] width 27 height 27
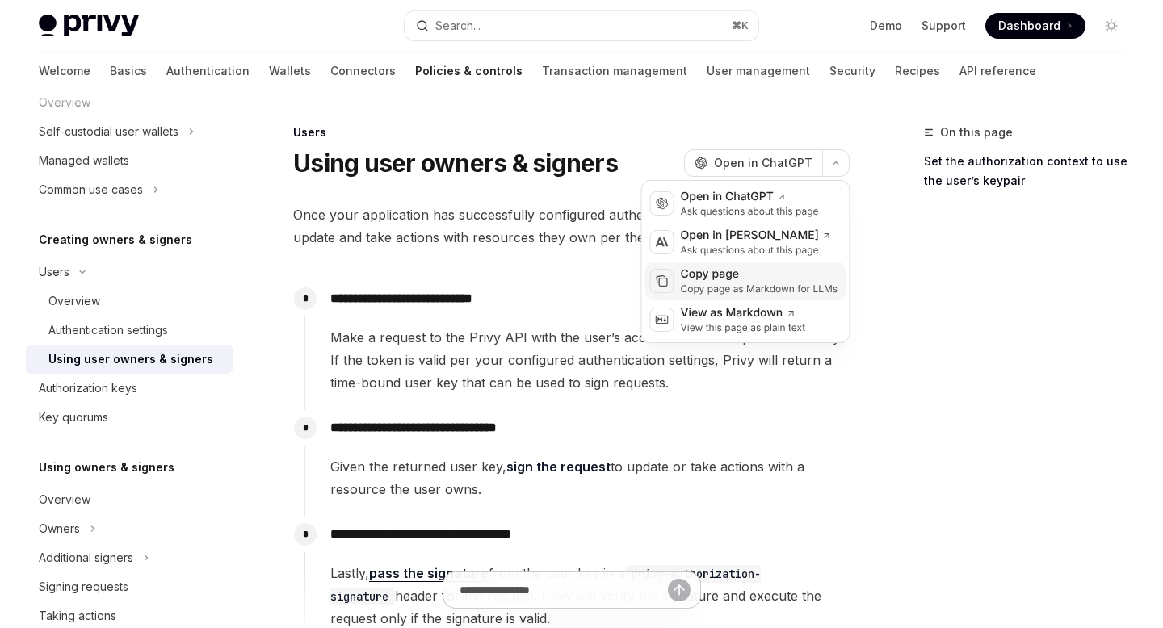
click at [738, 288] on div "Copy page as Markdown for LLMs" at bounding box center [759, 289] width 157 height 13
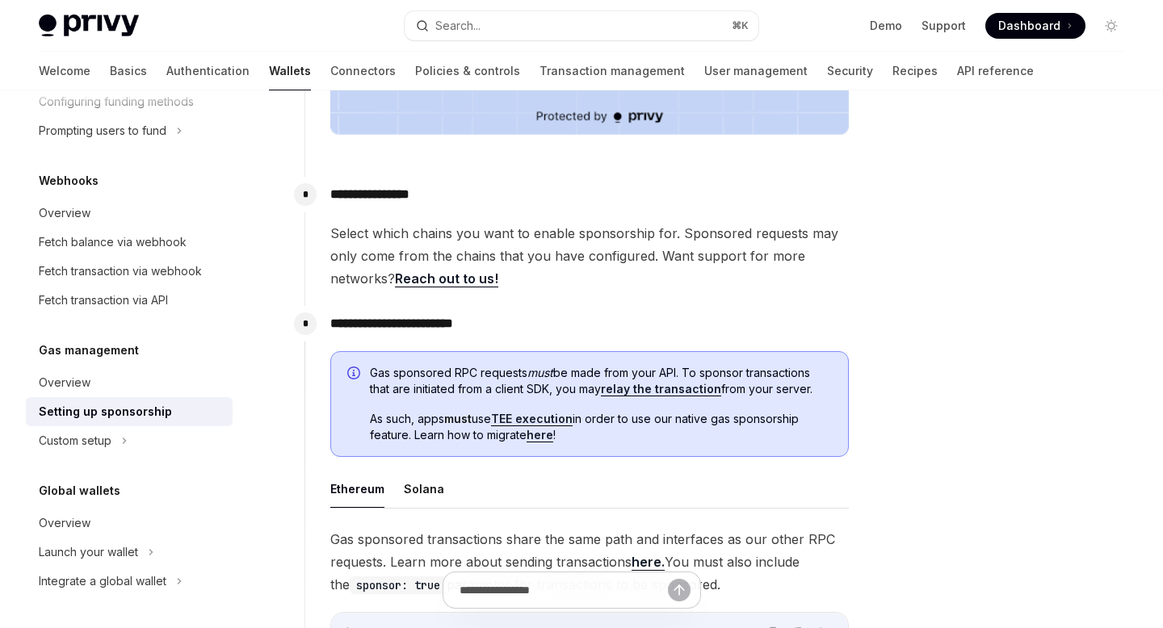
scroll to position [656, 0]
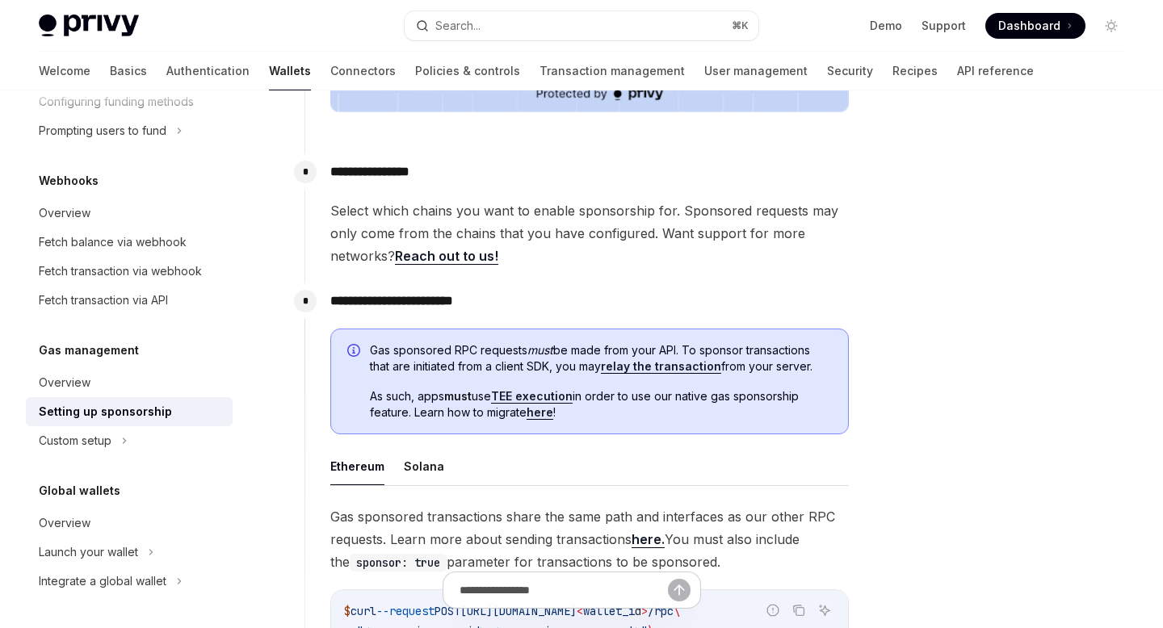
click at [552, 396] on link "TEE execution" at bounding box center [532, 396] width 82 height 15
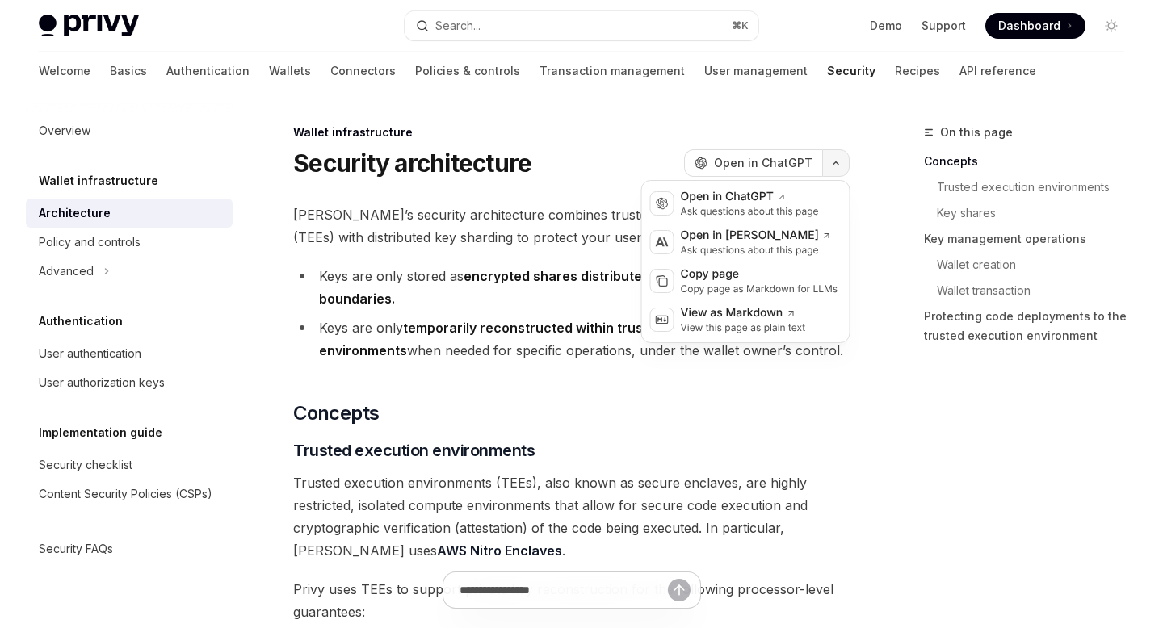
click at [837, 166] on button "button" at bounding box center [835, 162] width 27 height 27
click at [737, 279] on div "Copy page" at bounding box center [759, 275] width 157 height 16
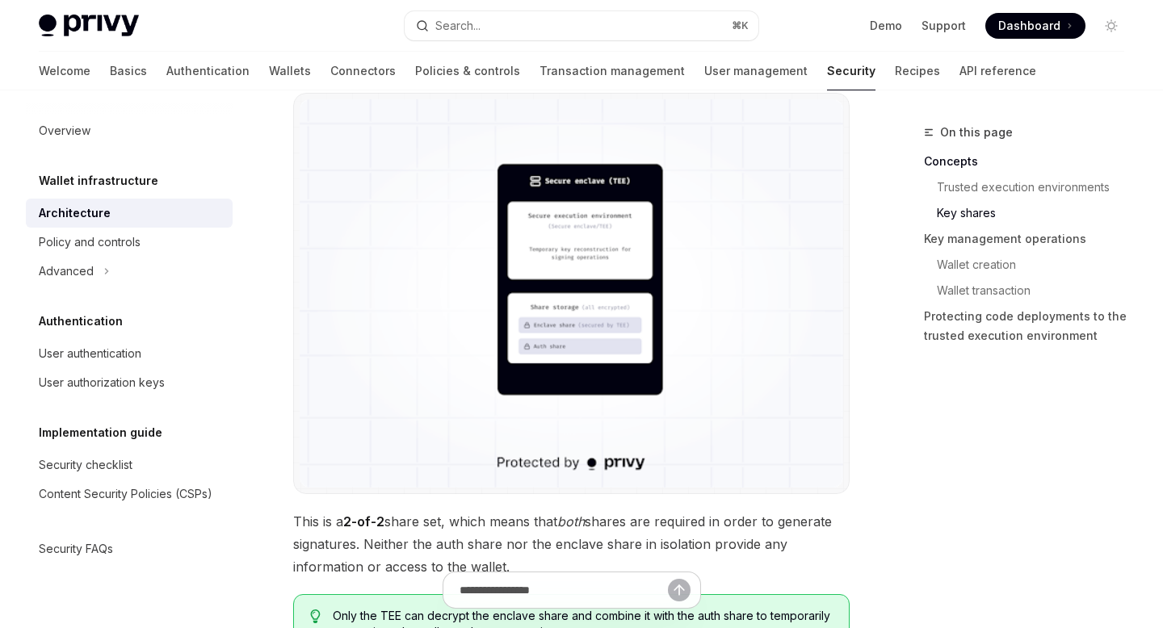
scroll to position [1348, 0]
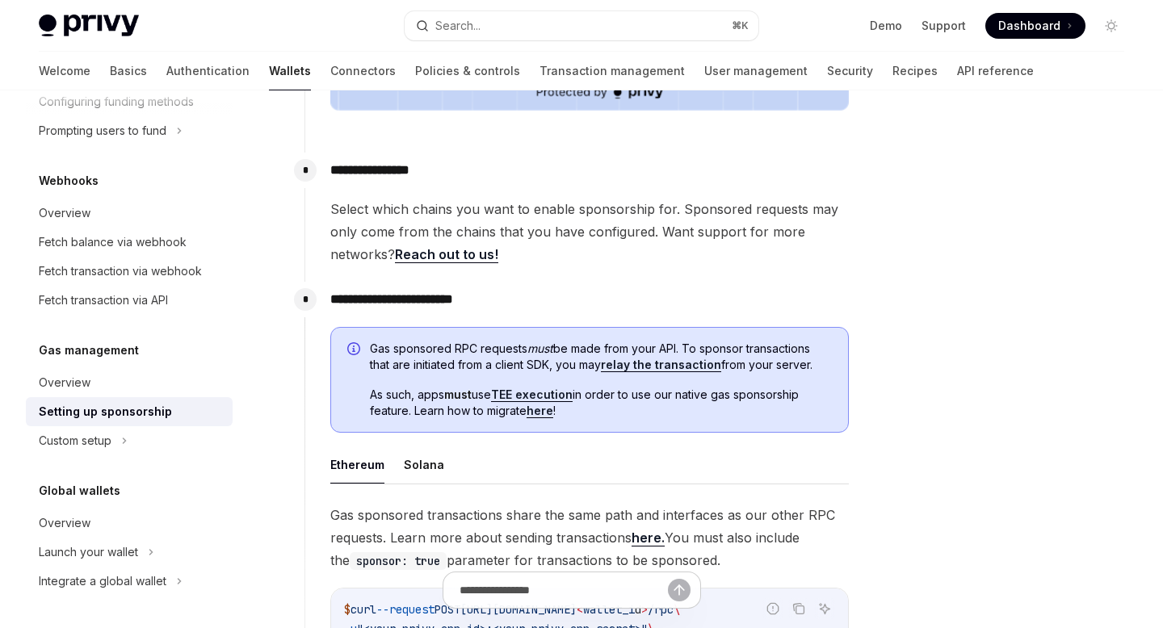
scroll to position [656, 0]
click at [166, 69] on link "Authentication" at bounding box center [207, 71] width 83 height 39
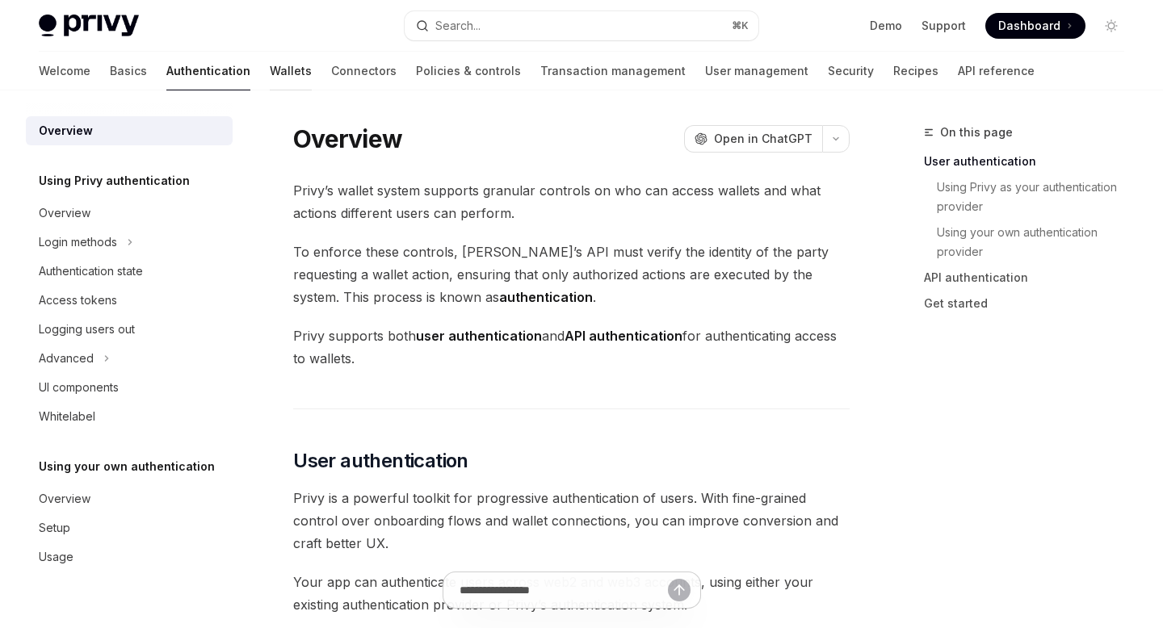
click at [270, 68] on link "Wallets" at bounding box center [291, 71] width 42 height 39
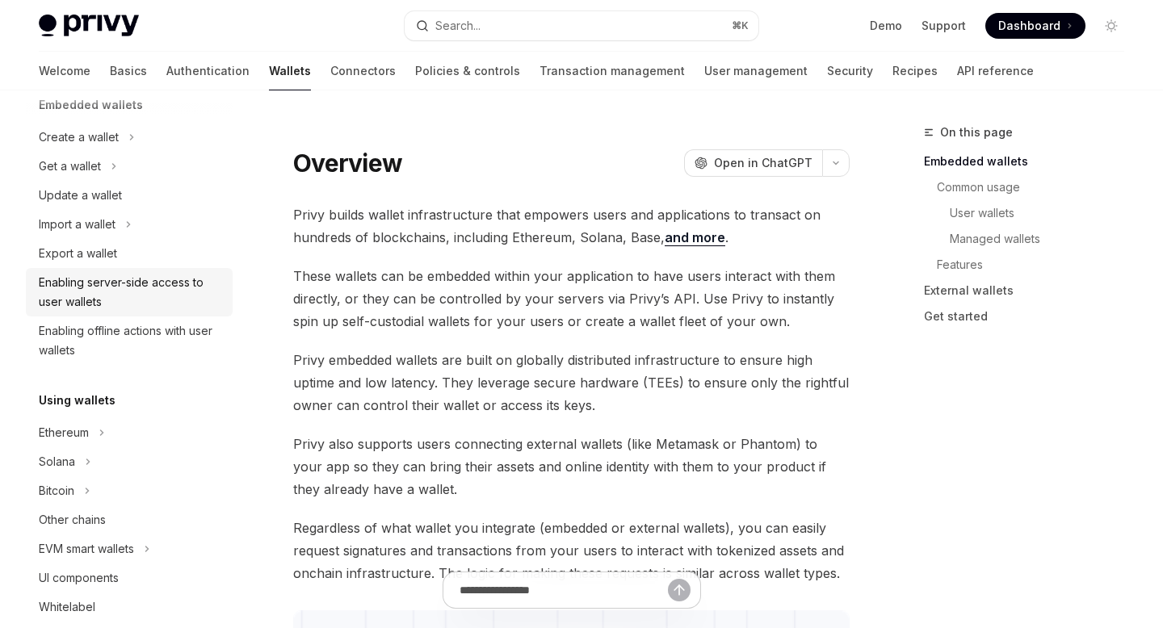
scroll to position [125, 0]
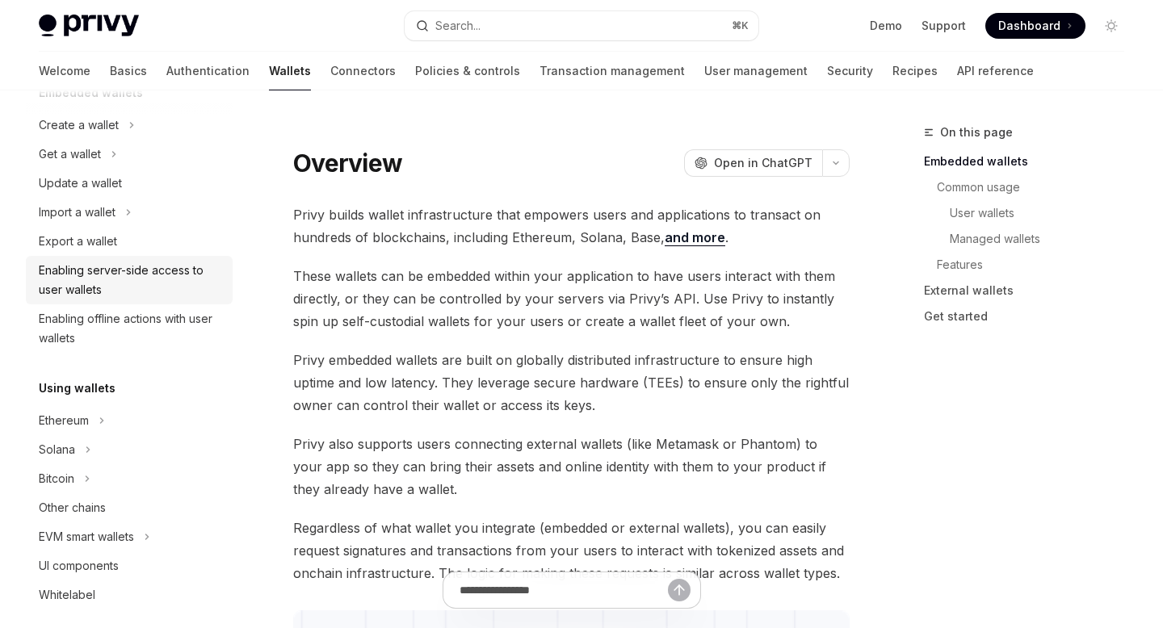
click at [162, 283] on div "Enabling server-side access to user wallets" at bounding box center [131, 280] width 184 height 39
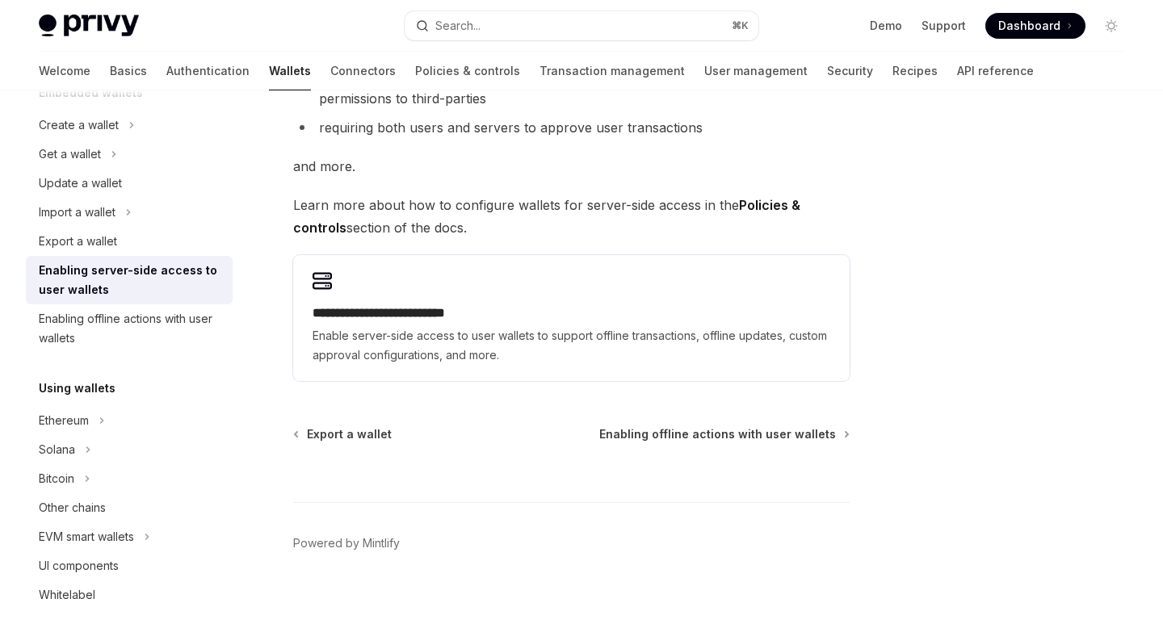
scroll to position [344, 0]
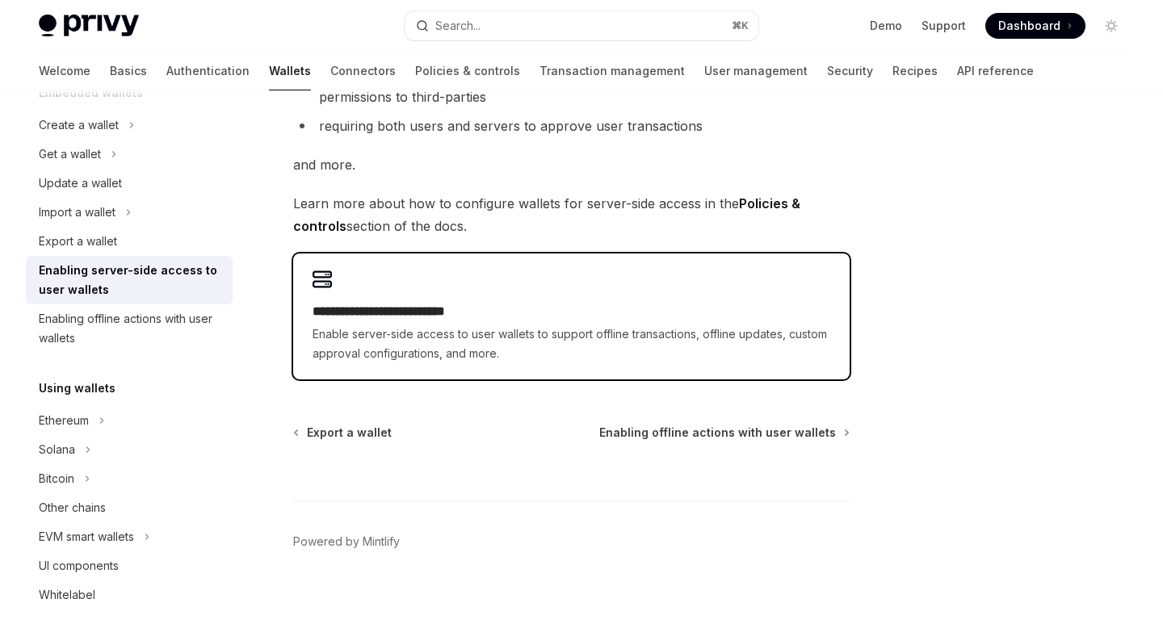
click at [418, 328] on span "Enable server-side access to user wallets to support offline transactions, offl…" at bounding box center [572, 344] width 518 height 39
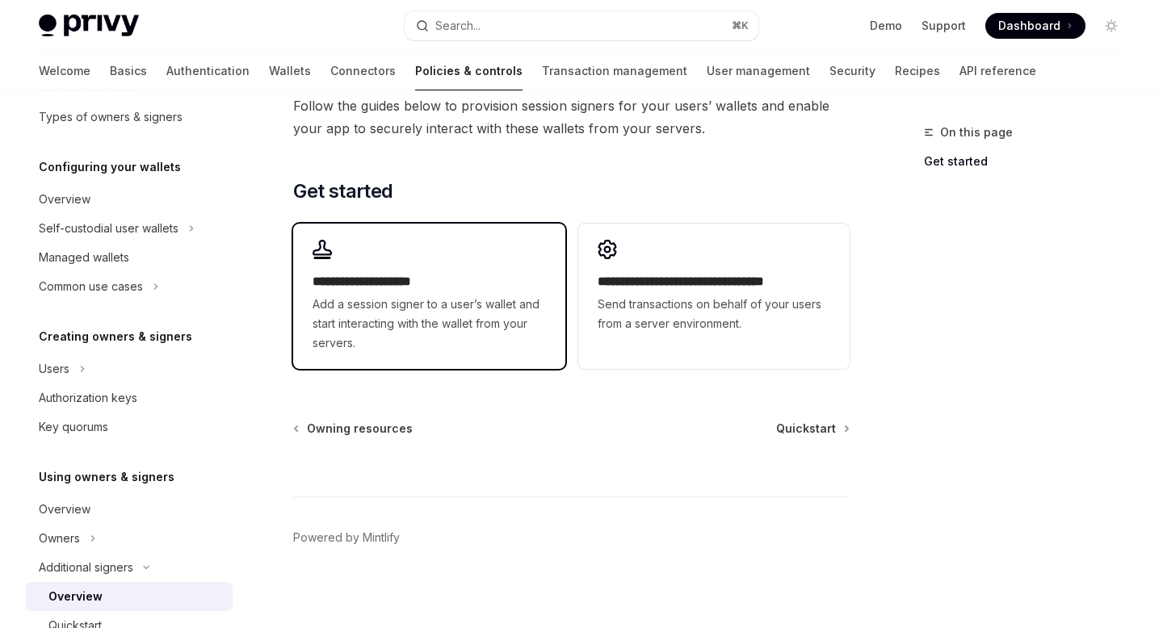
scroll to position [459, 0]
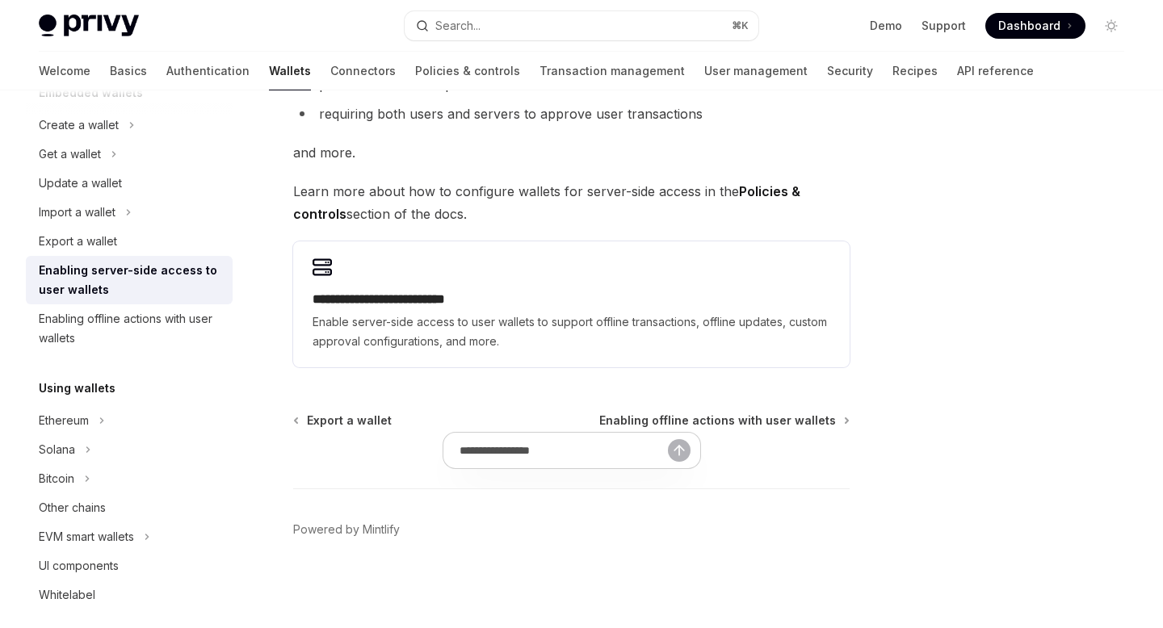
scroll to position [344, 0]
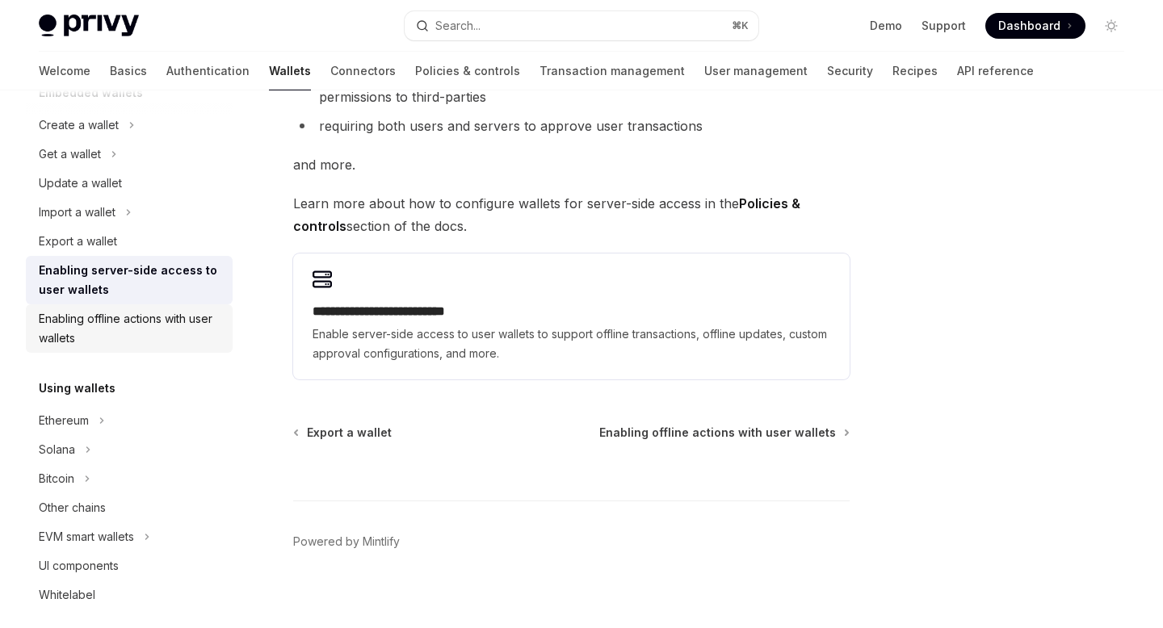
click at [166, 329] on div "Enabling offline actions with user wallets" at bounding box center [131, 328] width 184 height 39
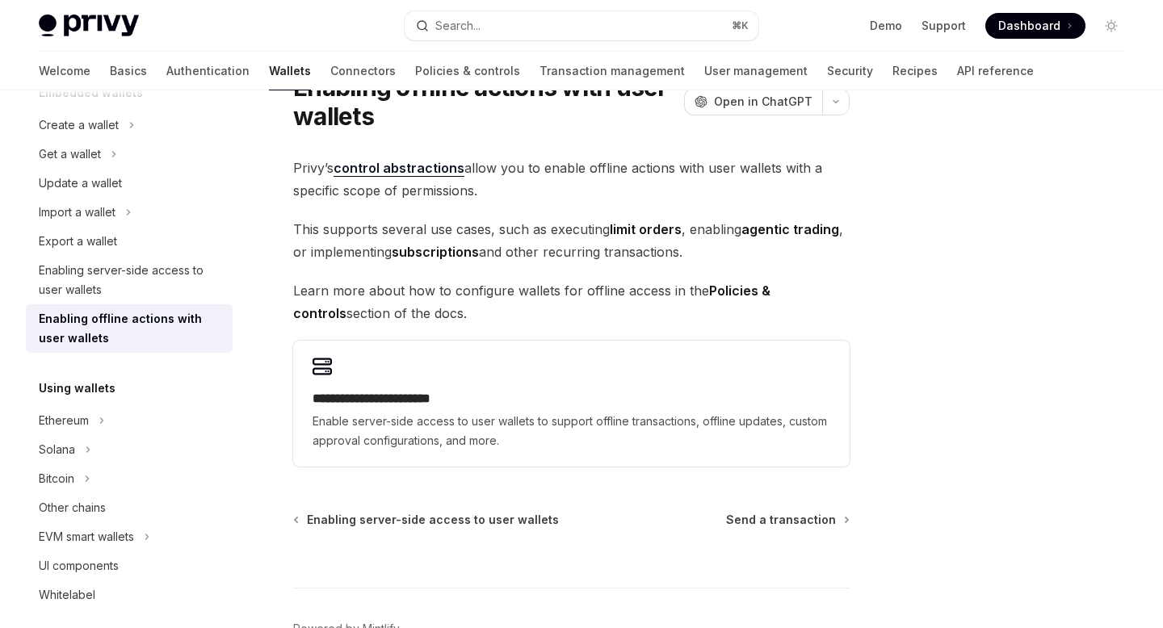
scroll to position [78, 0]
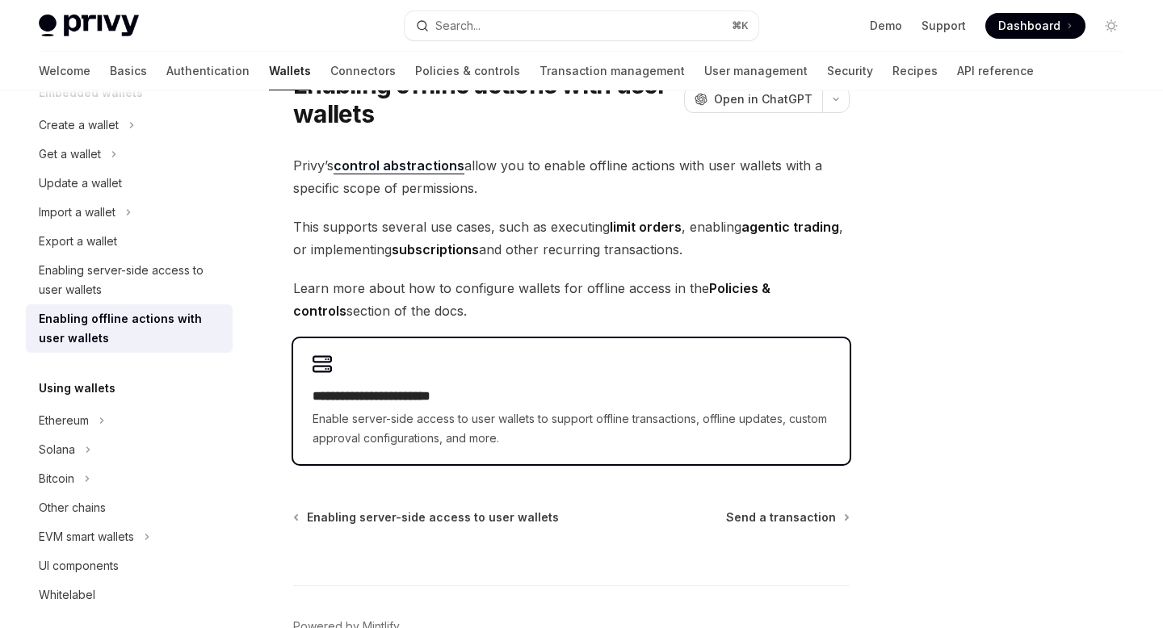
click at [506, 387] on h2 "**********" at bounding box center [572, 396] width 518 height 19
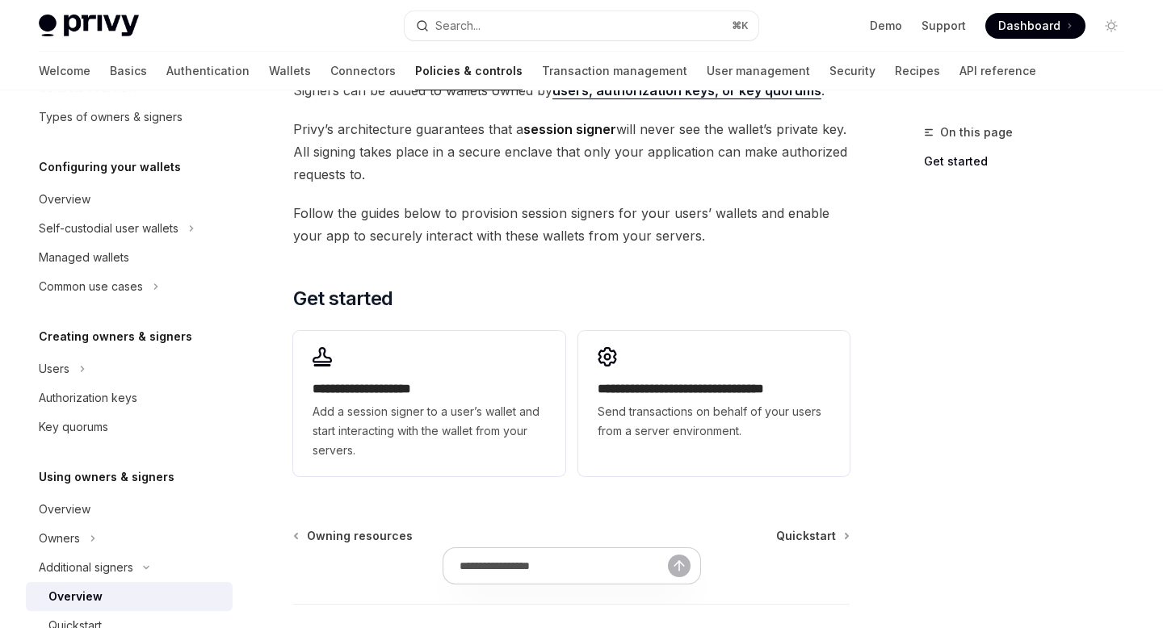
scroll to position [356, 0]
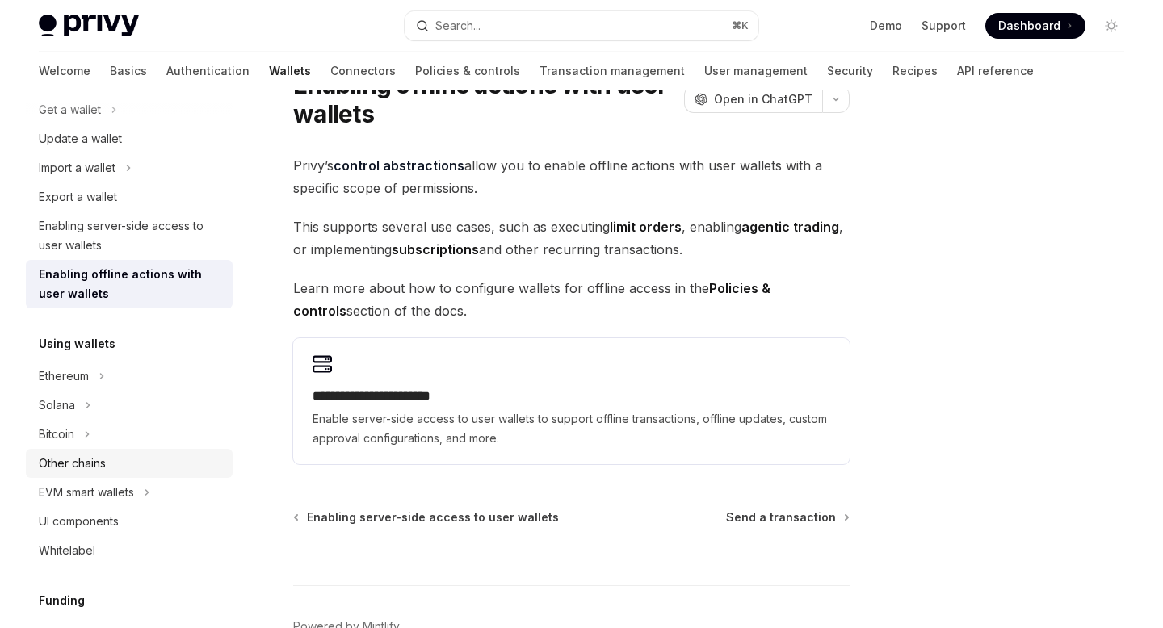
scroll to position [182, 0]
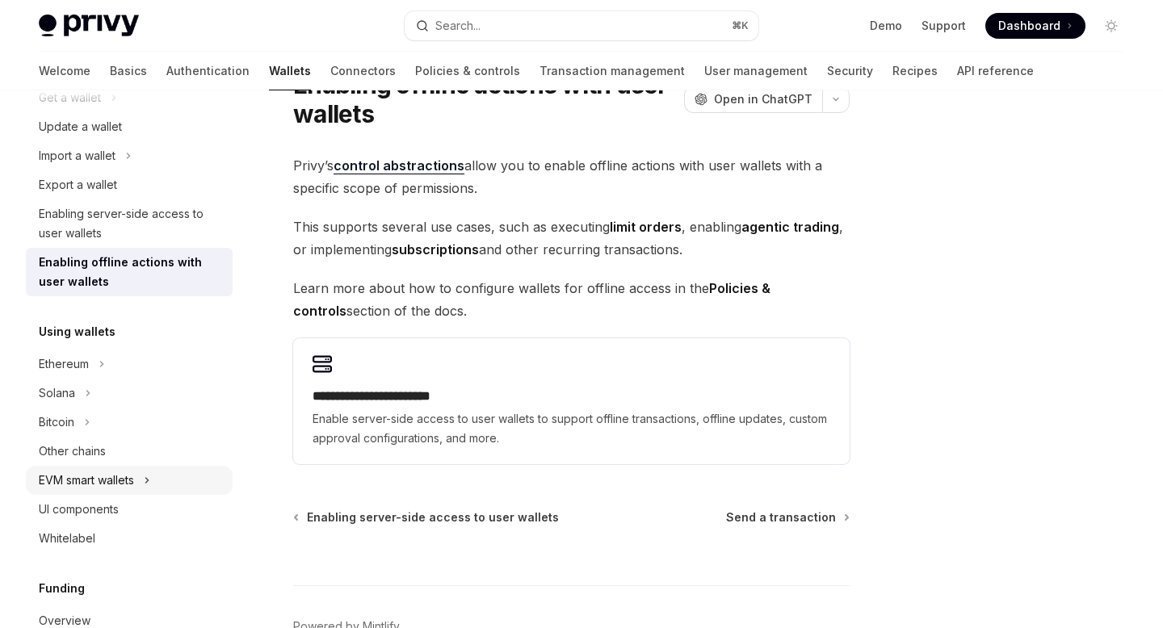
click at [117, 482] on div "EVM smart wallets" at bounding box center [86, 480] width 95 height 19
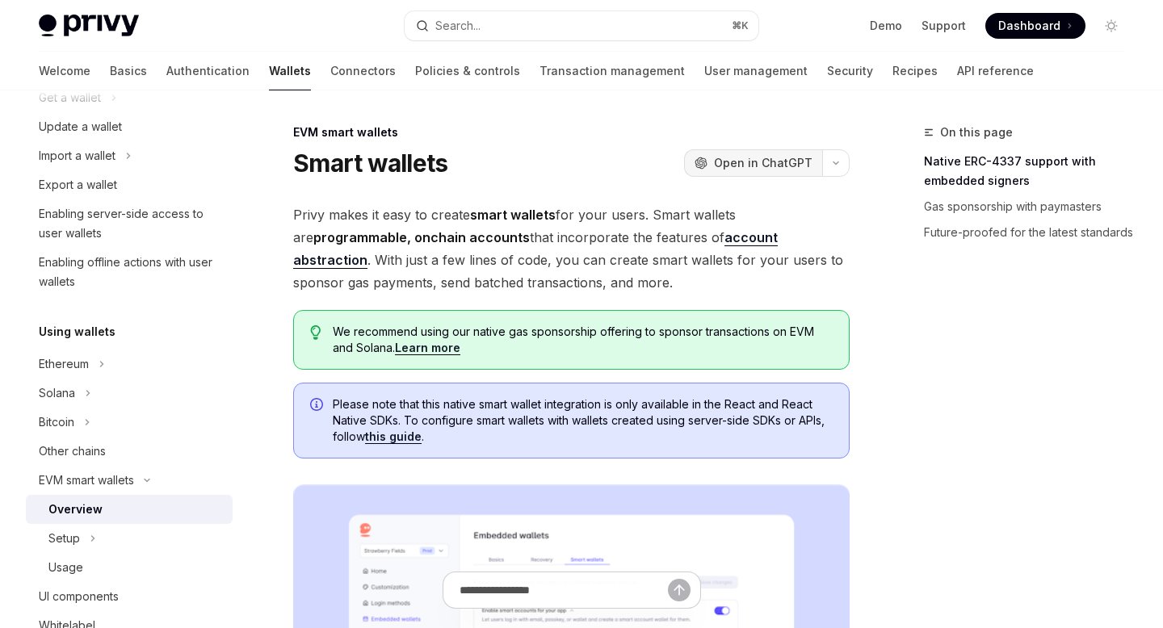
click at [781, 163] on span "Open in ChatGPT" at bounding box center [763, 163] width 99 height 16
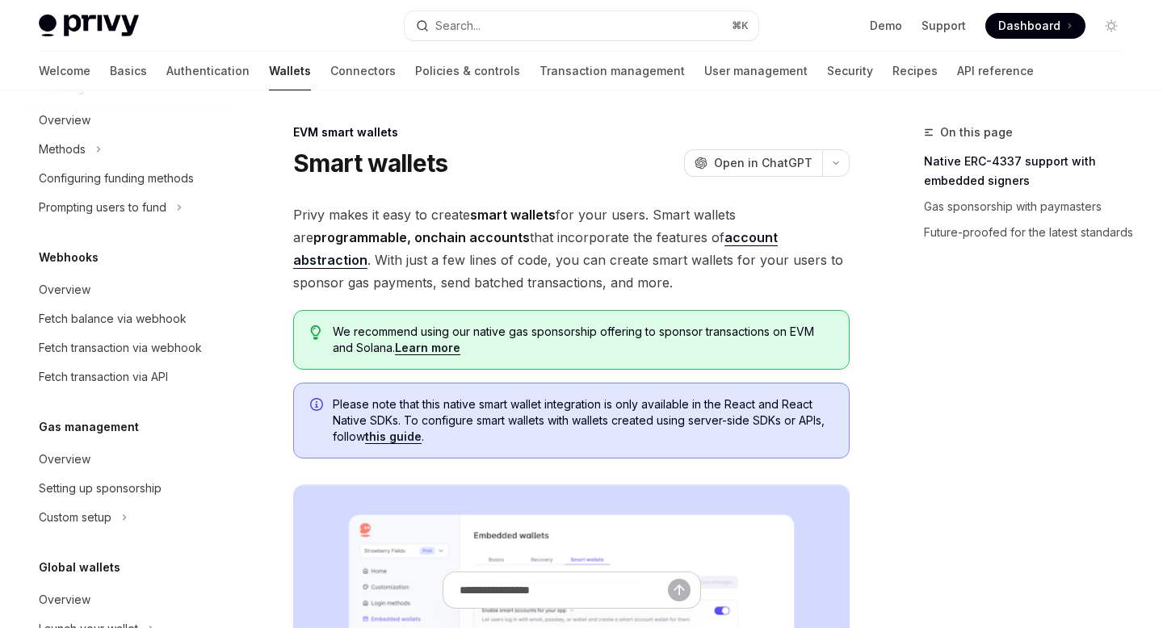
scroll to position [787, 0]
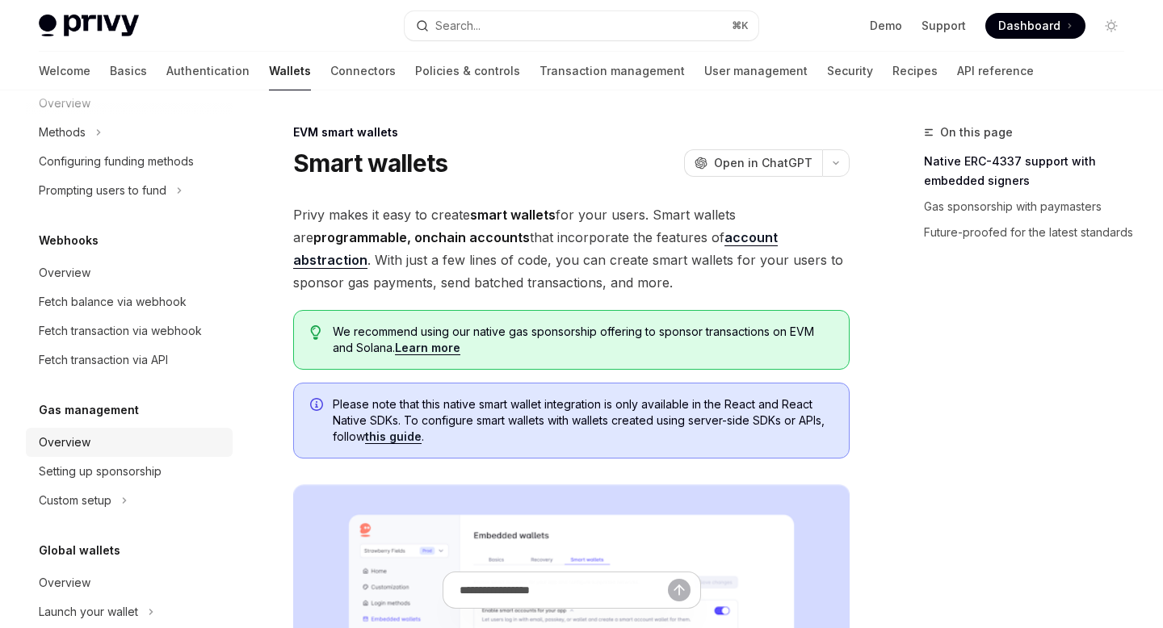
click at [100, 444] on div "Overview" at bounding box center [131, 442] width 184 height 19
type textarea "*"
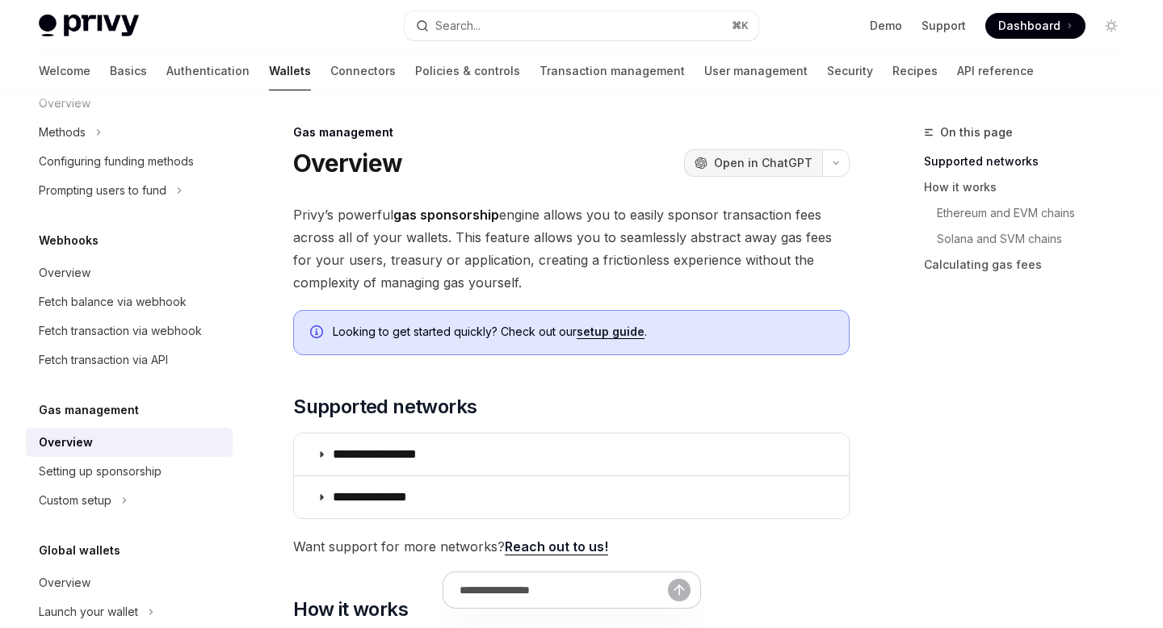
click at [797, 166] on span "Open in ChatGPT" at bounding box center [763, 163] width 99 height 16
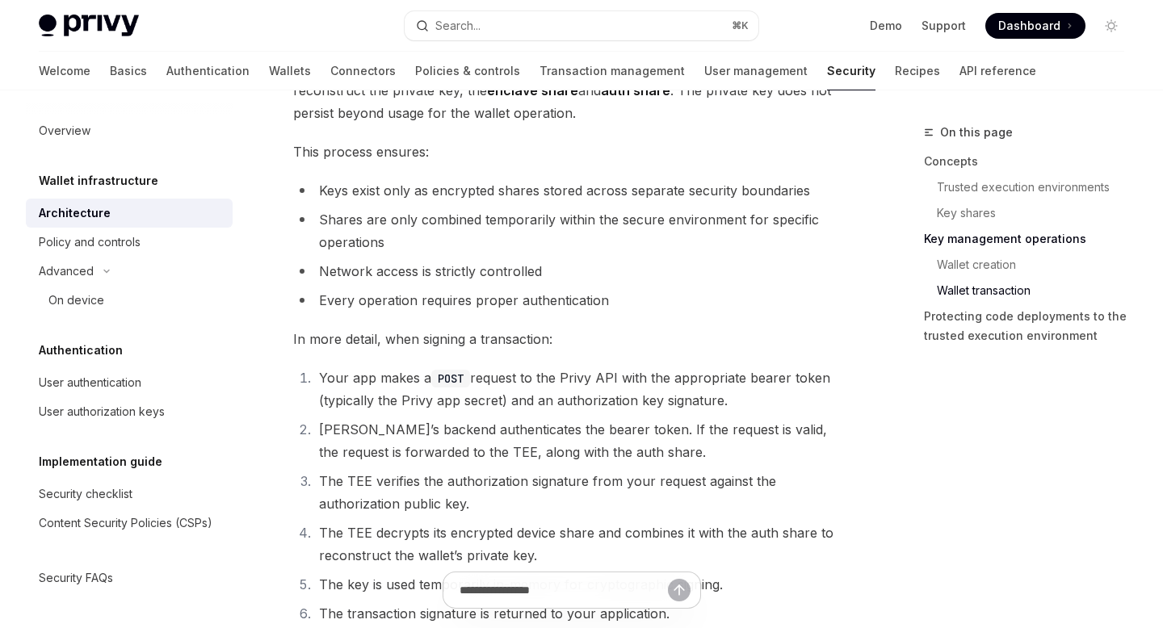
scroll to position [2414, 0]
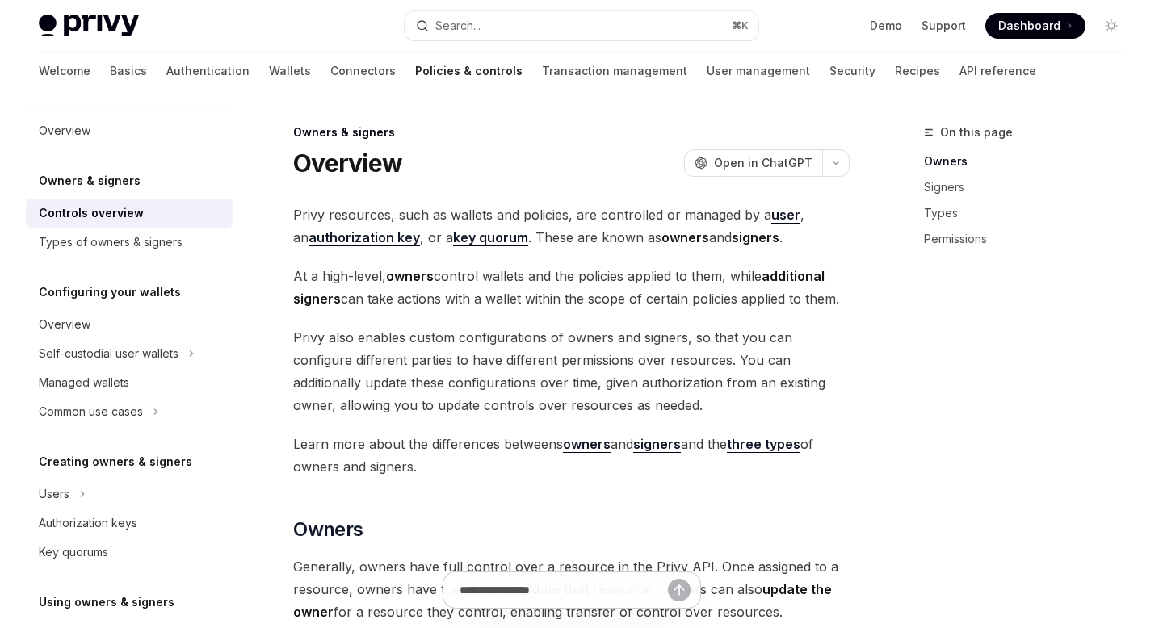
click at [375, 241] on strong "authorization key" at bounding box center [363, 237] width 111 height 16
type textarea "*"
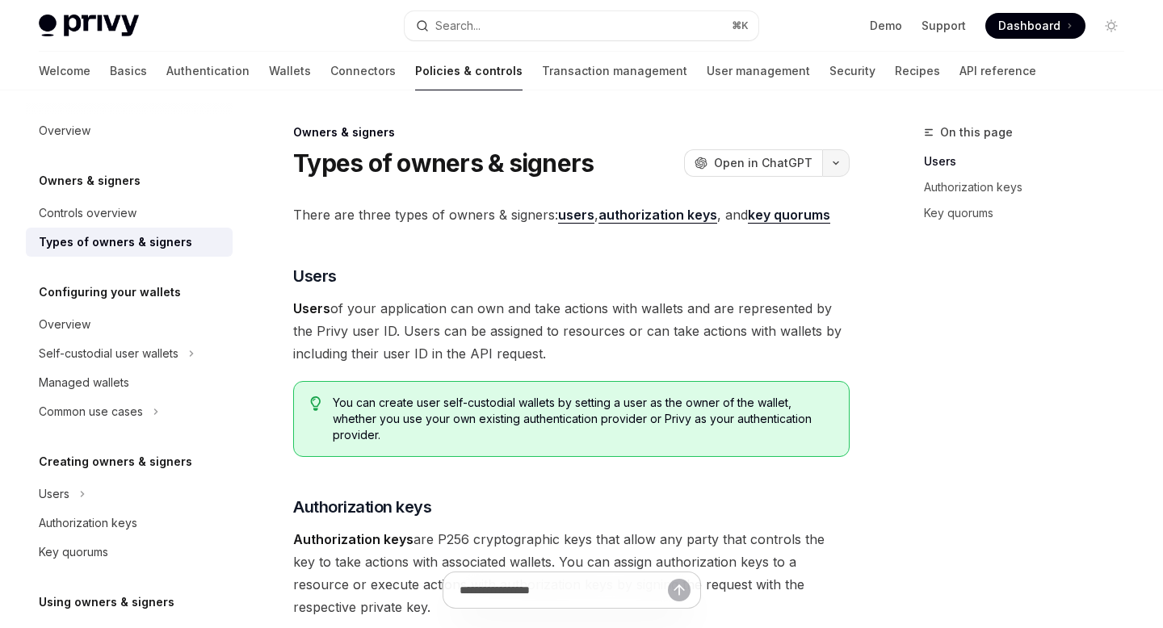
click at [838, 169] on button "button" at bounding box center [835, 162] width 27 height 27
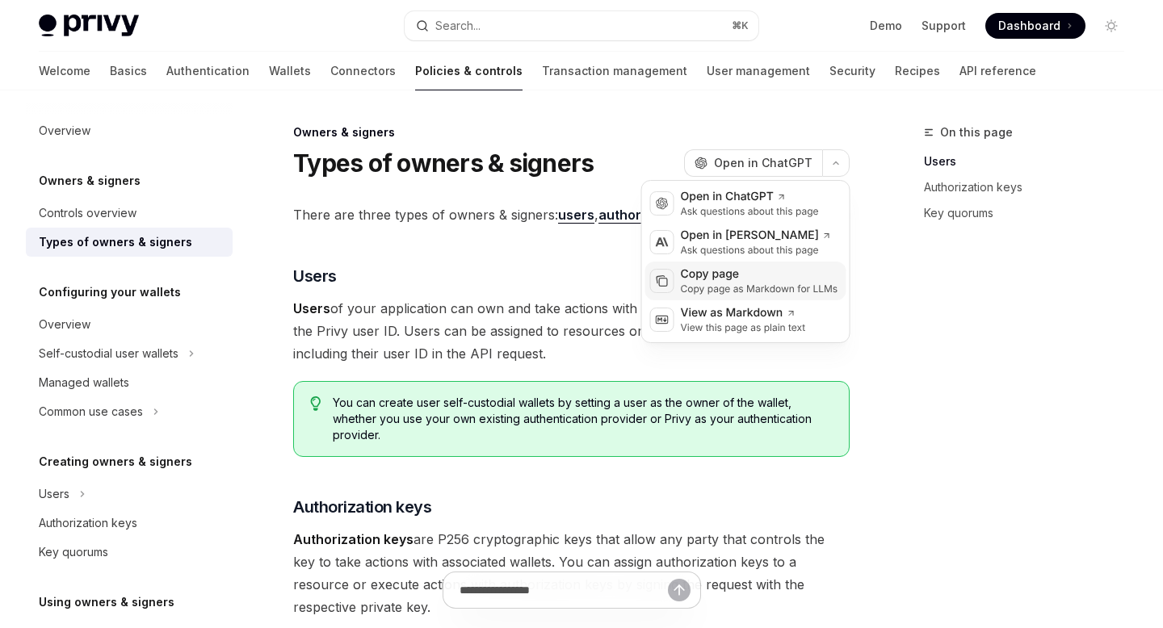
click at [732, 290] on div "Copy page as Markdown for LLMs" at bounding box center [759, 289] width 157 height 13
